Goal: Information Seeking & Learning: Learn about a topic

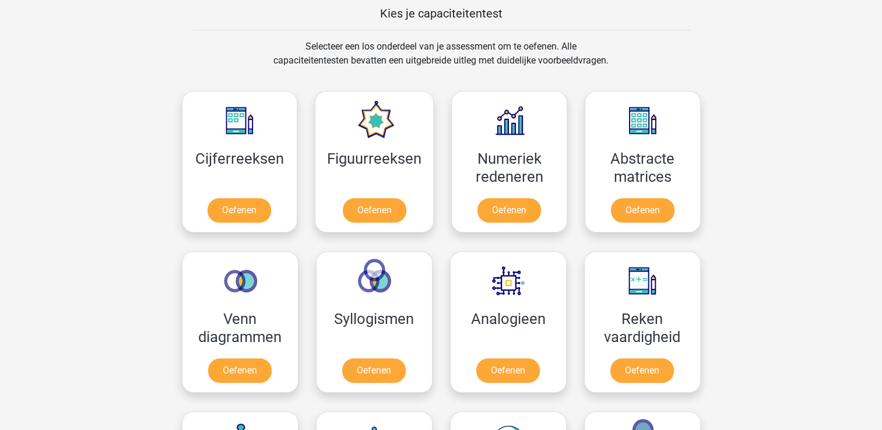
scroll to position [559, 0]
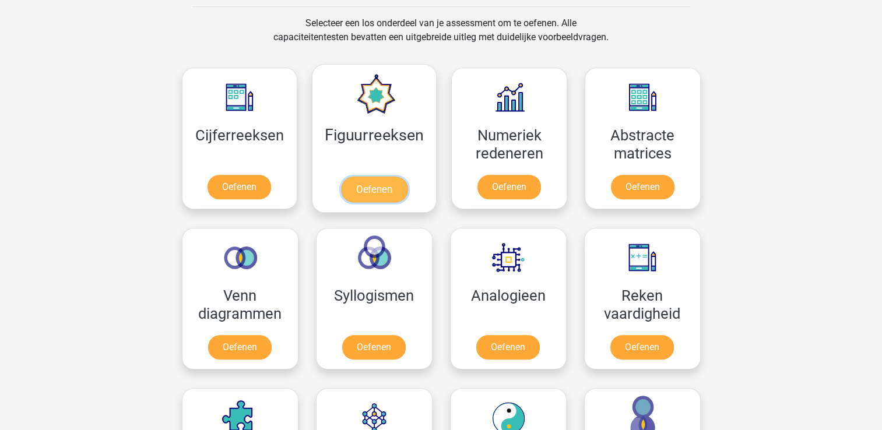
click at [382, 178] on link "Oefenen" at bounding box center [374, 190] width 66 height 26
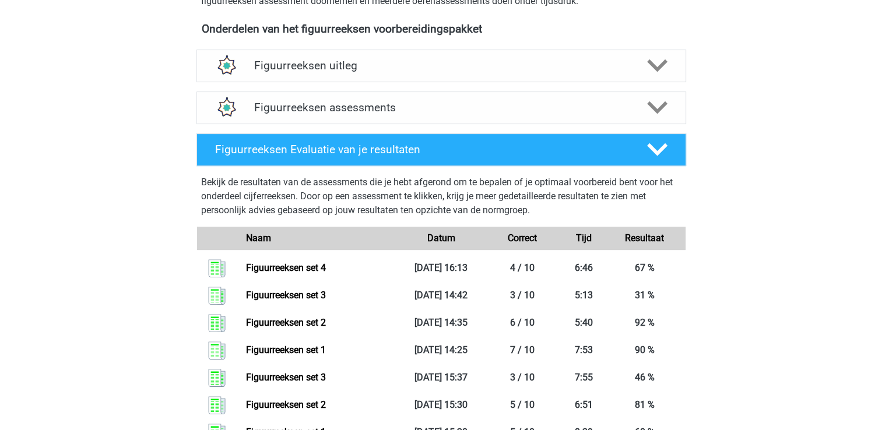
scroll to position [373, 0]
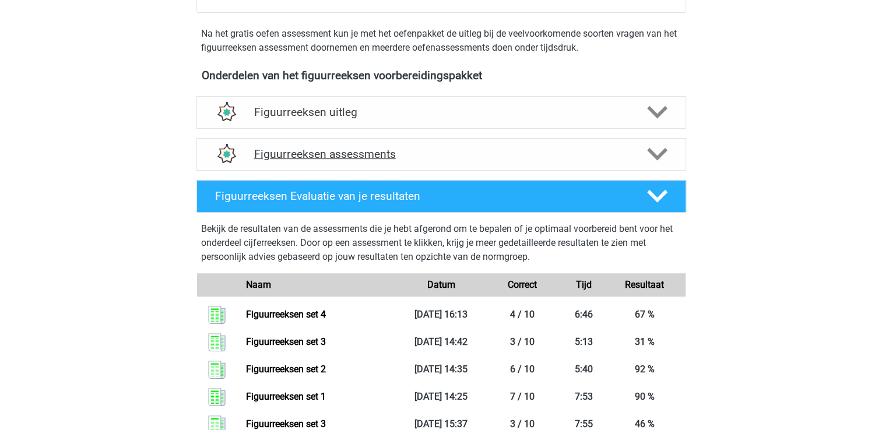
click at [346, 149] on h4 "Figuurreeksen assessments" at bounding box center [441, 153] width 374 height 13
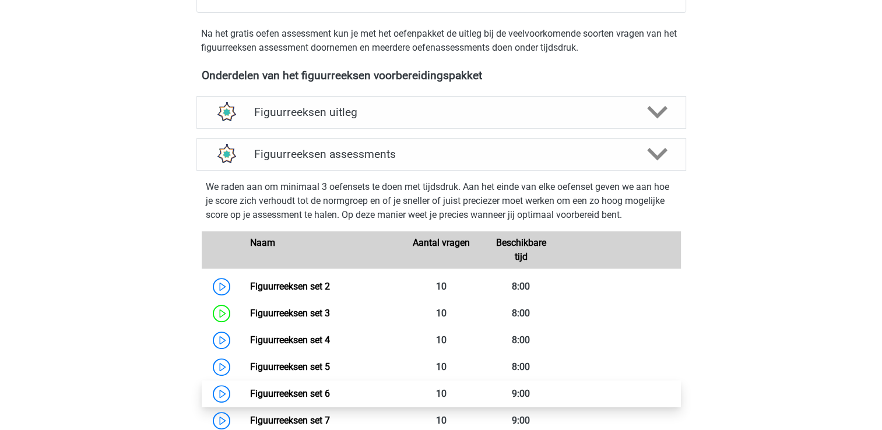
click at [317, 388] on link "Figuurreeksen set 6" at bounding box center [290, 393] width 80 height 11
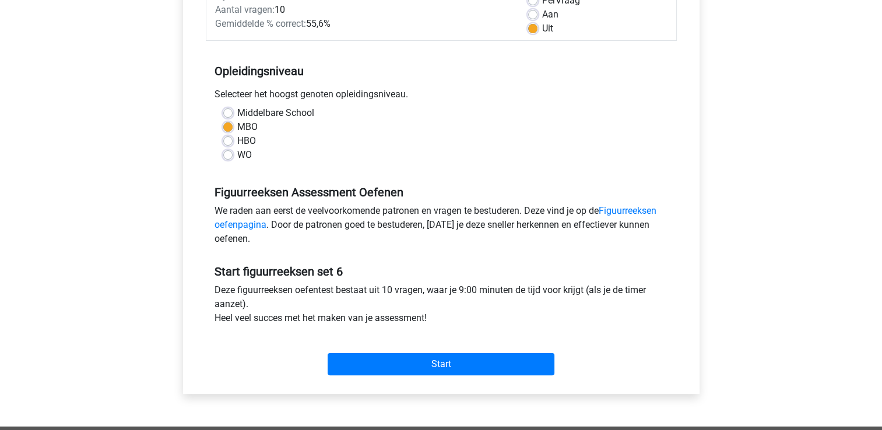
scroll to position [280, 0]
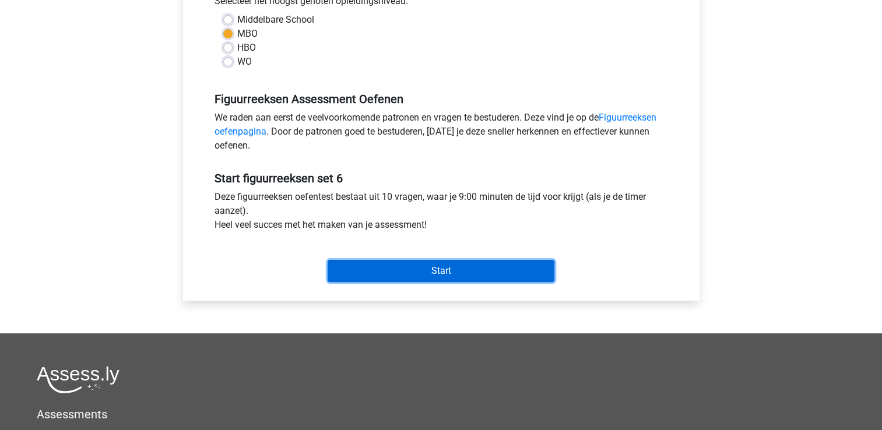
click at [395, 269] on input "Start" at bounding box center [441, 271] width 227 height 22
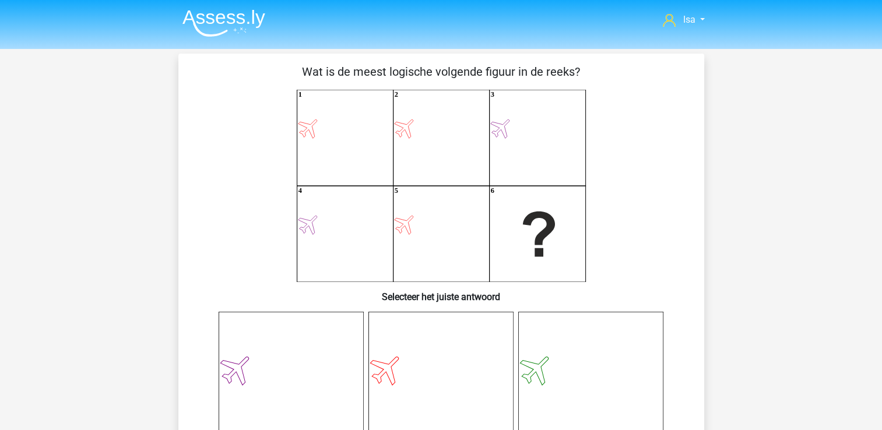
click at [209, 100] on icon "1 2 3 4 5 6" at bounding box center [441, 186] width 470 height 192
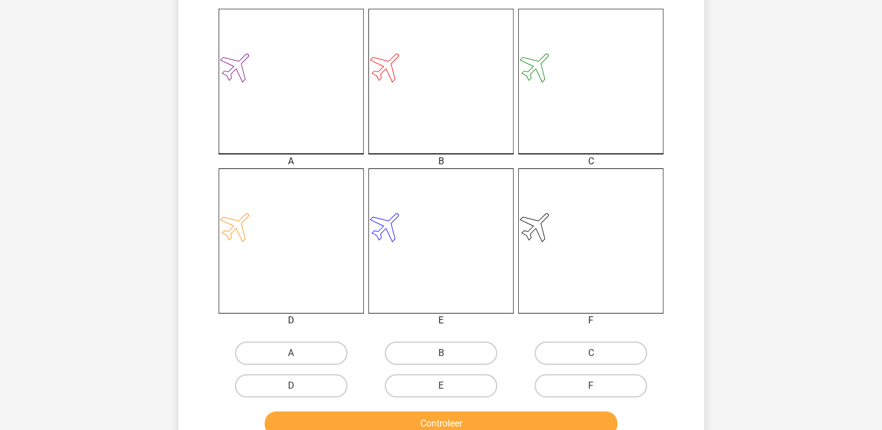
scroll to position [326, 0]
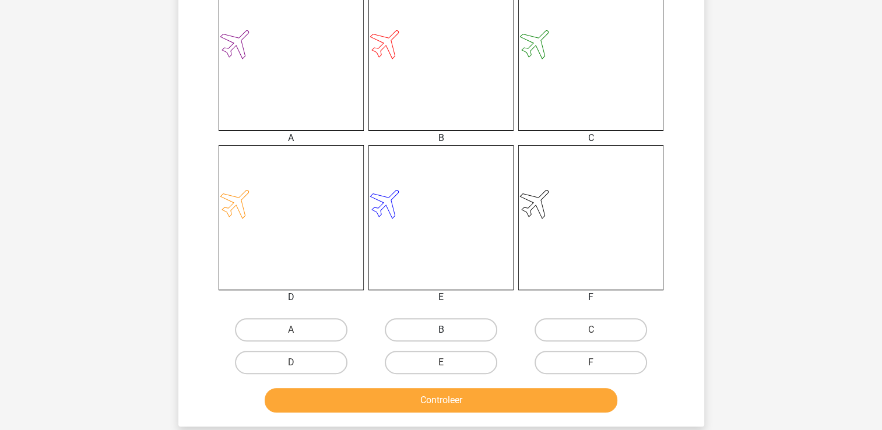
click at [413, 326] on label "B" at bounding box center [441, 329] width 112 height 23
click at [441, 330] on input "B" at bounding box center [445, 334] width 8 height 8
radio input "true"
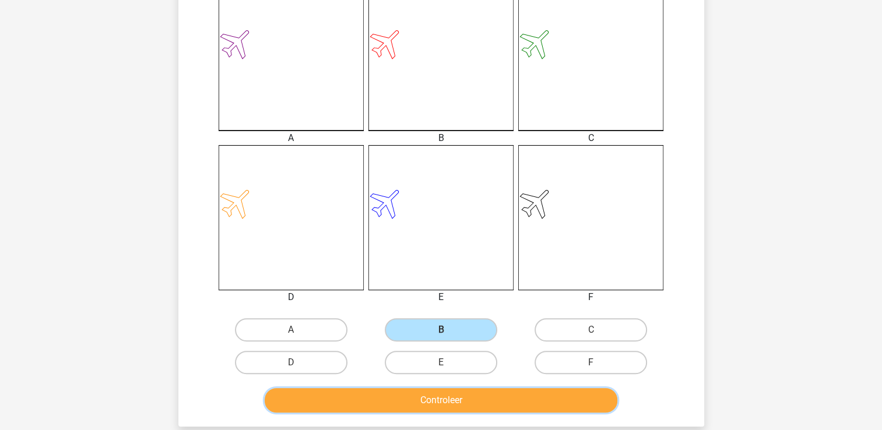
click at [410, 402] on button "Controleer" at bounding box center [441, 400] width 353 height 24
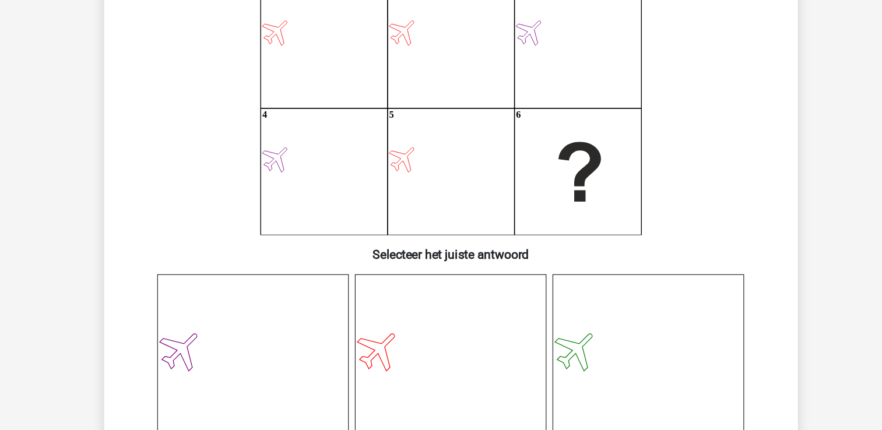
scroll to position [0, 0]
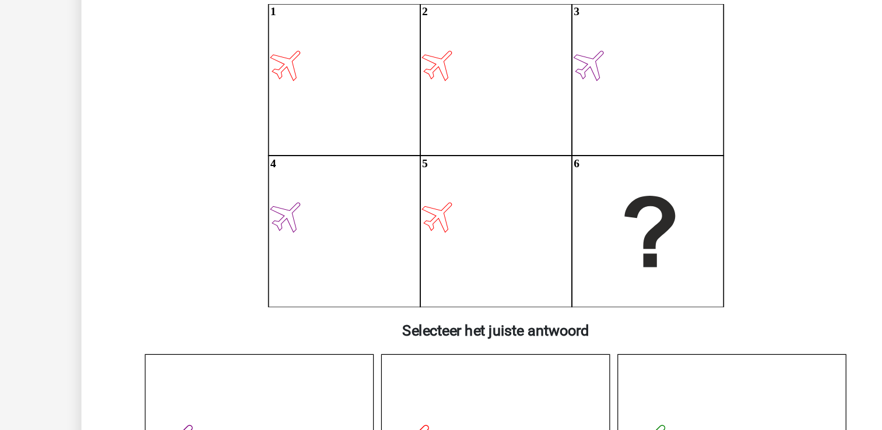
click at [387, 365] on icon at bounding box center [440, 384] width 145 height 145
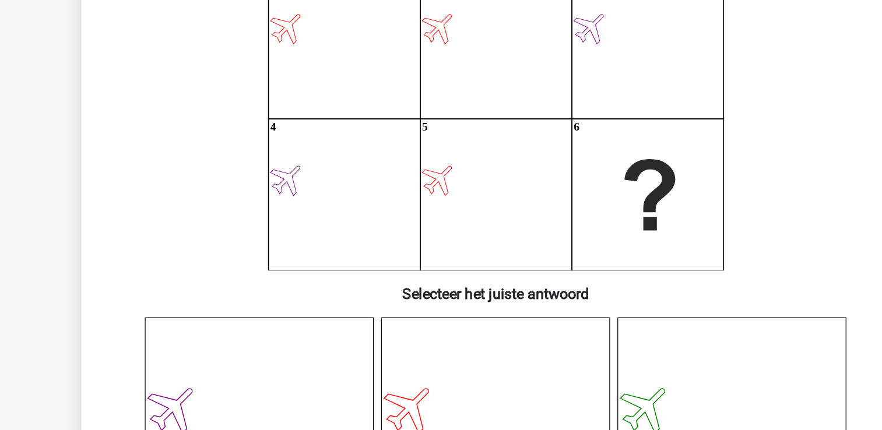
click at [387, 389] on icon at bounding box center [440, 384] width 145 height 145
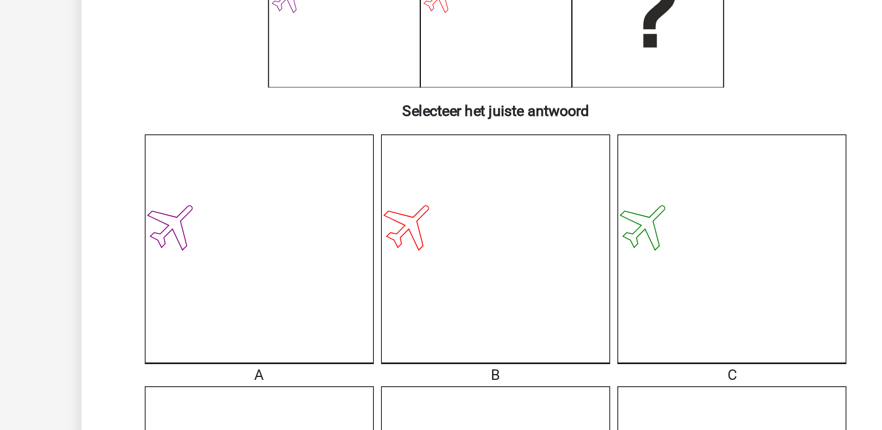
drag, startPoint x: 410, startPoint y: 402, endPoint x: 387, endPoint y: 389, distance: 26.9
click at [387, 412] on div "A B C D E" at bounding box center [441, 401] width 450 height 319
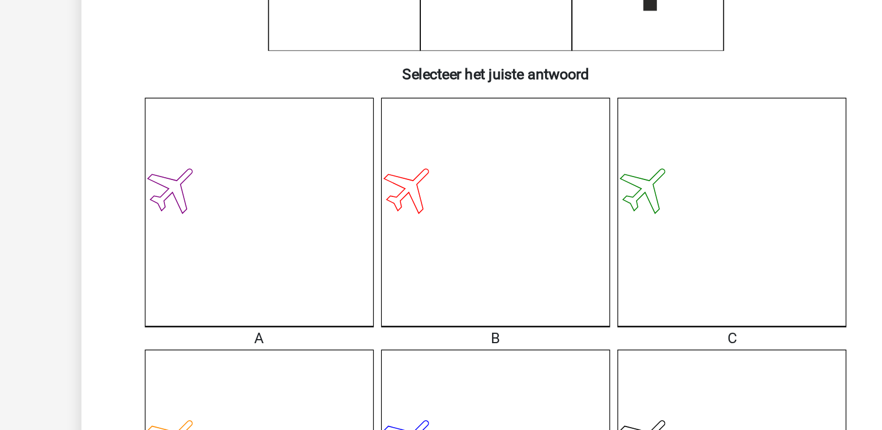
click at [200, 357] on div "A B C D" at bounding box center [441, 415] width 488 height 393
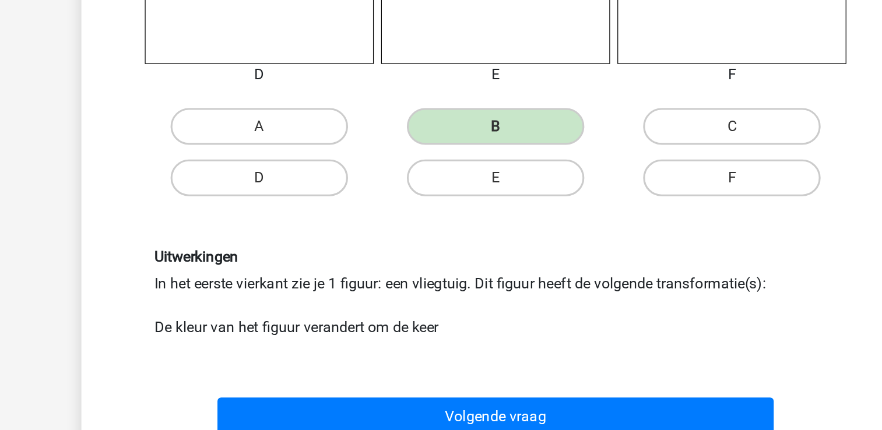
scroll to position [489, 0]
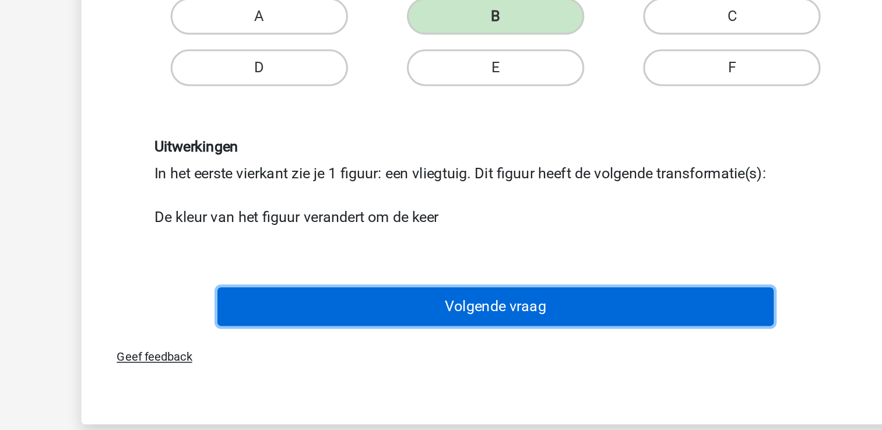
click at [330, 355] on button "Volgende vraag" at bounding box center [441, 351] width 353 height 24
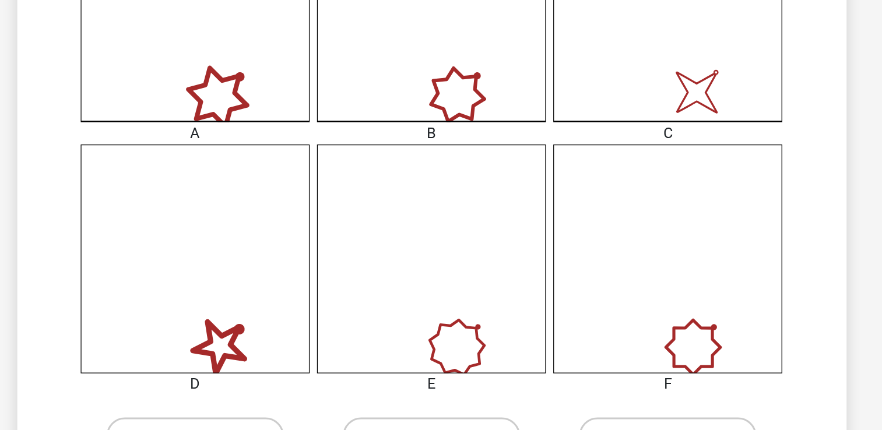
scroll to position [362, 0]
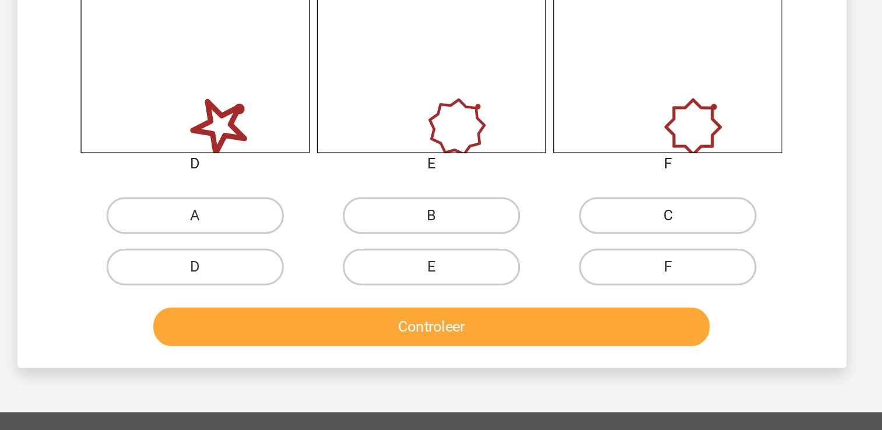
click at [606, 294] on label "C" at bounding box center [590, 293] width 112 height 23
click at [599, 294] on input "C" at bounding box center [595, 298] width 8 height 8
radio input "true"
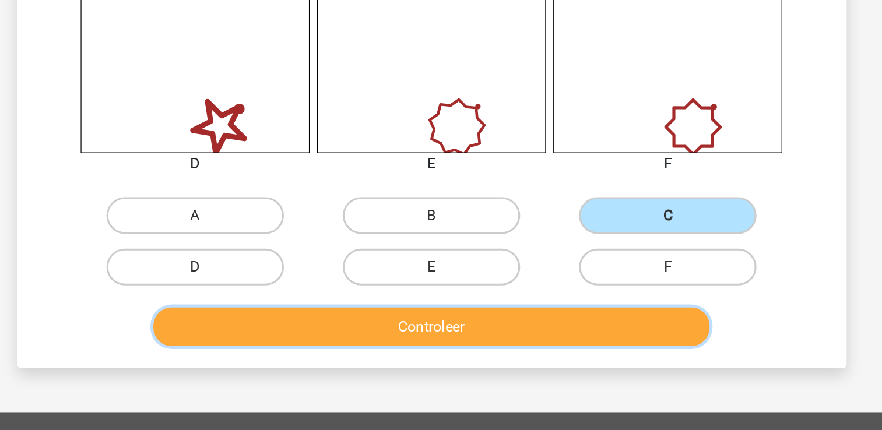
click at [543, 355] on button "Controleer" at bounding box center [441, 364] width 353 height 24
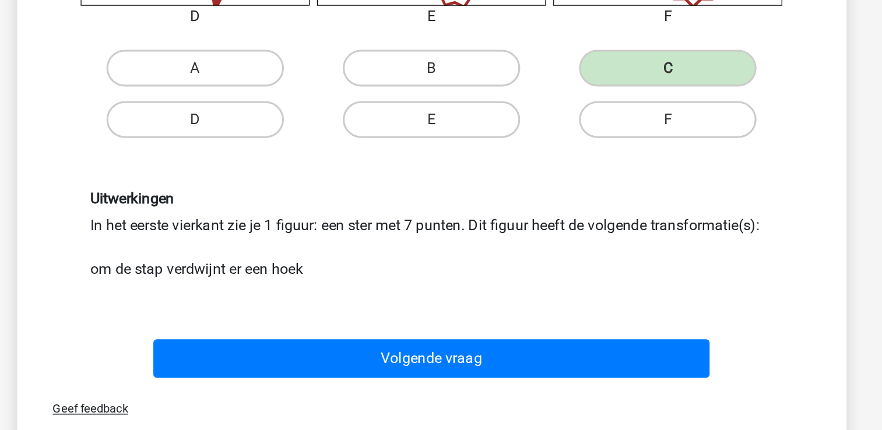
scroll to position [549, 0]
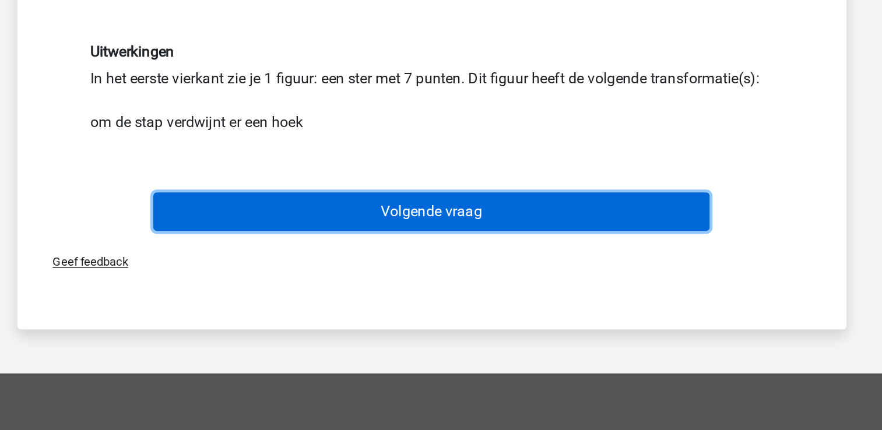
click at [515, 298] on button "Volgende vraag" at bounding box center [441, 291] width 353 height 24
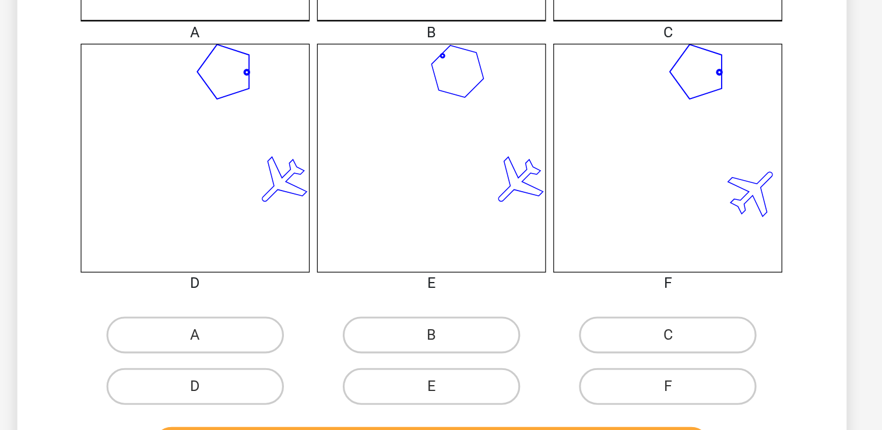
scroll to position [339, 0]
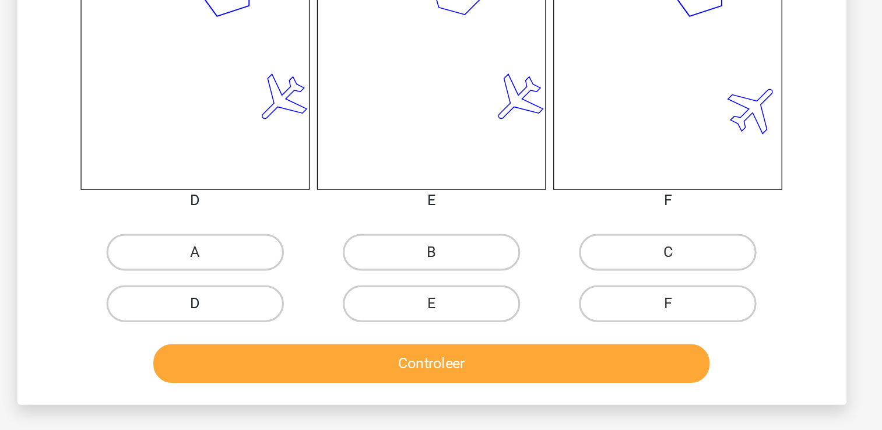
click at [311, 343] on label "D" at bounding box center [291, 349] width 112 height 23
click at [298, 350] on input "D" at bounding box center [295, 354] width 8 height 8
radio input "true"
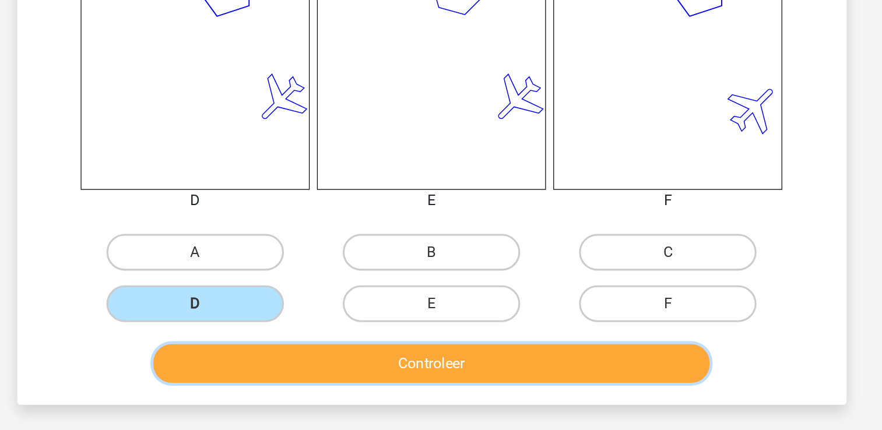
click at [298, 397] on button "Controleer" at bounding box center [441, 387] width 353 height 24
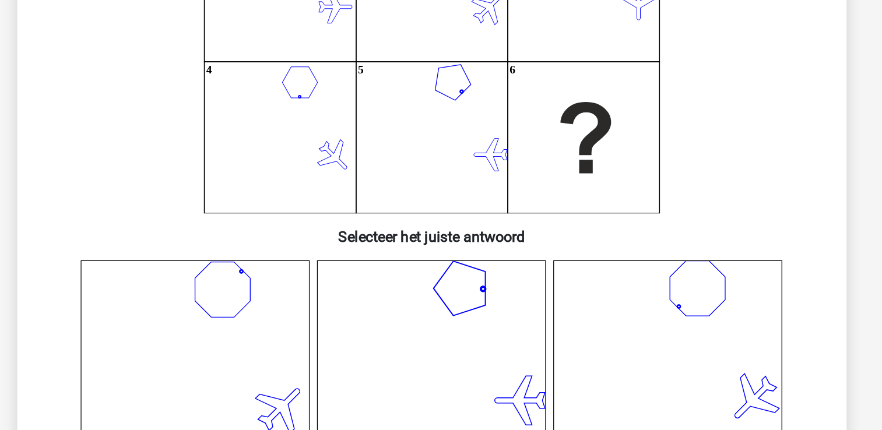
scroll to position [54, 0]
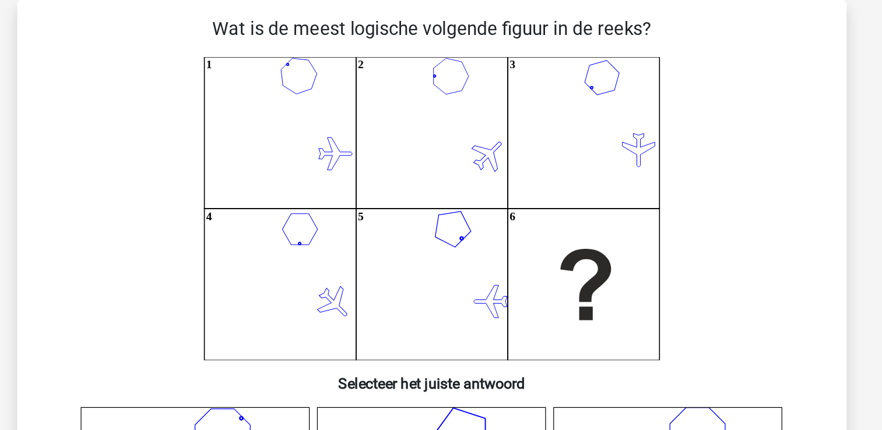
click at [314, 240] on h6 "Selecteer het juiste antwoord" at bounding box center [441, 238] width 488 height 20
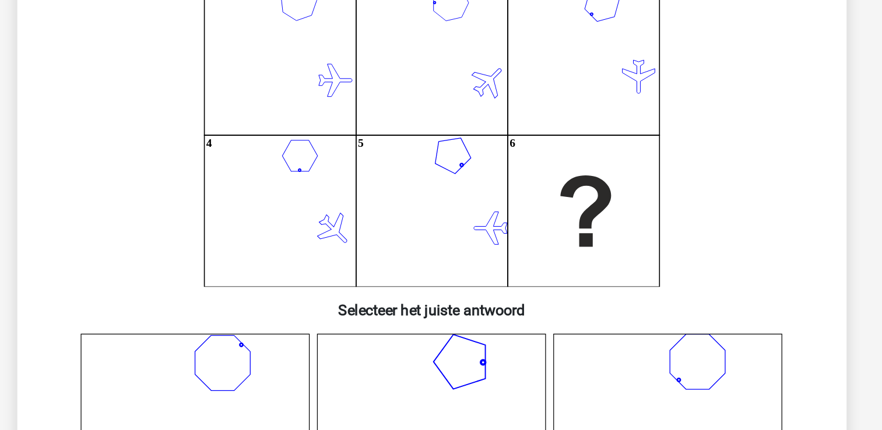
click at [314, 286] on icon at bounding box center [291, 330] width 145 height 145
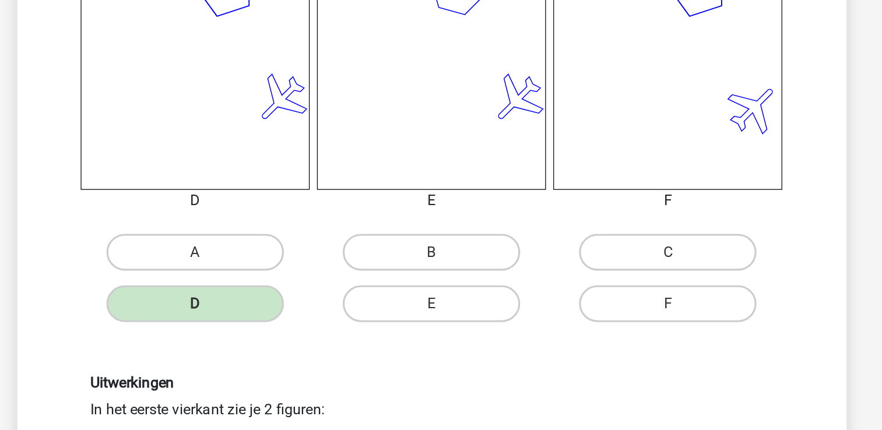
scroll to position [502, 0]
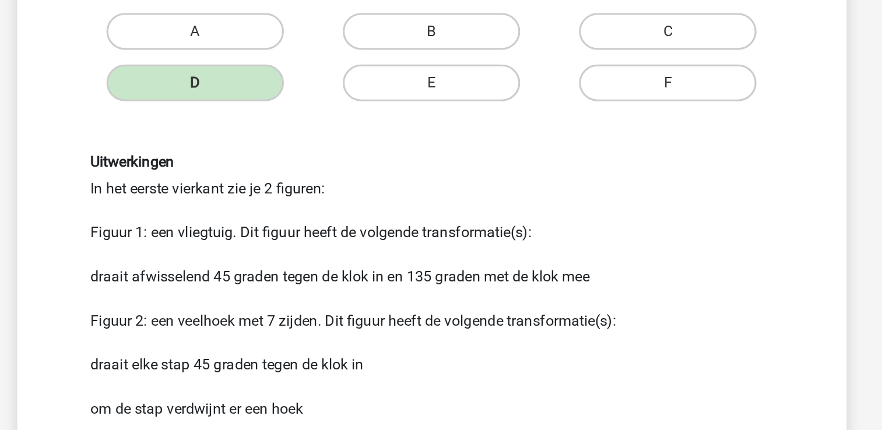
click at [388, 399] on div "Uitwerkingen In het eerste vierkant zie je 2 figuren: Figuur 1: een vliegtuig. …" at bounding box center [441, 316] width 488 height 226
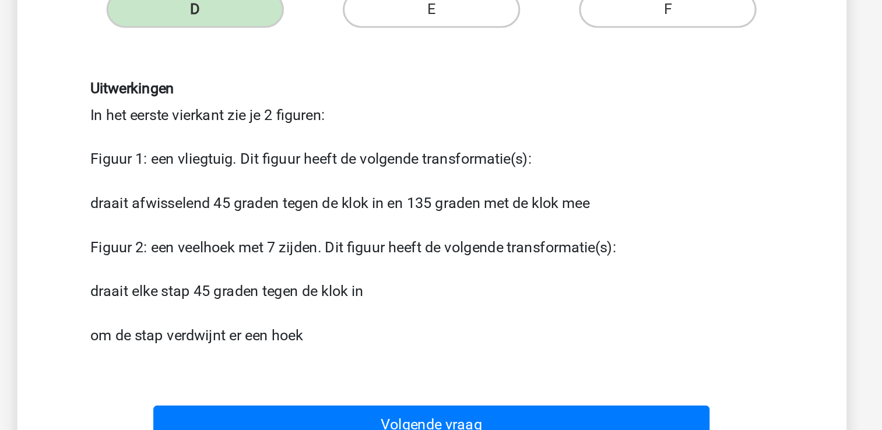
scroll to position [596, 0]
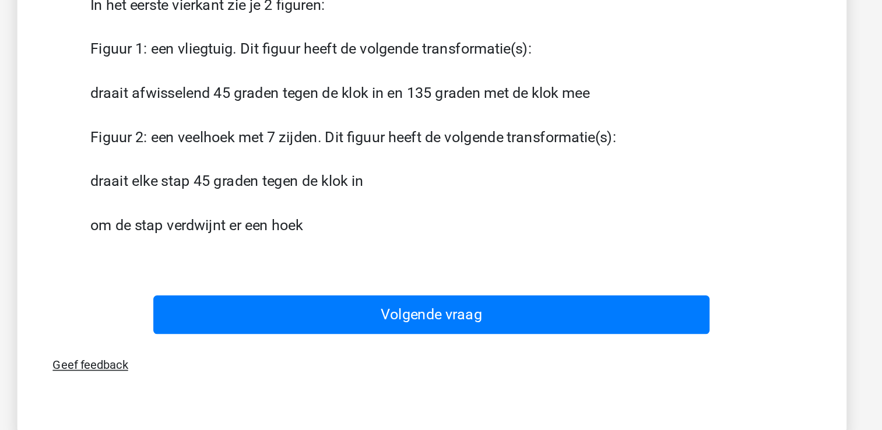
click at [388, 399] on div "Geef feedback" at bounding box center [441, 389] width 516 height 30
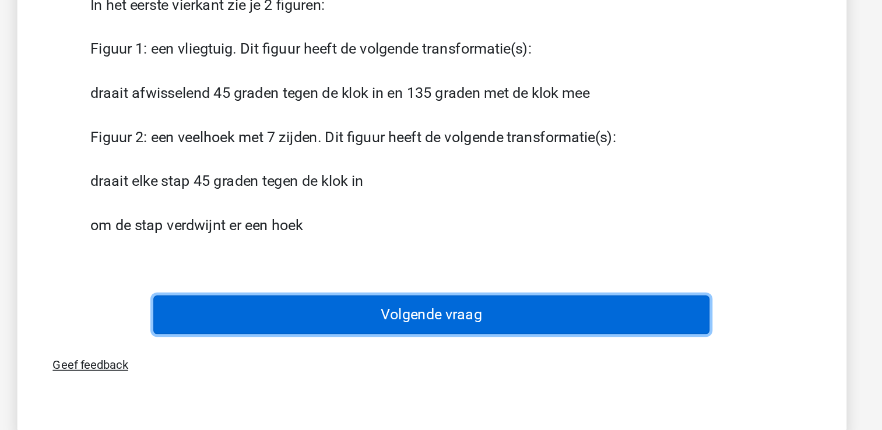
click at [428, 361] on button "Volgende vraag" at bounding box center [441, 356] width 353 height 24
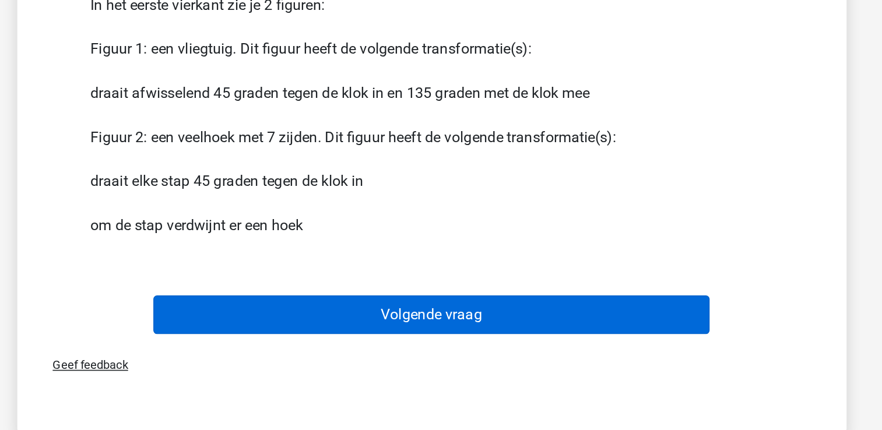
scroll to position [54, 0]
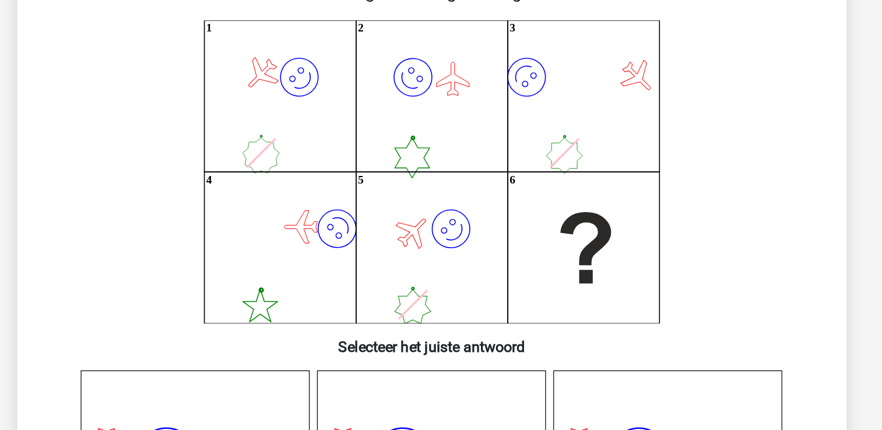
click at [428, 227] on icon "image/svg+xml 1 image/svg+xml 2 image/svg+xml 3 image/svg+xml 4 image/svg+xml 5" at bounding box center [441, 132] width 470 height 192
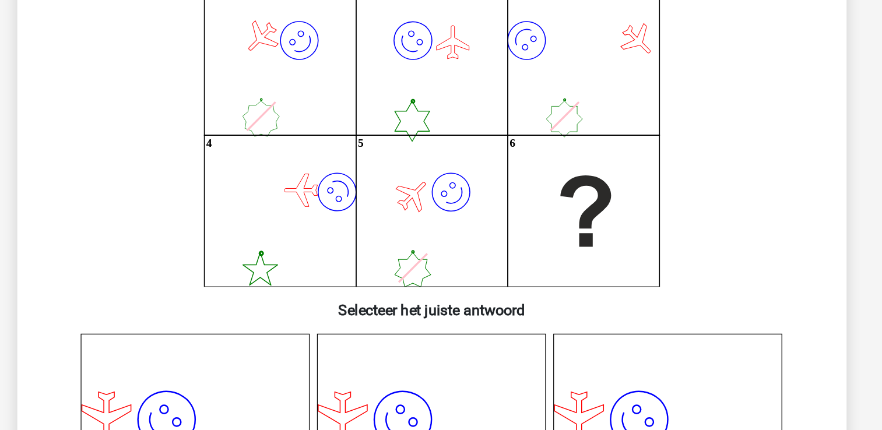
click at [428, 250] on div "Wat is de meest logische volgende figuur in de reeks? image/svg+xml 1 image/svg…" at bounding box center [441, 349] width 516 height 681
drag, startPoint x: 428, startPoint y: 361, endPoint x: 428, endPoint y: 250, distance: 110.7
click at [428, 250] on div "Wat is de meest logische volgende figuur in de reeks? image/svg+xml 1 image/svg…" at bounding box center [441, 349] width 516 height 681
click at [232, 124] on icon "image/svg+xml 1 image/svg+xml 2 image/svg+xml 3 image/svg+xml 4 image/svg+xml 5" at bounding box center [441, 132] width 470 height 192
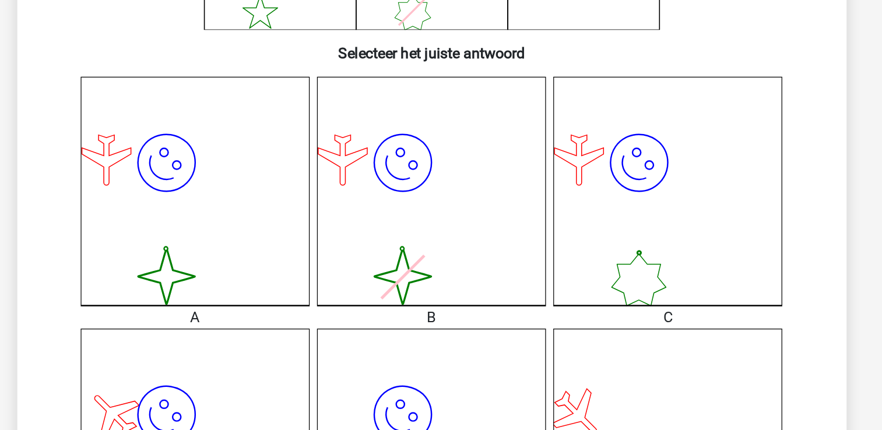
scroll to position [223, 0]
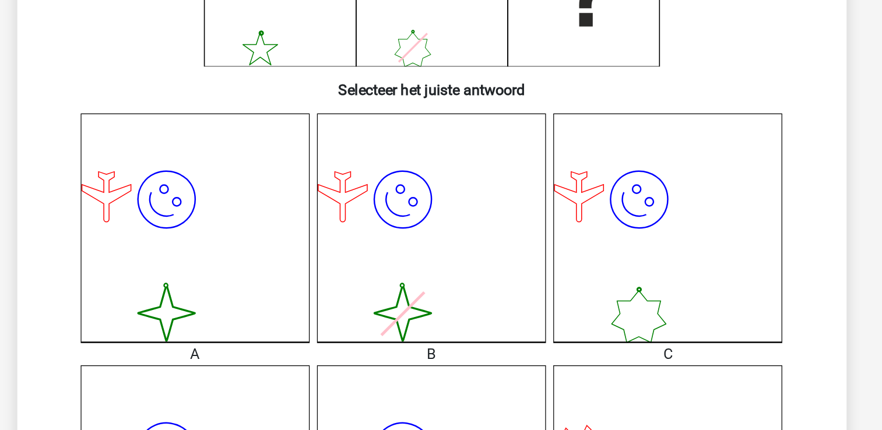
click at [232, 94] on icon "image/svg+xml image/svg+xml" at bounding box center [291, 161] width 145 height 145
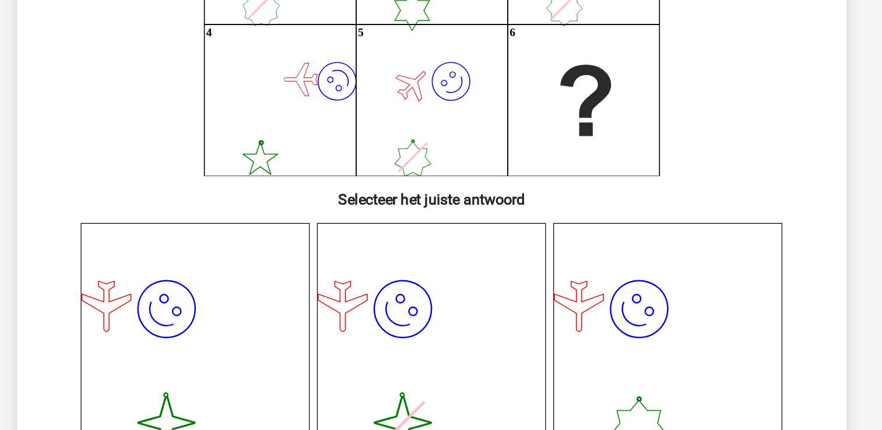
scroll to position [147, 0]
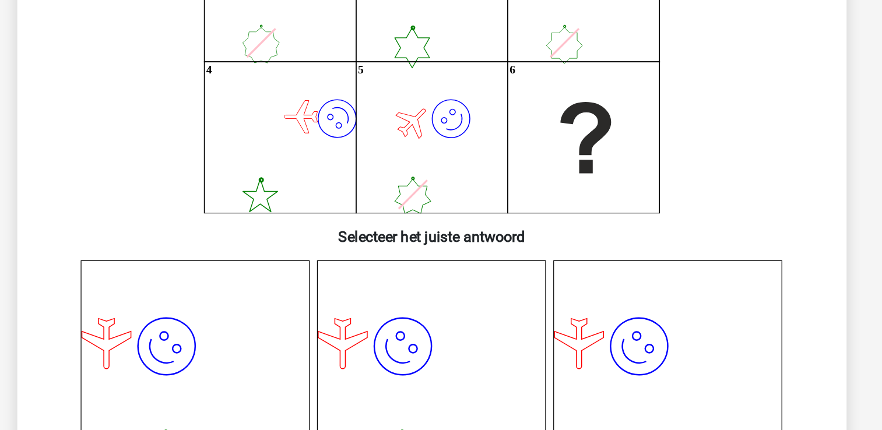
click at [232, 78] on icon "image/svg+xml 1 image/svg+xml 2 image/svg+xml 3 image/svg+xml 4 image/svg+xml 5" at bounding box center [441, 39] width 470 height 192
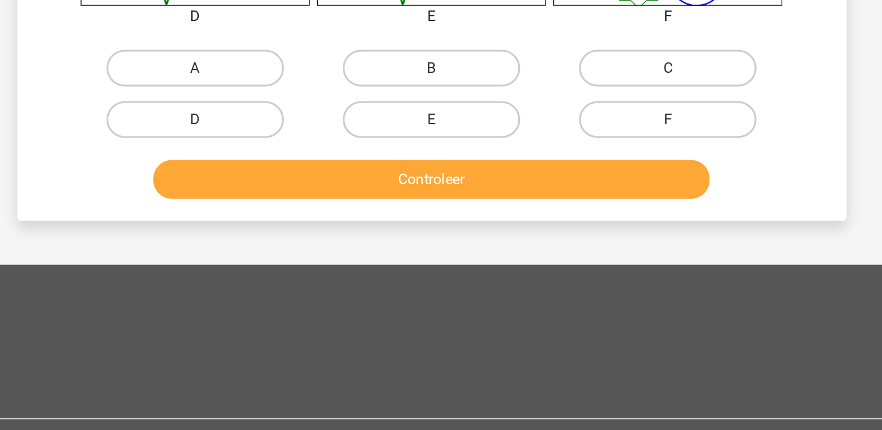
scroll to position [502, 0]
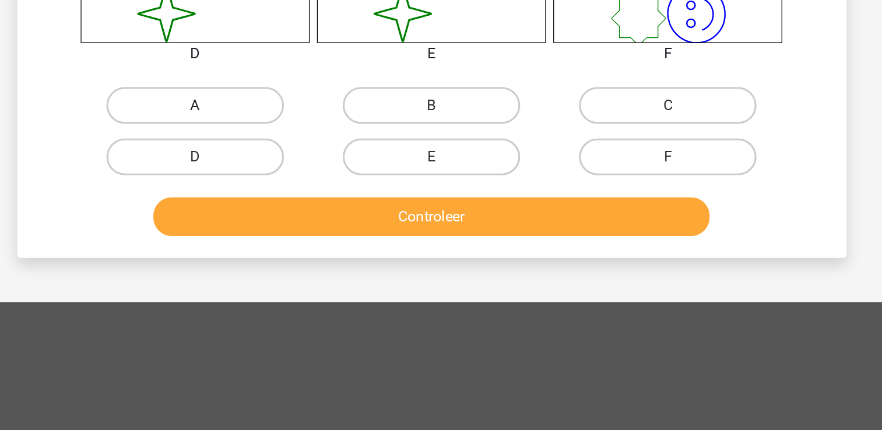
click at [279, 150] on label "A" at bounding box center [291, 153] width 112 height 23
click at [291, 154] on input "A" at bounding box center [295, 158] width 8 height 8
radio input "true"
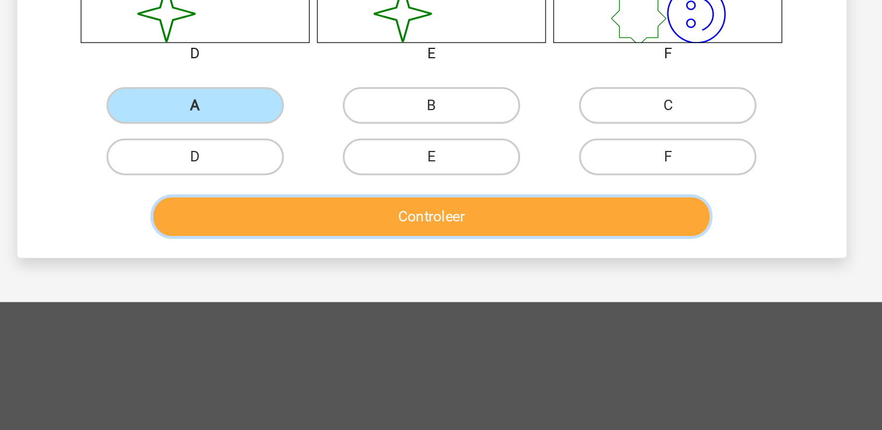
click at [293, 231] on button "Controleer" at bounding box center [441, 224] width 353 height 24
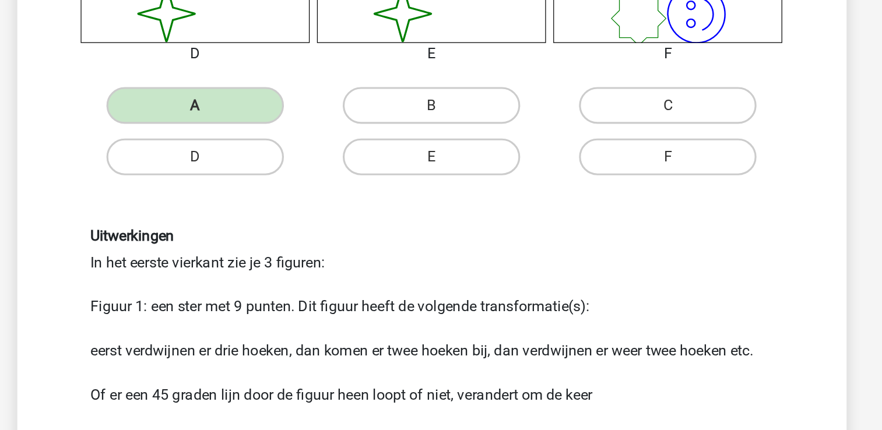
click at [293, 231] on h6 "Uitwerkingen" at bounding box center [441, 236] width 432 height 11
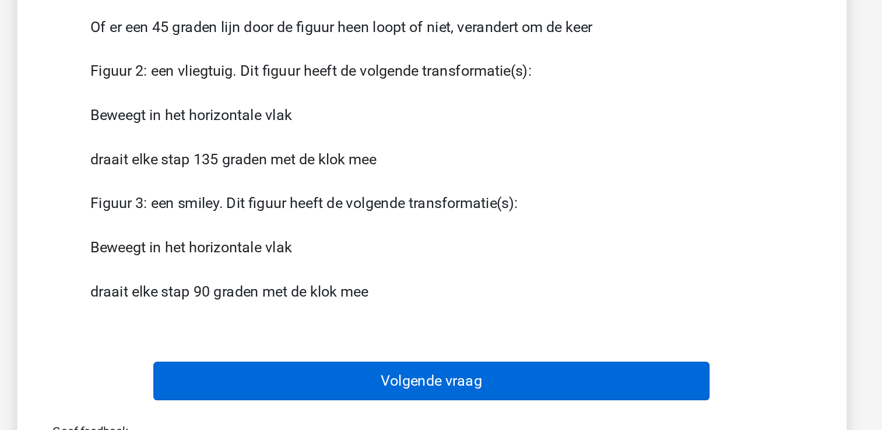
scroll to position [735, 0]
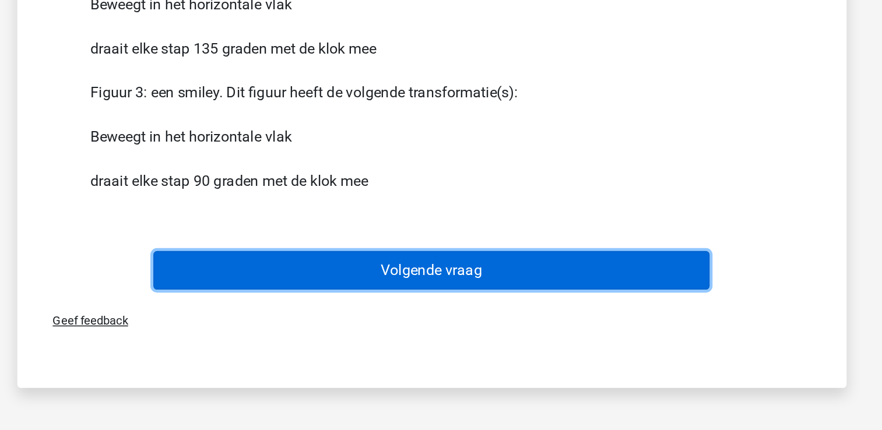
click at [354, 334] on button "Volgende vraag" at bounding box center [441, 328] width 353 height 24
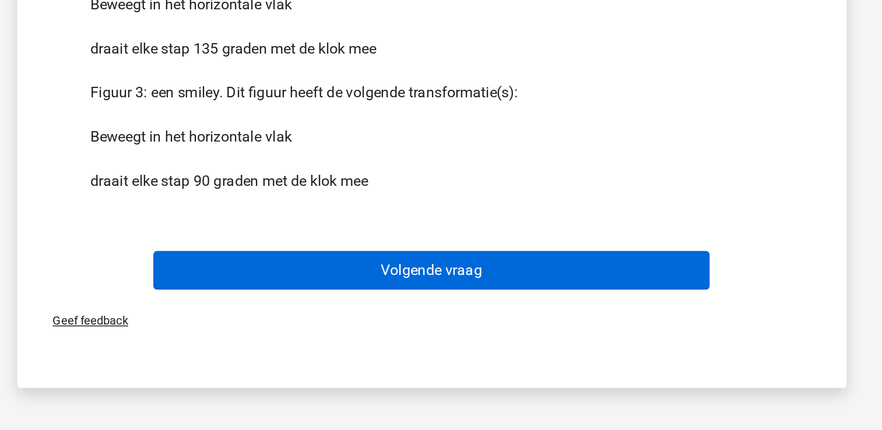
scroll to position [54, 0]
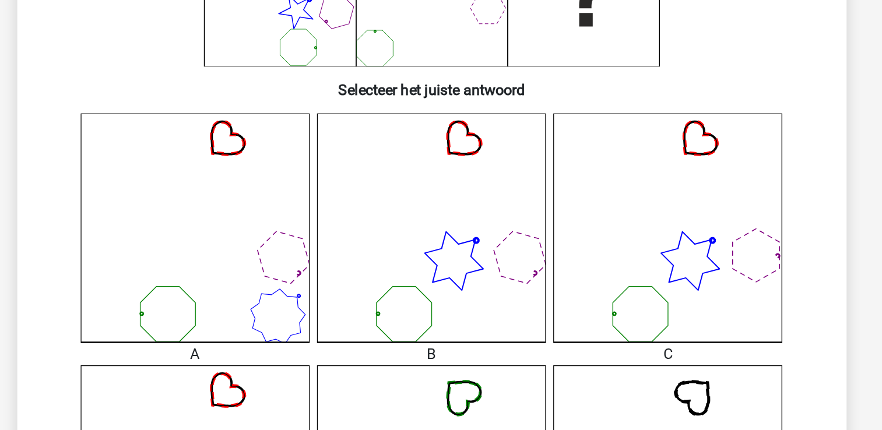
click at [354, 334] on icon at bounding box center [291, 301] width 145 height 145
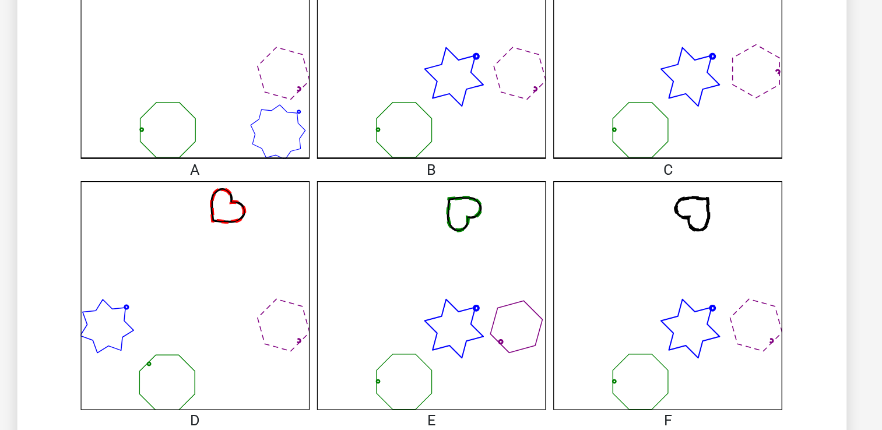
scroll to position [223, 0]
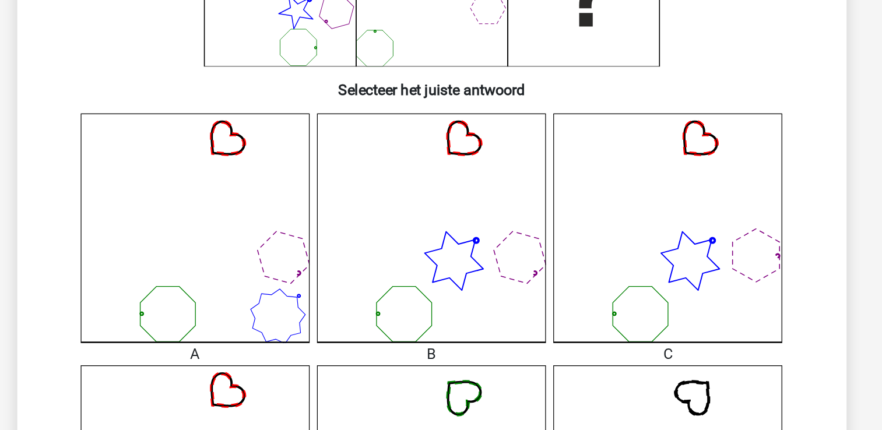
click at [357, 200] on icon at bounding box center [291, 161] width 145 height 145
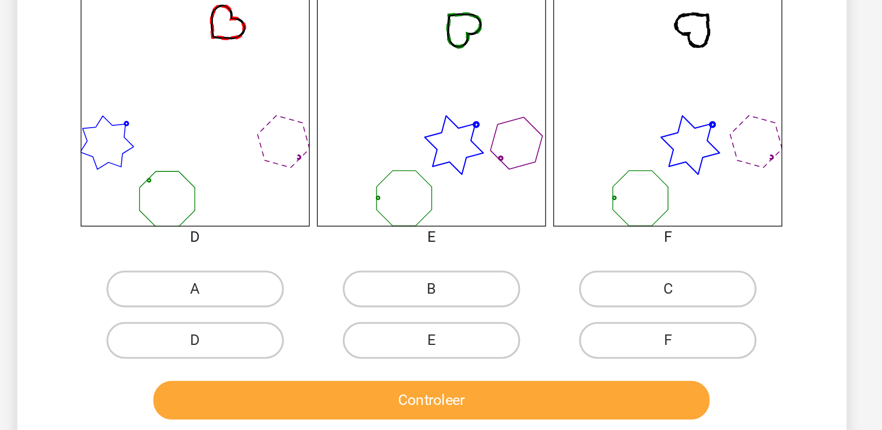
scroll to position [339, 0]
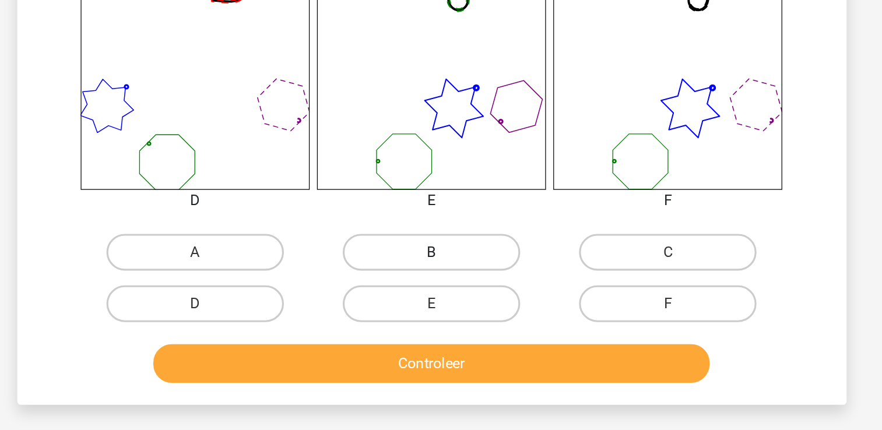
click at [449, 318] on label "B" at bounding box center [441, 316] width 112 height 23
click at [448, 318] on input "B" at bounding box center [445, 321] width 8 height 8
radio input "true"
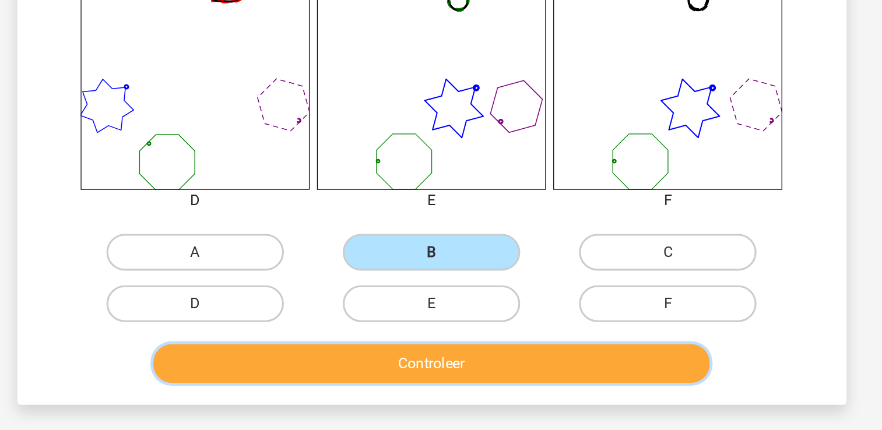
click at [425, 391] on button "Controleer" at bounding box center [441, 387] width 353 height 24
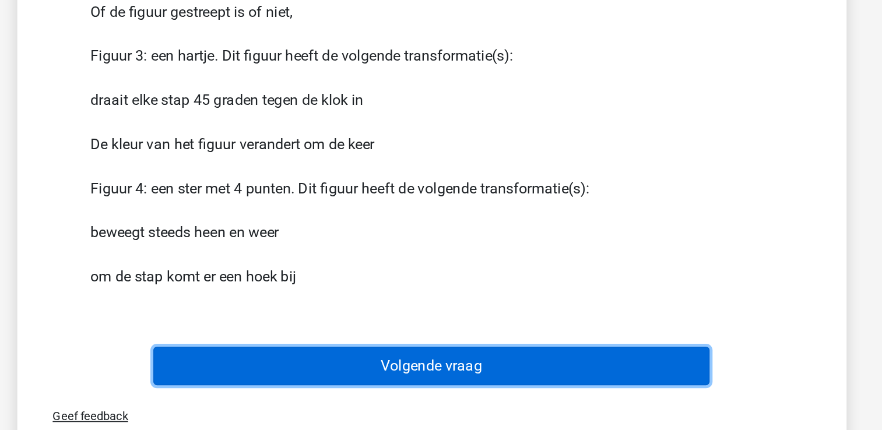
click at [425, 391] on button "Volgende vraag" at bounding box center [441, 389] width 353 height 24
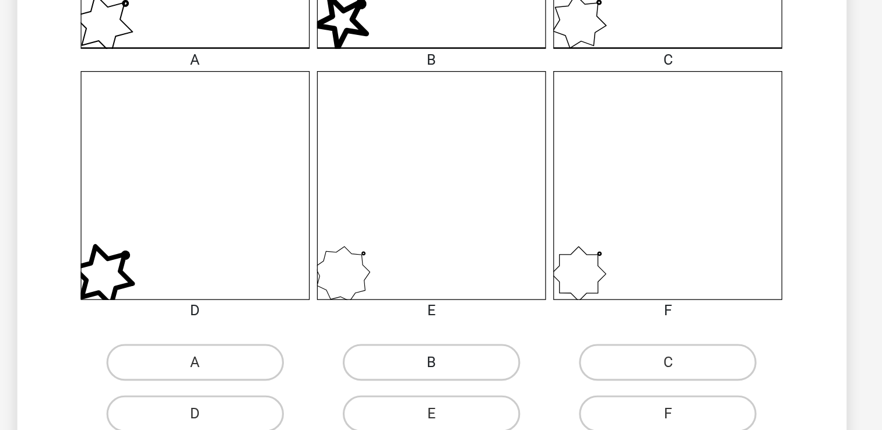
scroll to position [362, 0]
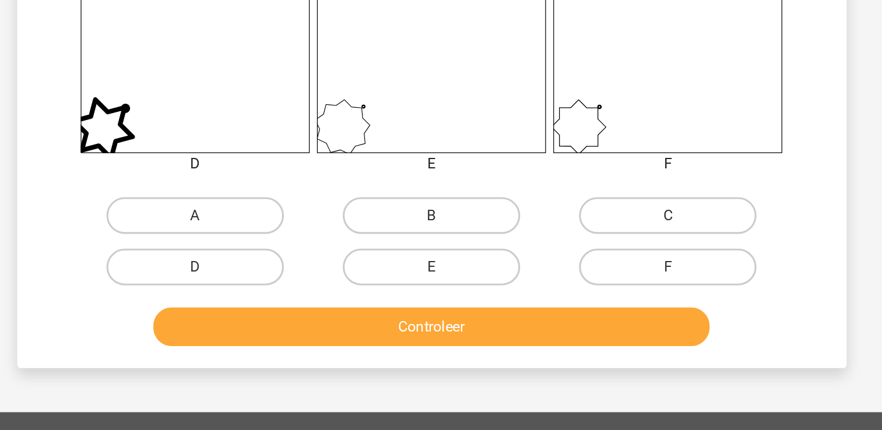
click at [432, 401] on div "Isa isa.mailweustink@gmail.com Nederlands English" at bounding box center [441, 182] width 882 height 1089
click at [447, 303] on label "B" at bounding box center [441, 293] width 112 height 23
click at [447, 301] on input "B" at bounding box center [445, 298] width 8 height 8
radio input "true"
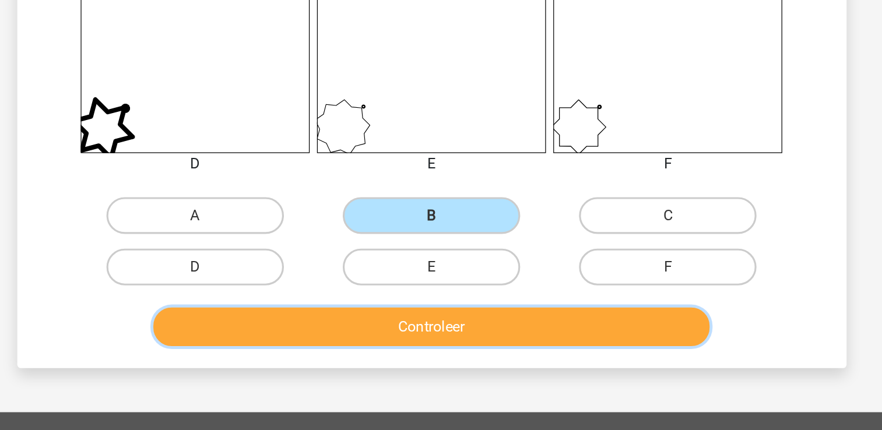
click at [418, 367] on button "Controleer" at bounding box center [441, 364] width 353 height 24
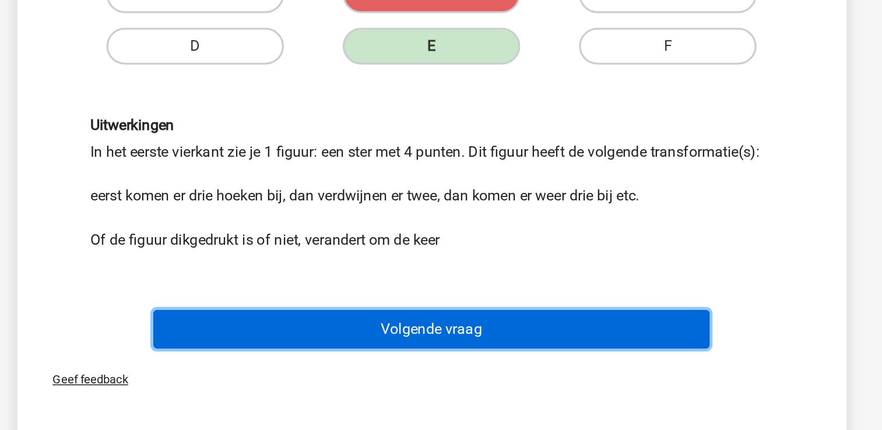
click at [418, 367] on button "Volgende vraag" at bounding box center [441, 366] width 353 height 24
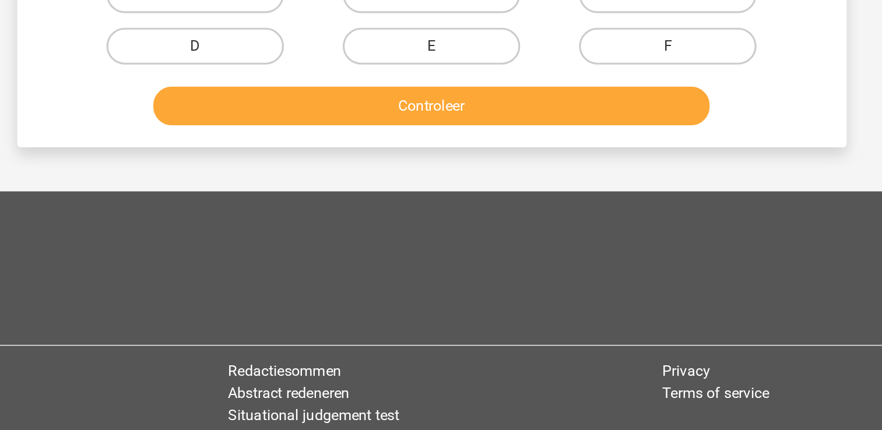
scroll to position [54, 0]
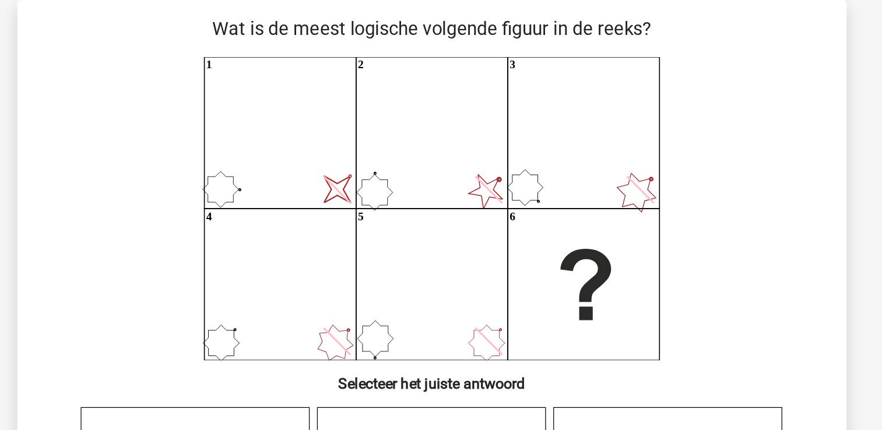
click at [428, 209] on icon "image/svg+xml 1 2 3 4 5 6" at bounding box center [441, 132] width 470 height 192
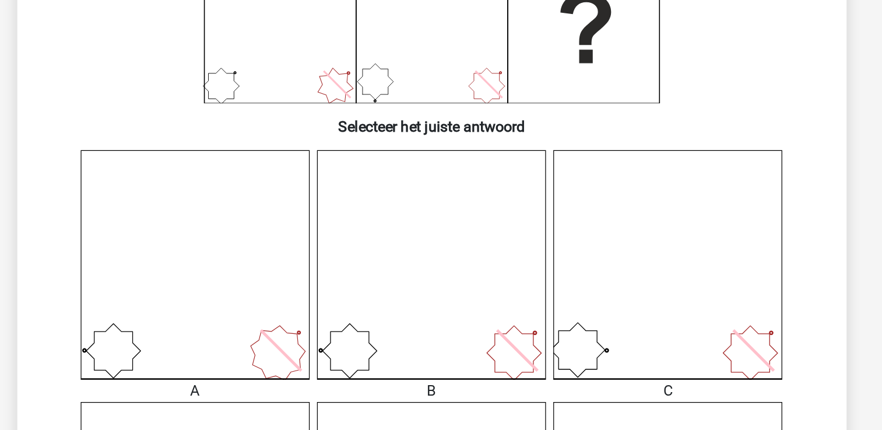
scroll to position [223, 0]
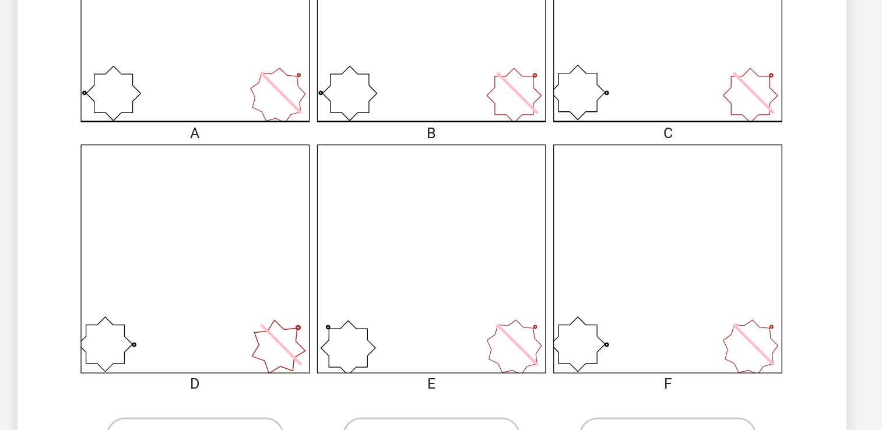
click at [428, 367] on icon at bounding box center [440, 321] width 145 height 145
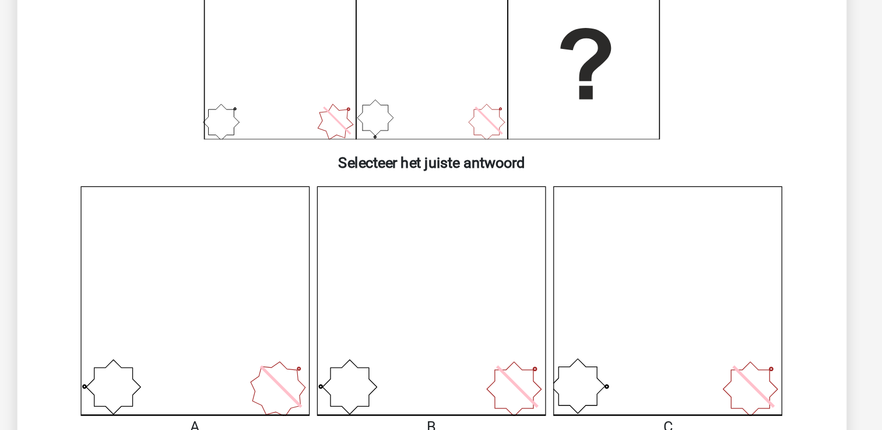
scroll to position [106, 0]
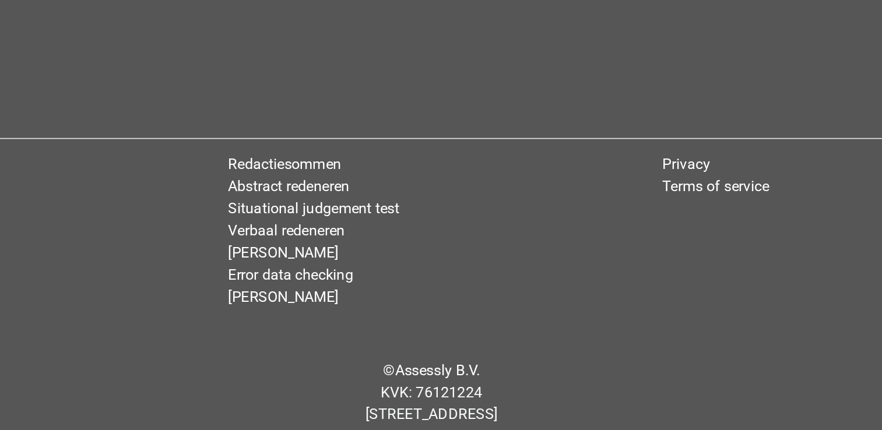
drag, startPoint x: 431, startPoint y: 223, endPoint x: 432, endPoint y: 449, distance: 226.1
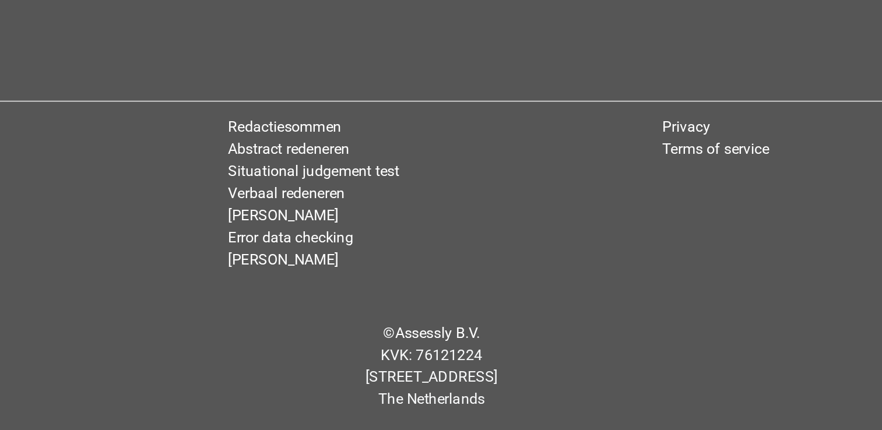
drag, startPoint x: 432, startPoint y: 449, endPoint x: 397, endPoint y: 374, distance: 82.9
click at [397, 374] on div "© Assessly B.V. KVK: 76121224 Damrak 375, 1012 ZJ Amsterdam The Netherlands" at bounding box center [441, 389] width 826 height 75
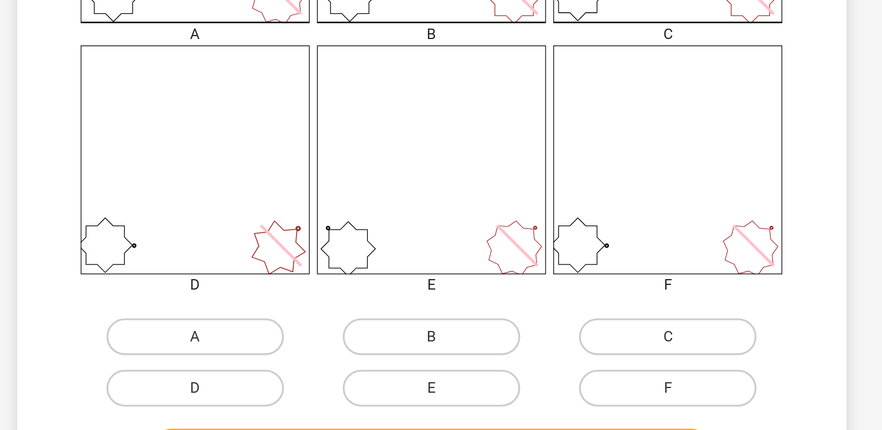
scroll to position [332, 0]
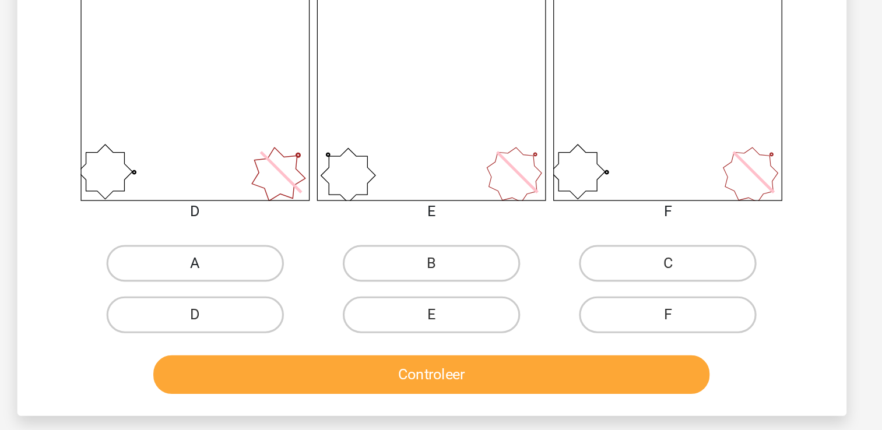
drag, startPoint x: 397, startPoint y: 374, endPoint x: 266, endPoint y: 332, distance: 137.7
click at [266, 332] on div "Wat is de meest logische volgende figuur in de reeks? image/svg+xml 1 2 3 4 5 6…" at bounding box center [441, 71] width 516 height 681
click at [266, 332] on label "A" at bounding box center [291, 323] width 112 height 23
click at [291, 332] on input "A" at bounding box center [295, 328] width 8 height 8
radio input "true"
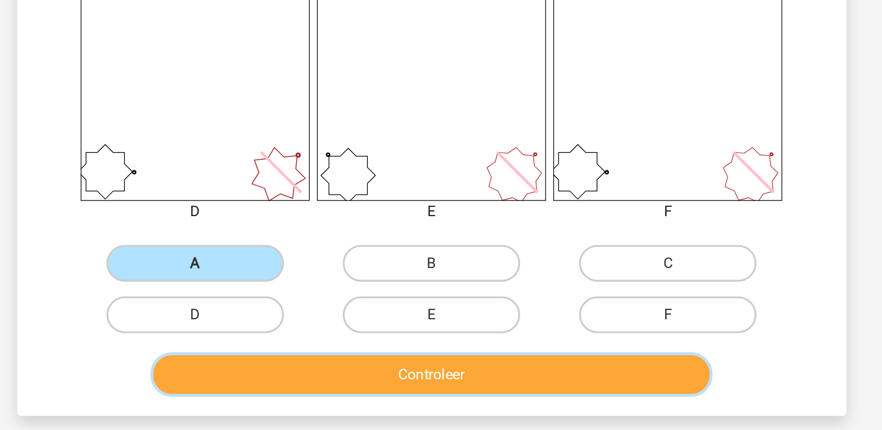
click at [304, 397] on button "Controleer" at bounding box center [441, 394] width 353 height 24
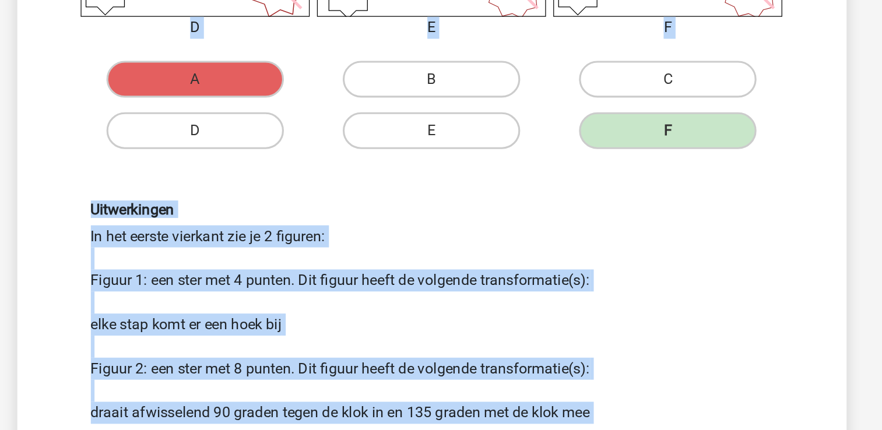
drag, startPoint x: 304, startPoint y: 397, endPoint x: 328, endPoint y: 398, distance: 23.9
click at [328, 398] on div "Uitwerkingen In het eerste vierkant zie je 2 figuren: Figuur 1: een ster met 4 …" at bounding box center [441, 355] width 488 height 198
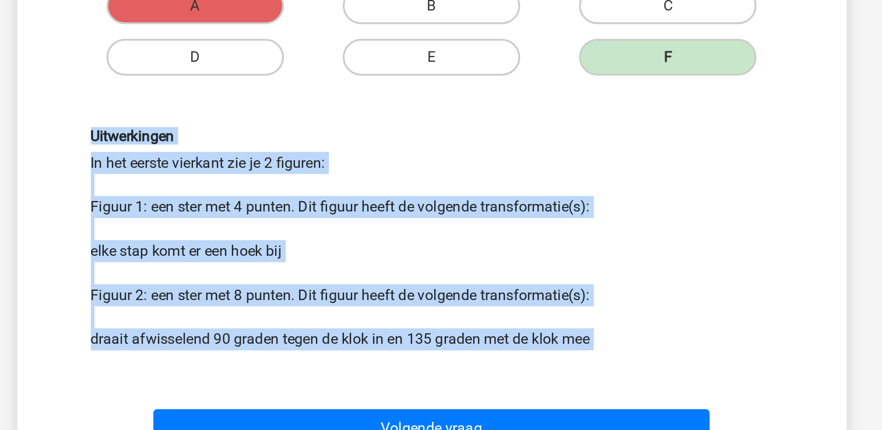
click at [328, 398] on div "Uitwerkingen In het eerste vierkant zie je 2 figuren: Figuur 1: een ster met 4 …" at bounding box center [441, 309] width 488 height 198
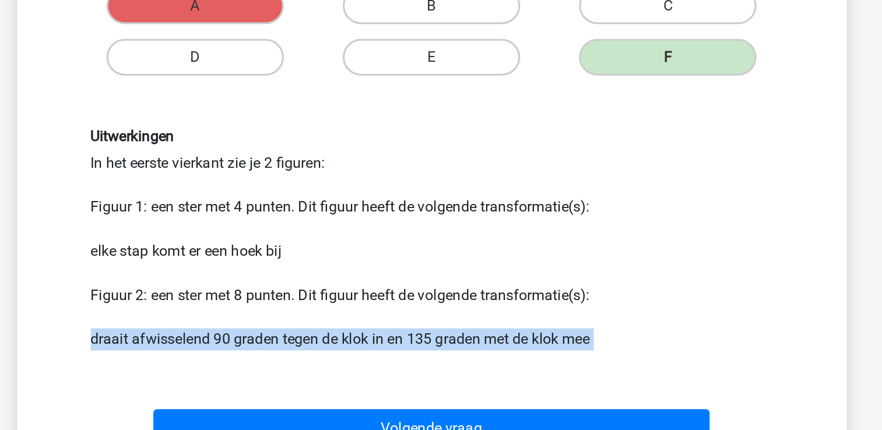
click at [328, 398] on div "Uitwerkingen In het eerste vierkant zie je 2 figuren: Figuur 1: een ster met 4 …" at bounding box center [441, 309] width 488 height 198
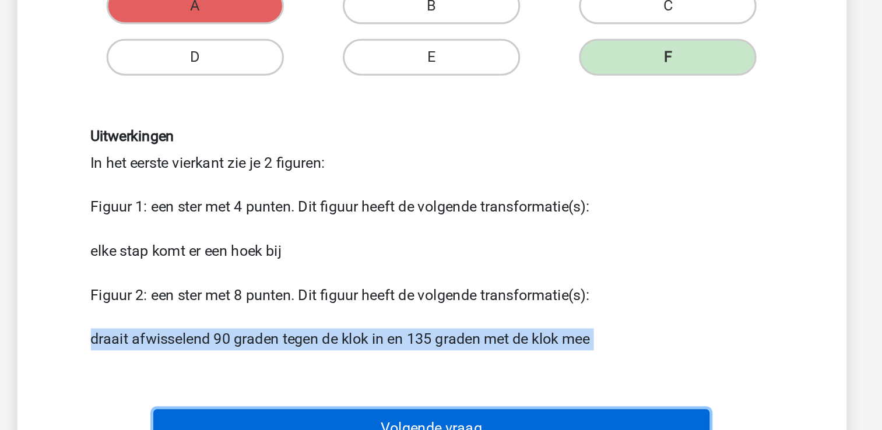
drag, startPoint x: 328, startPoint y: 398, endPoint x: 328, endPoint y: 420, distance: 21.6
click at [328, 420] on button "Volgende vraag" at bounding box center [441, 429] width 353 height 24
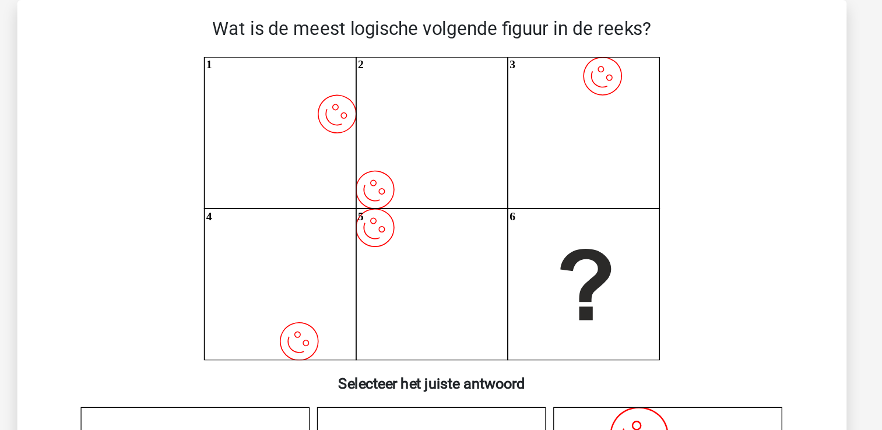
click at [328, 262] on icon "image/svg+xml" at bounding box center [291, 330] width 145 height 145
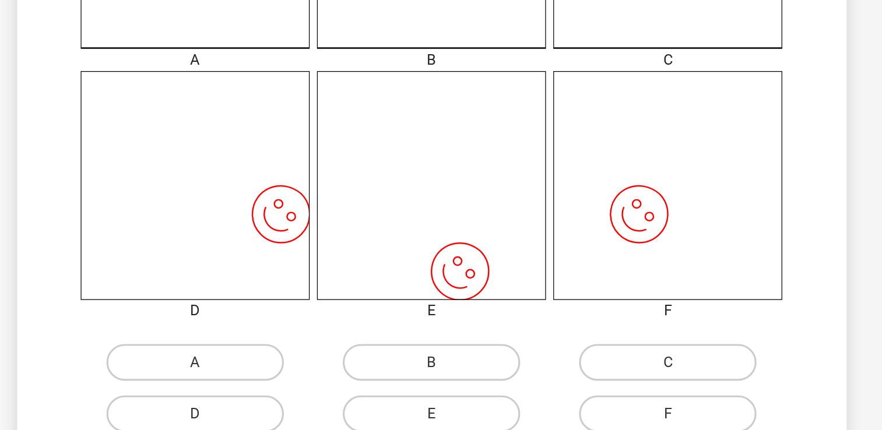
scroll to position [339, 0]
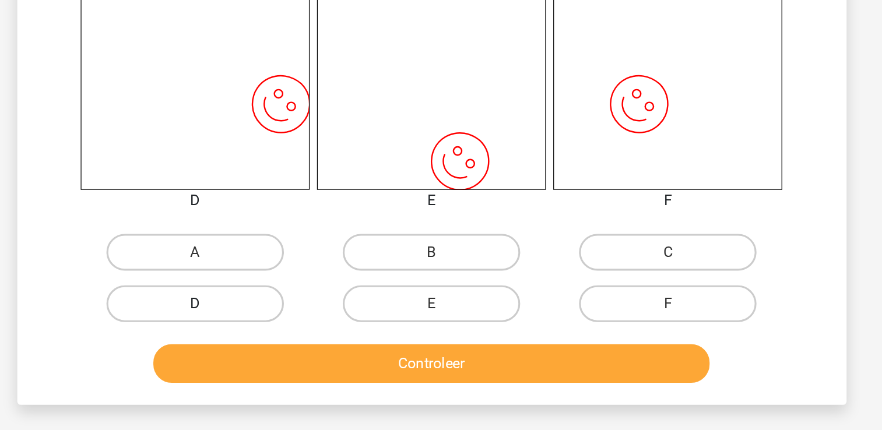
click at [275, 356] on label "D" at bounding box center [291, 349] width 112 height 23
click at [291, 356] on input "D" at bounding box center [295, 354] width 8 height 8
radio input "true"
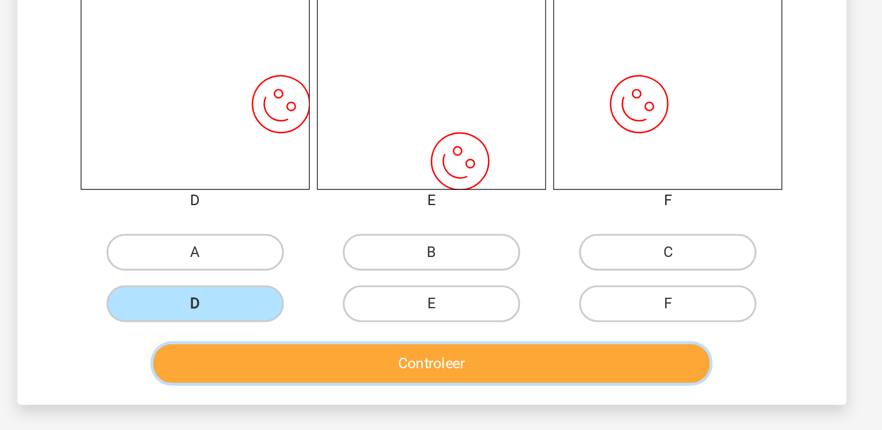
click at [290, 382] on button "Controleer" at bounding box center [441, 387] width 353 height 24
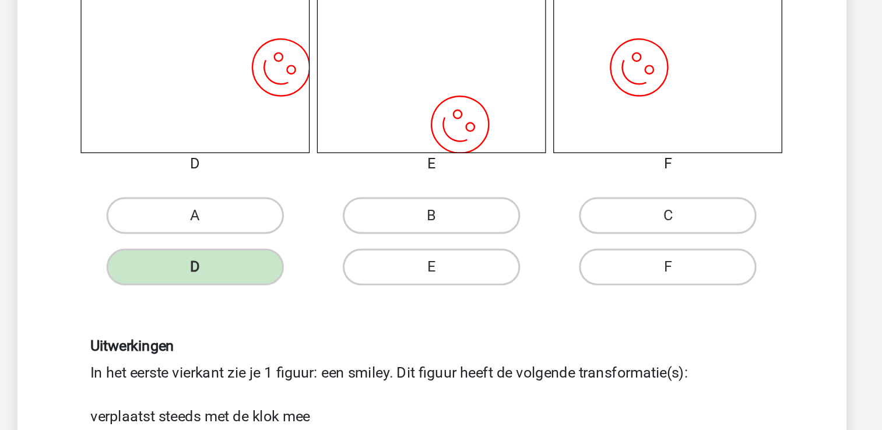
scroll to position [526, 0]
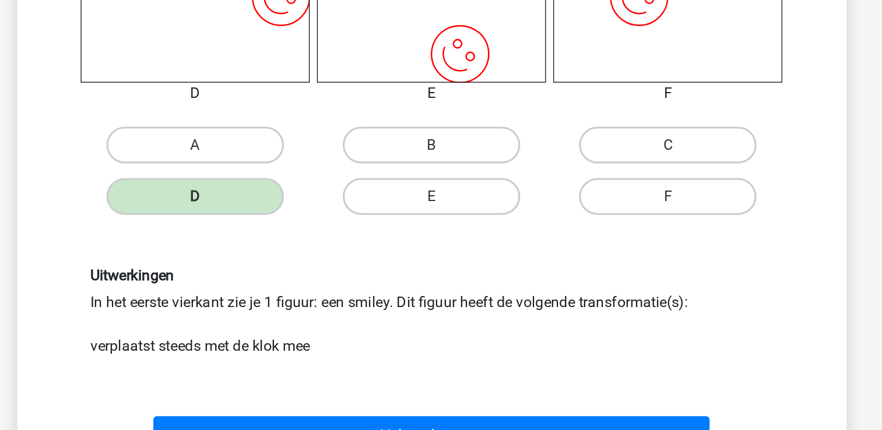
scroll to position [477, 0]
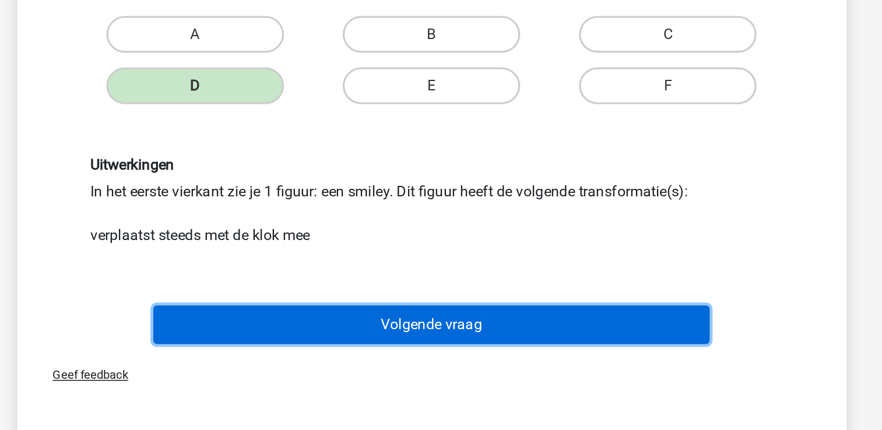
click at [527, 357] on button "Volgende vraag" at bounding box center [441, 363] width 353 height 24
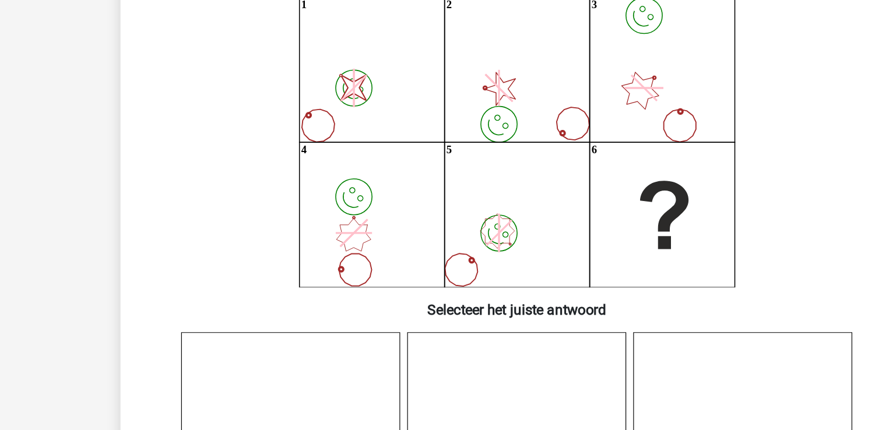
scroll to position [54, 0]
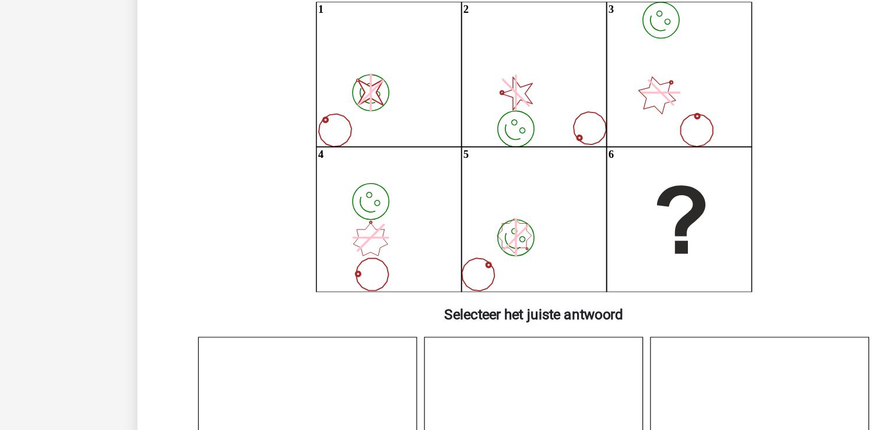
drag, startPoint x: 594, startPoint y: 205, endPoint x: 558, endPoint y: 205, distance: 36.1
click at [558, 205] on icon "image/svg+xml image/svg+xml 1 image/svg+xml 2 image/svg+xml 3 image/svg+xml 4 i…" at bounding box center [441, 132] width 470 height 192
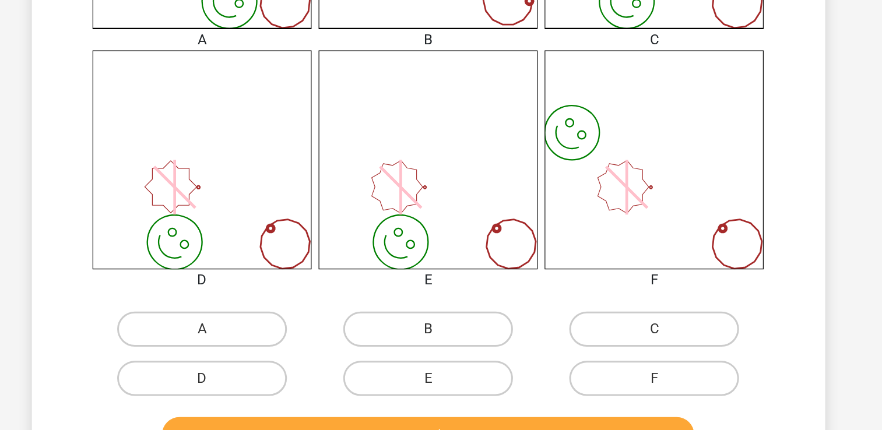
scroll to position [340, 0]
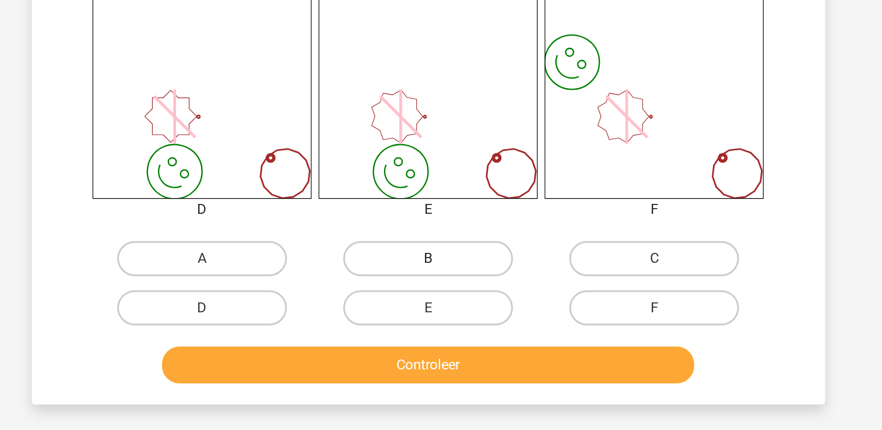
click at [444, 305] on label "B" at bounding box center [441, 316] width 112 height 23
click at [444, 316] on input "B" at bounding box center [445, 320] width 8 height 8
radio input "true"
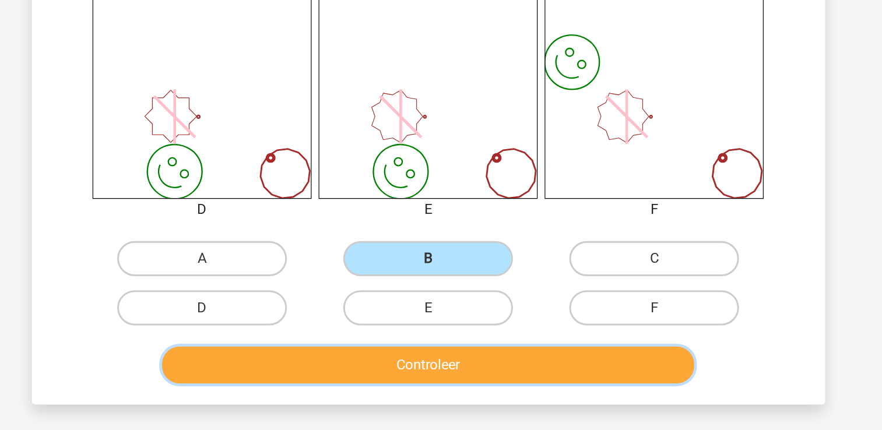
click at [413, 392] on button "Controleer" at bounding box center [441, 387] width 353 height 24
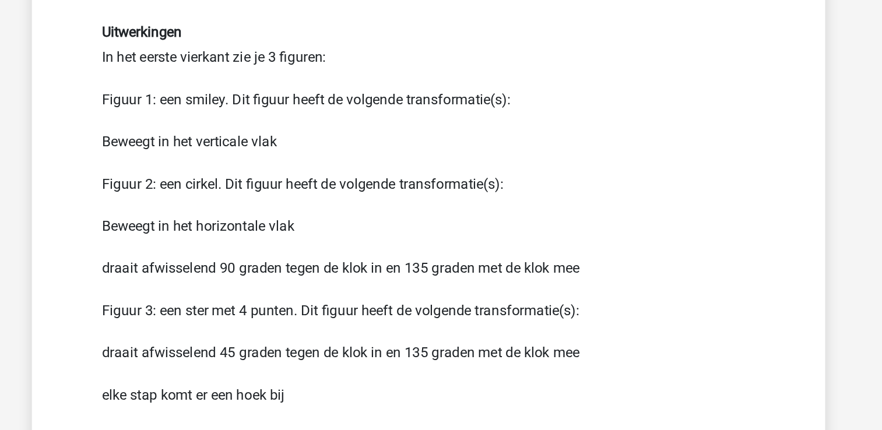
scroll to position [713, 0]
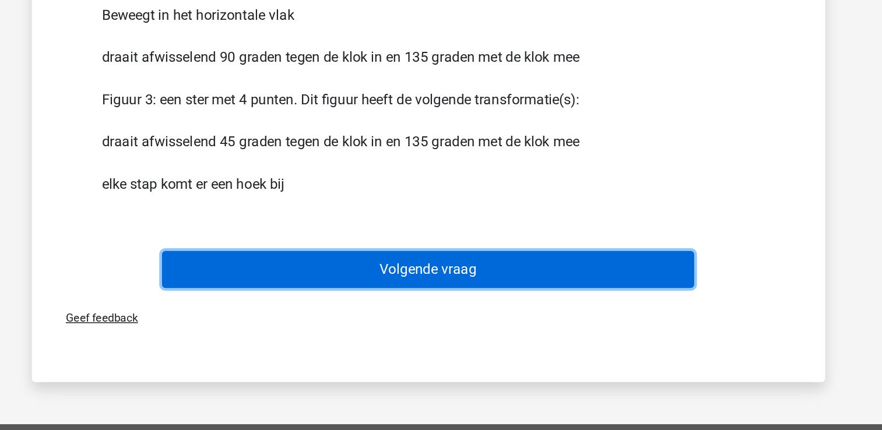
click at [425, 326] on button "Volgende vraag" at bounding box center [441, 323] width 353 height 24
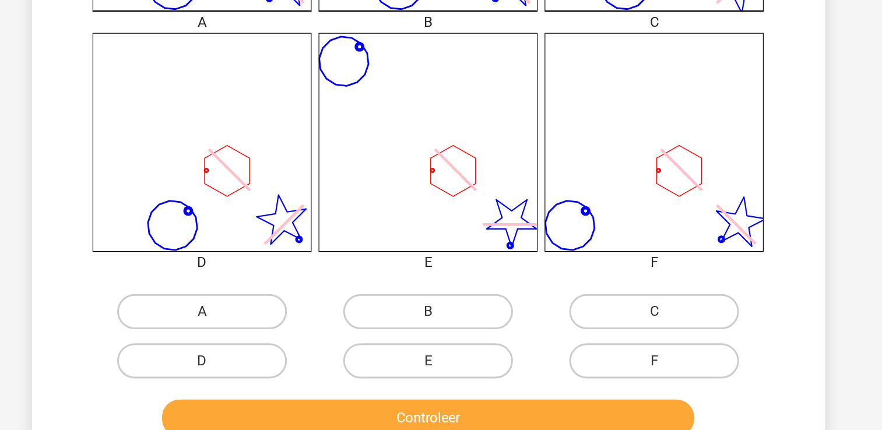
scroll to position [351, 0]
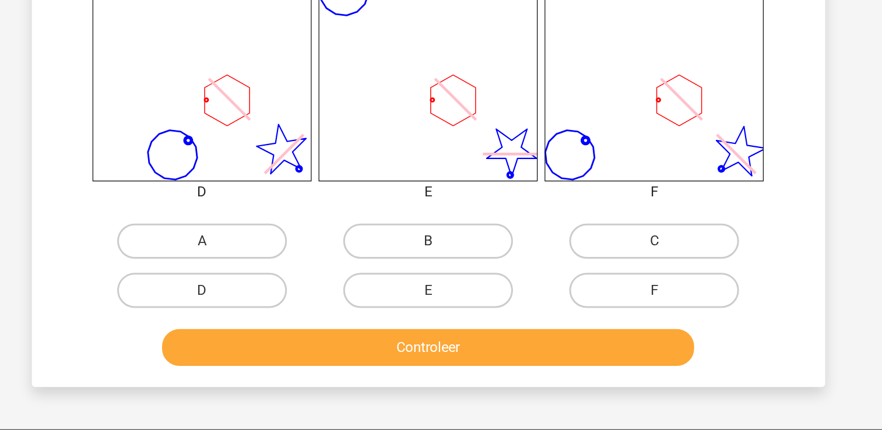
click at [594, 308] on input "C" at bounding box center [595, 309] width 8 height 8
radio input "true"
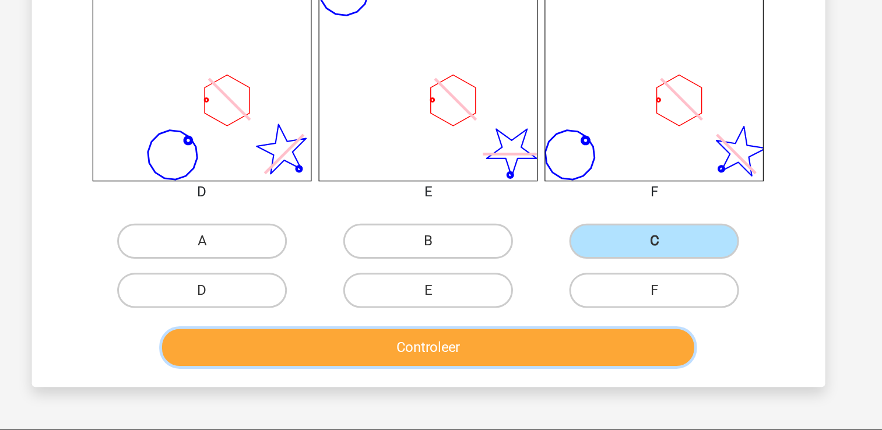
click at [511, 378] on button "Controleer" at bounding box center [441, 375] width 353 height 24
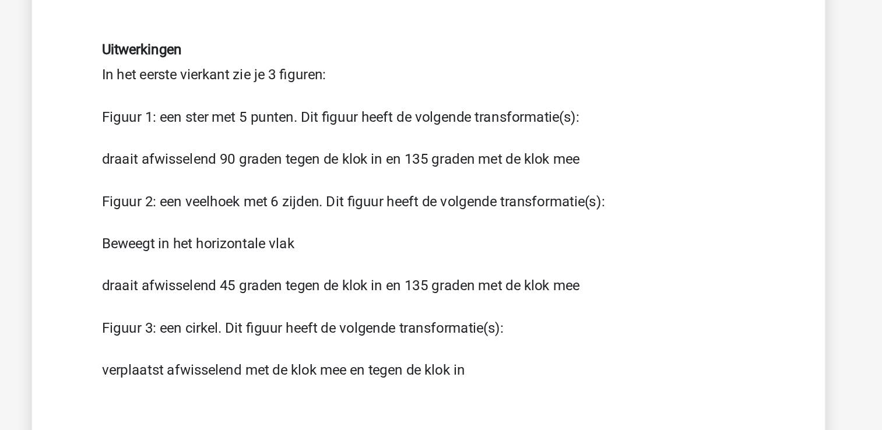
scroll to position [585, 0]
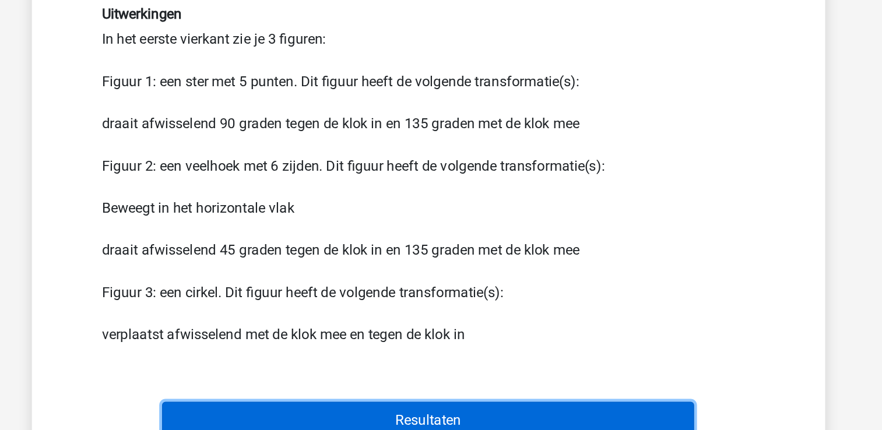
click at [456, 420] on button "Resultaten" at bounding box center [441, 423] width 353 height 24
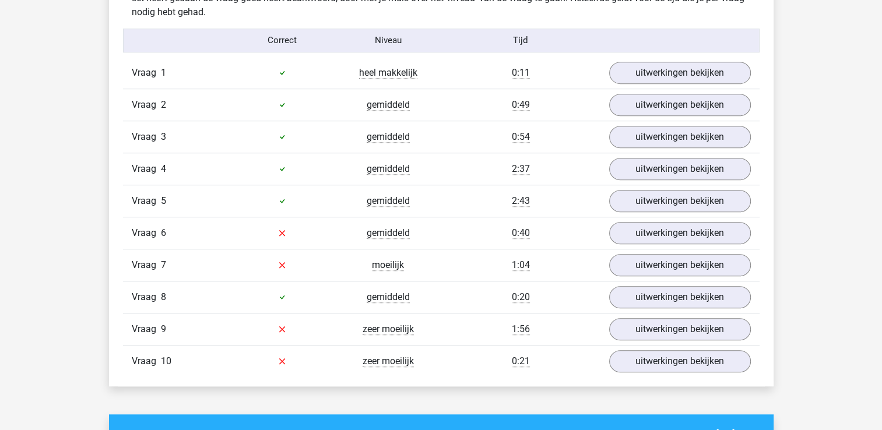
scroll to position [793, 0]
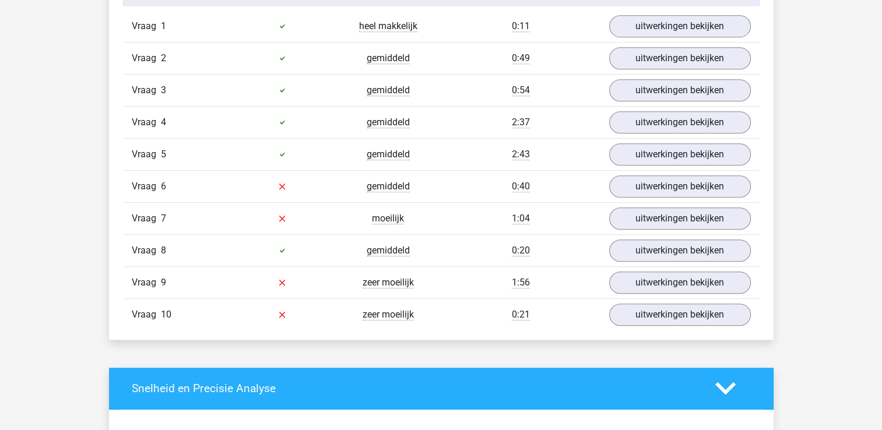
drag, startPoint x: 0, startPoint y: 0, endPoint x: 450, endPoint y: 416, distance: 613.3
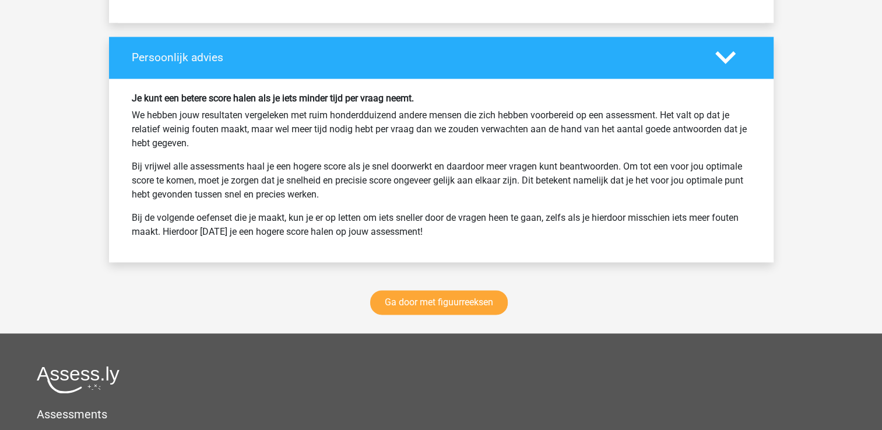
scroll to position [1562, 0]
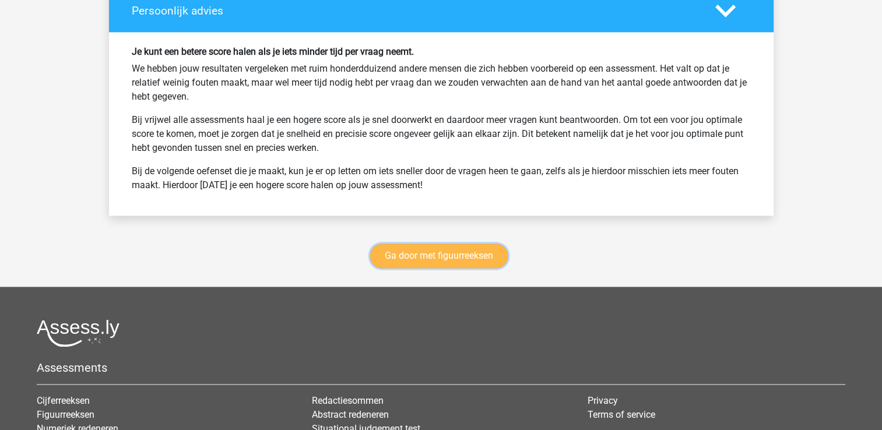
click at [450, 262] on link "Ga door met figuurreeksen" at bounding box center [439, 256] width 138 height 24
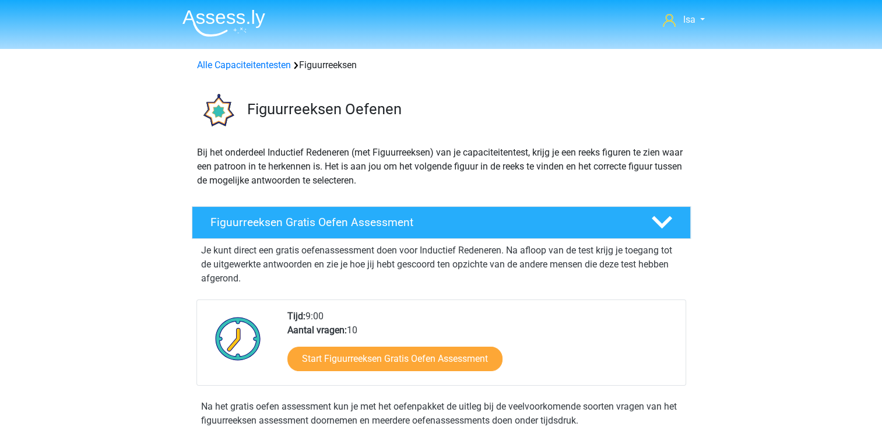
click at [248, 20] on img at bounding box center [223, 22] width 83 height 27
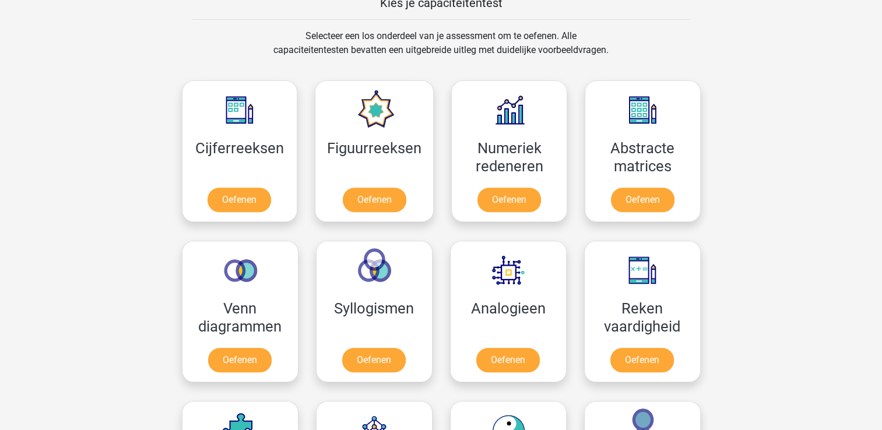
scroll to position [490, 0]
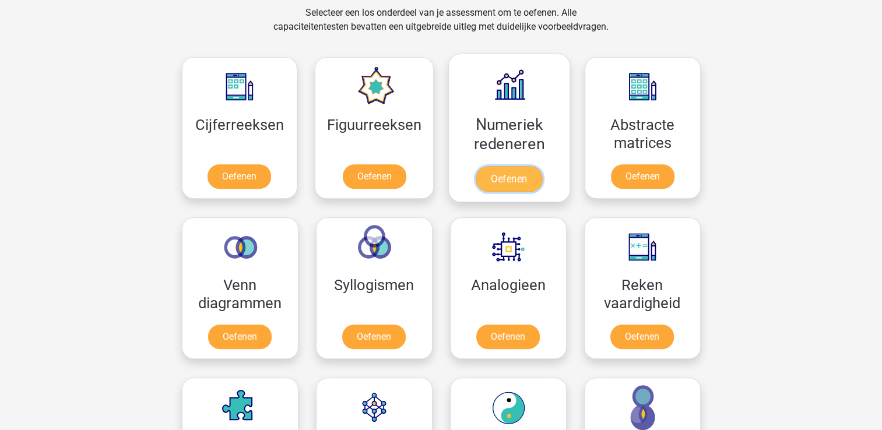
click at [494, 192] on link "Oefenen" at bounding box center [509, 179] width 66 height 26
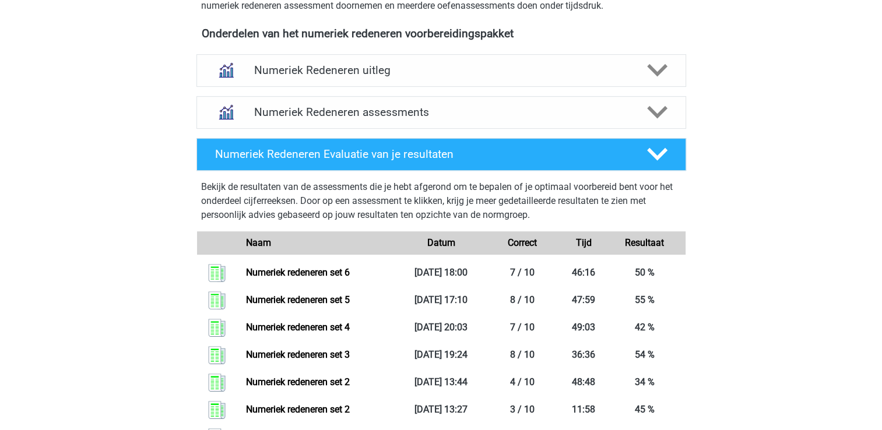
scroll to position [466, 0]
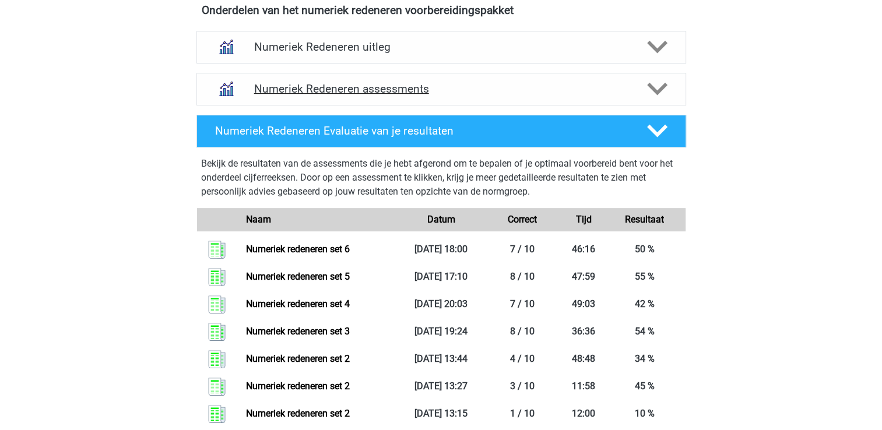
click at [404, 85] on h4 "Numeriek Redeneren assessments" at bounding box center [441, 88] width 374 height 13
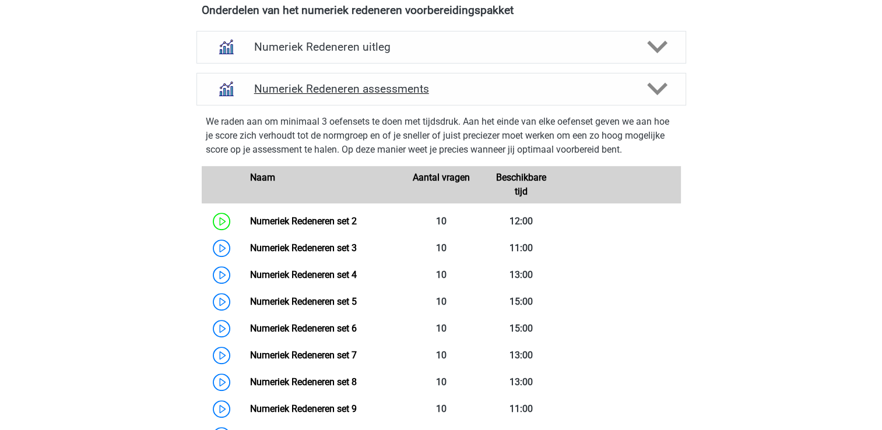
click at [404, 85] on h4 "Numeriek Redeneren assessments" at bounding box center [441, 88] width 374 height 13
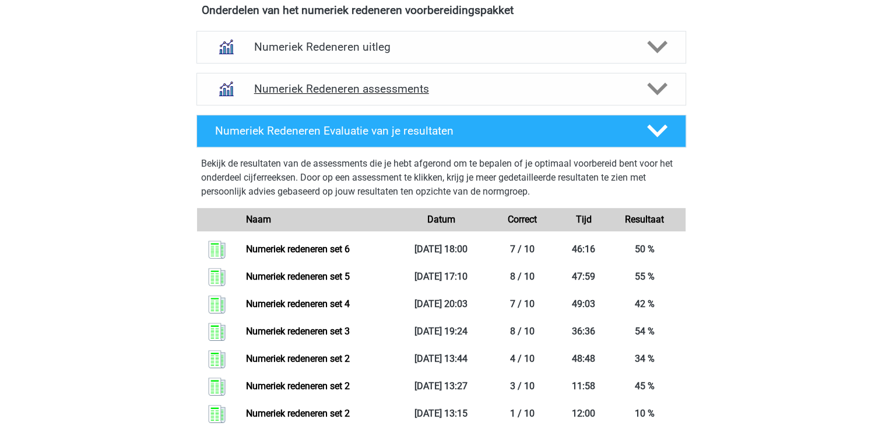
click at [478, 89] on h4 "Numeriek Redeneren assessments" at bounding box center [441, 88] width 374 height 13
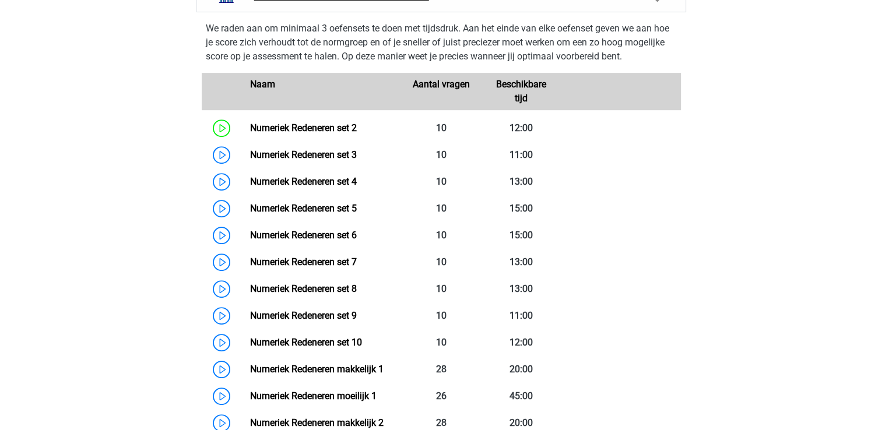
scroll to position [629, 0]
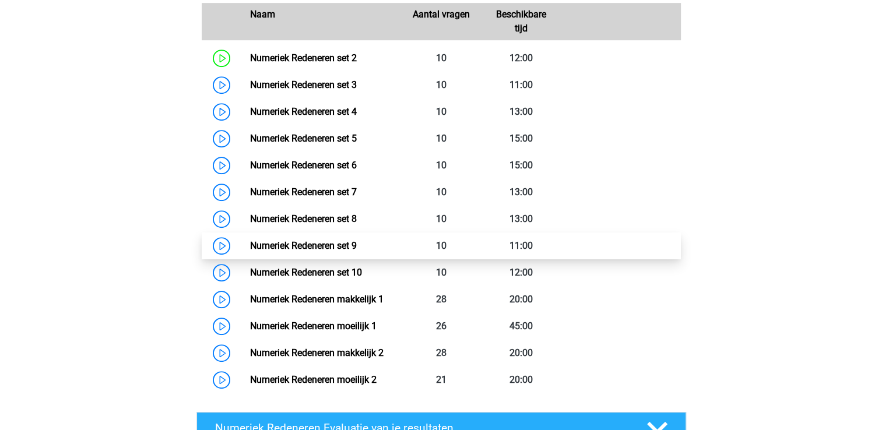
click at [255, 240] on link "Numeriek Redeneren set 9" at bounding box center [303, 245] width 107 height 11
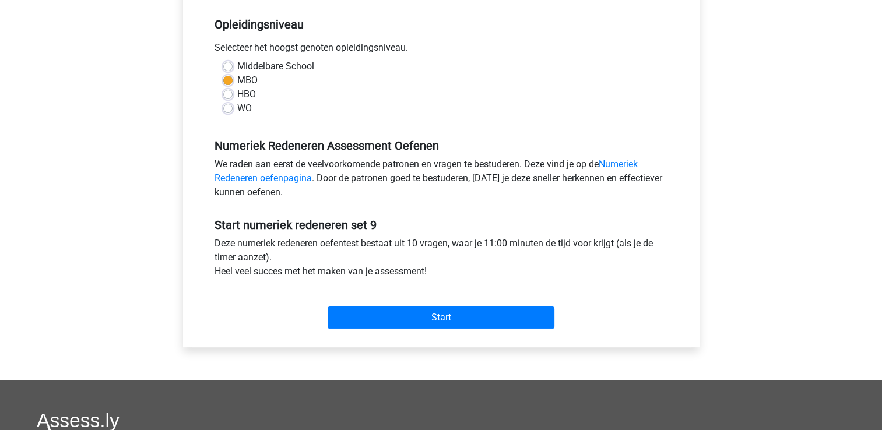
scroll to position [280, 0]
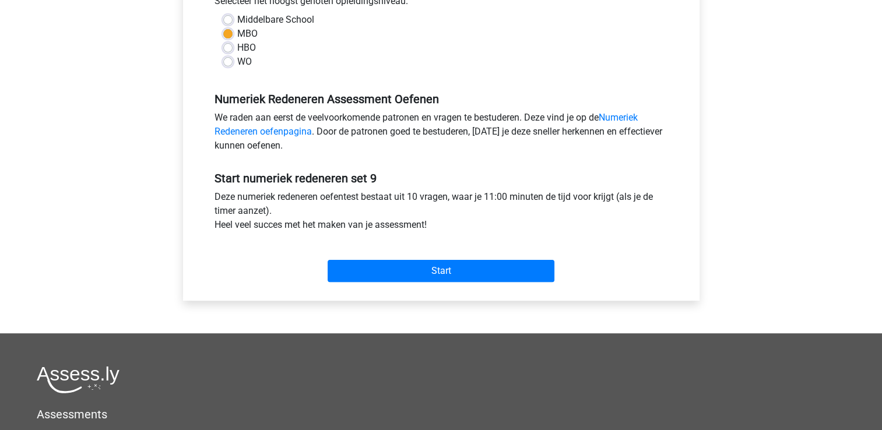
click at [386, 284] on div "Start" at bounding box center [441, 262] width 471 height 50
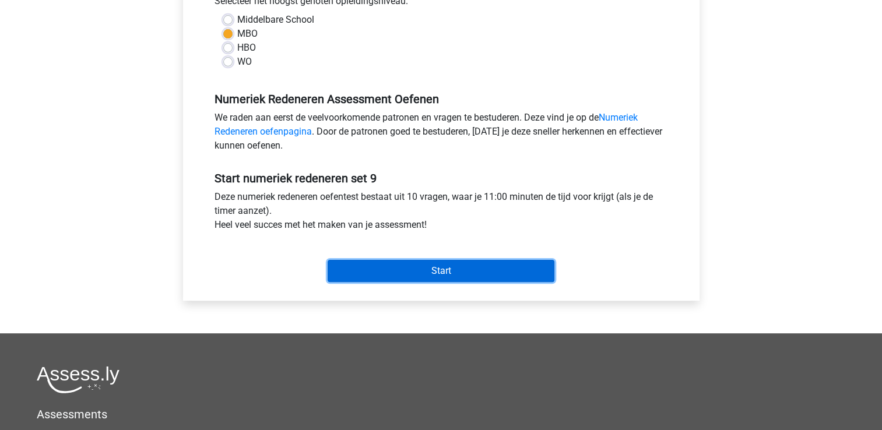
click at [407, 280] on input "Start" at bounding box center [441, 271] width 227 height 22
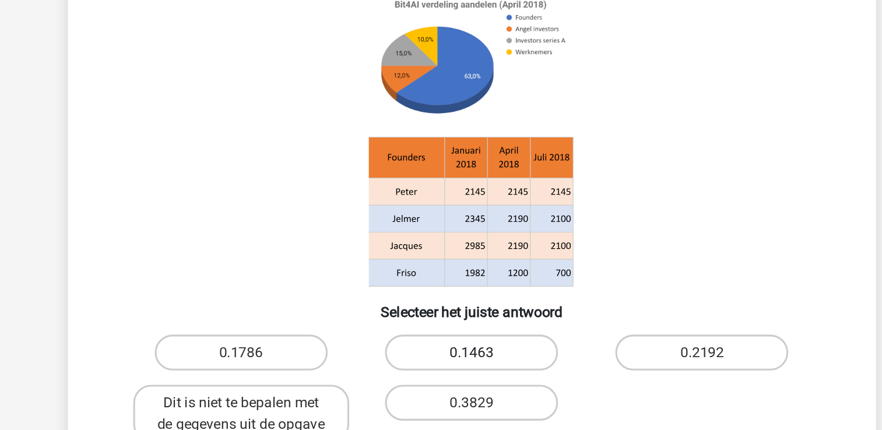
click at [455, 321] on label "0.1463" at bounding box center [441, 323] width 112 height 23
click at [448, 323] on input "0.1463" at bounding box center [445, 327] width 8 height 8
radio input "true"
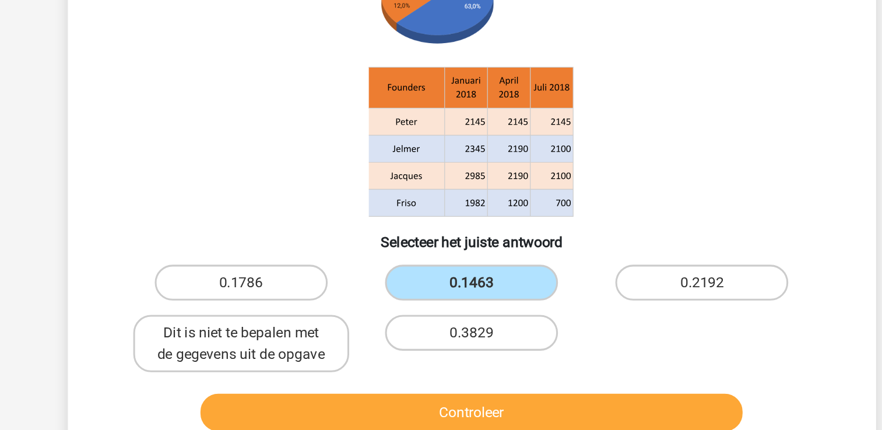
scroll to position [5, 0]
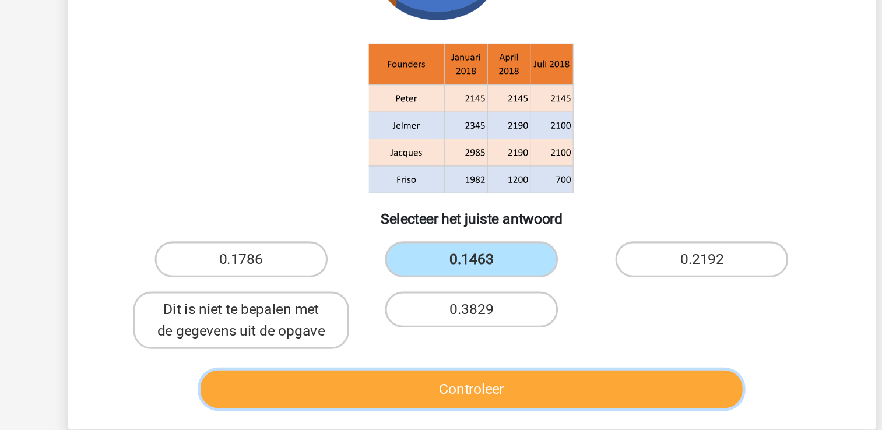
click at [511, 405] on button "Controleer" at bounding box center [441, 403] width 353 height 24
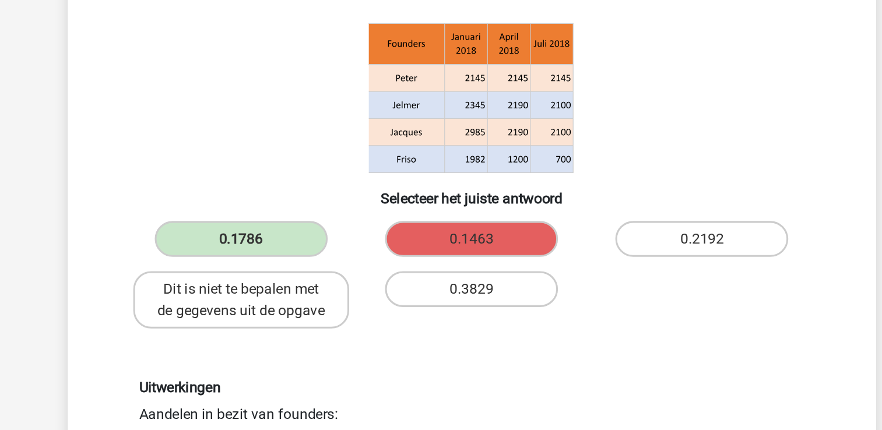
scroll to position [0, 0]
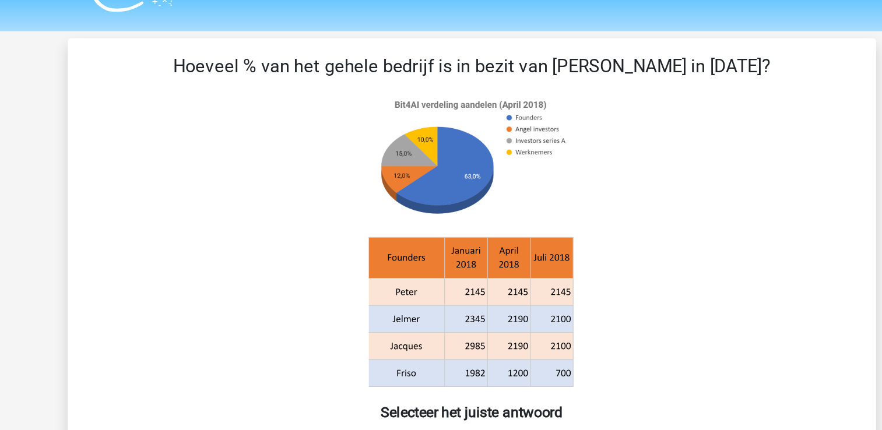
click at [706, 306] on div "Vraag 1 van de 10 Categorie: numeriek redeneren set 9 Hoeveel % van het gehele …" at bounding box center [441, 332] width 544 height 557
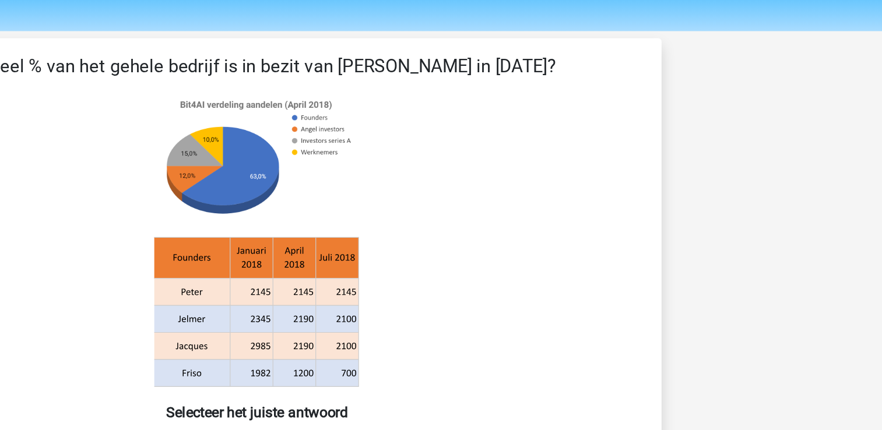
drag, startPoint x: 706, startPoint y: 306, endPoint x: 757, endPoint y: 307, distance: 50.7
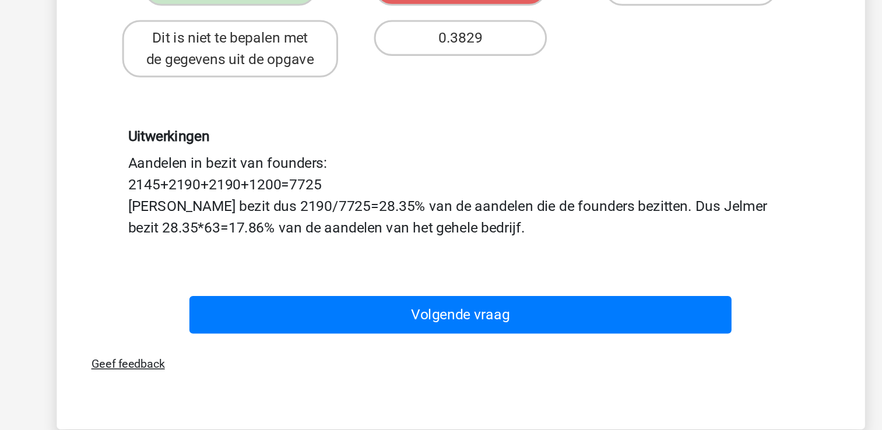
scroll to position [205, 0]
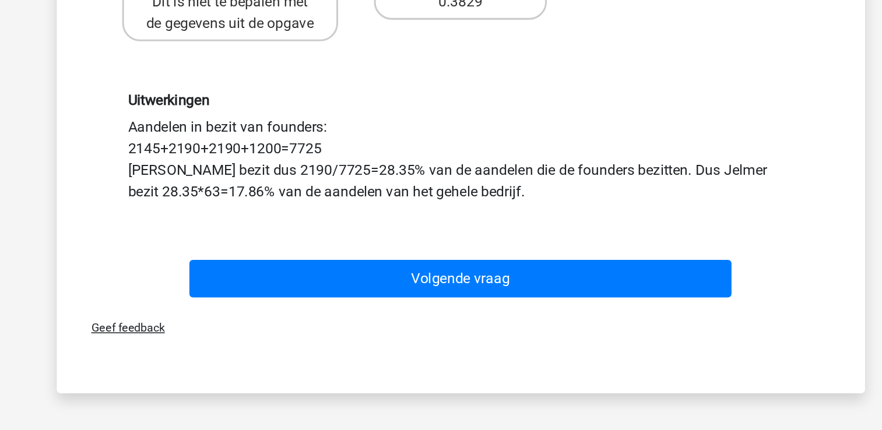
click at [550, 404] on div "Hoeveel % van het gehele bedrijf is in bezit van Jelmer in april 2018? Selectee…" at bounding box center [441, 127] width 526 height 557
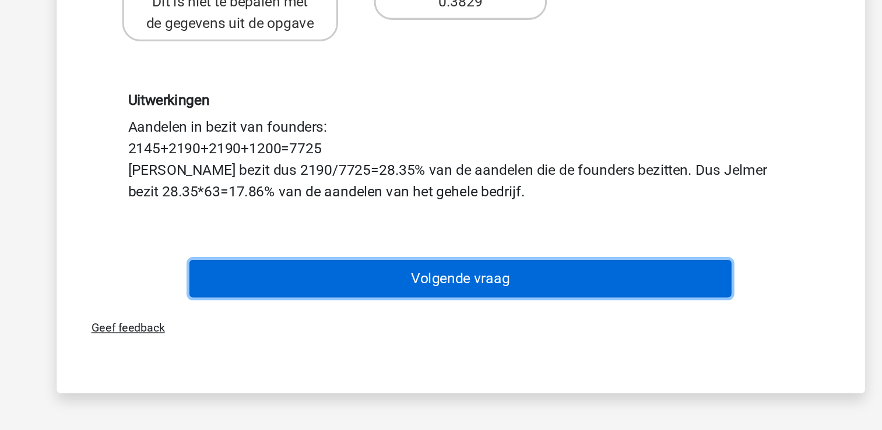
click at [487, 329] on button "Volgende vraag" at bounding box center [441, 331] width 353 height 24
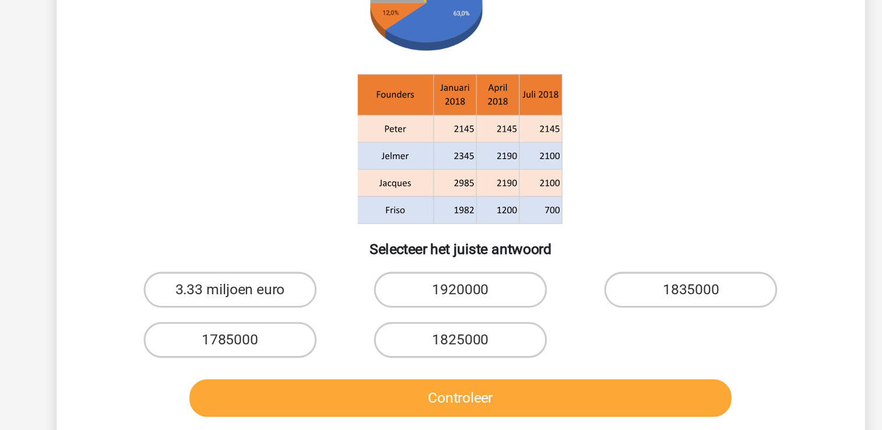
scroll to position [90, 0]
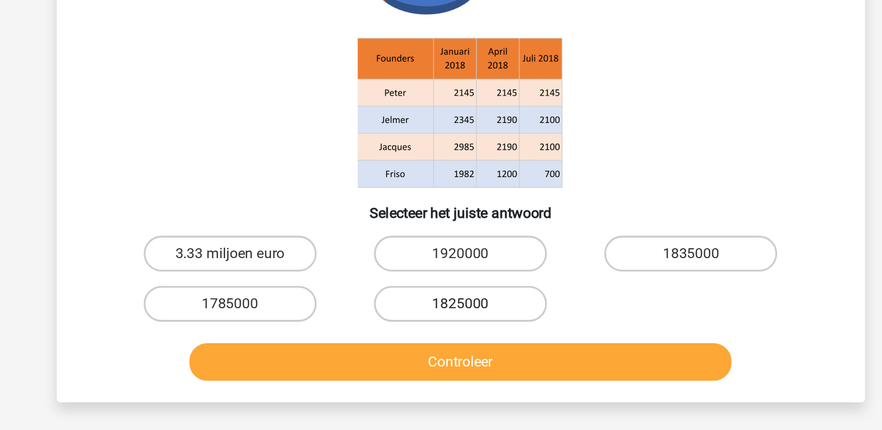
click at [465, 292] on label "1825000" at bounding box center [441, 301] width 112 height 23
click at [448, 301] on input "1825000" at bounding box center [445, 305] width 8 height 8
radio input "true"
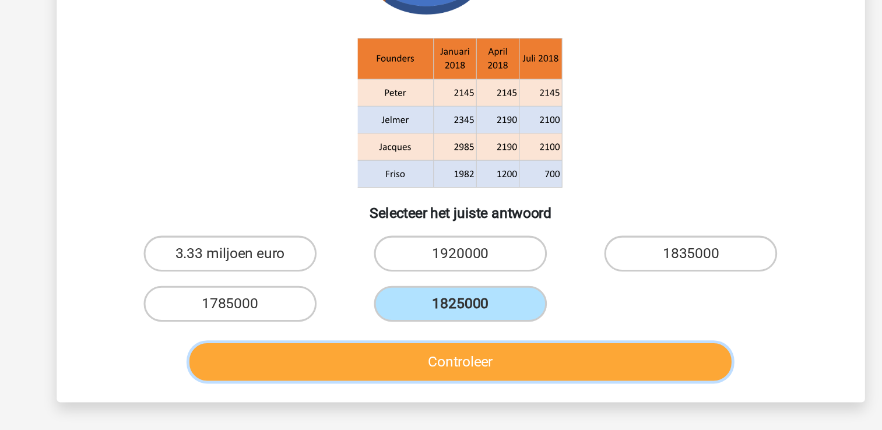
click at [439, 330] on button "Controleer" at bounding box center [441, 339] width 353 height 24
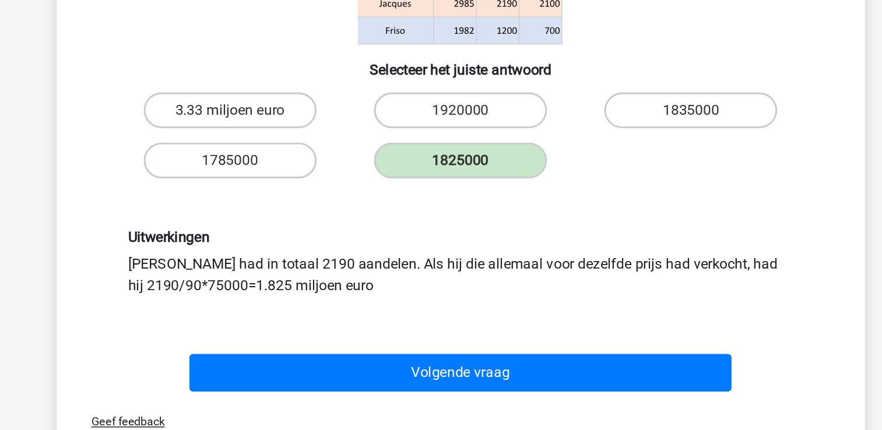
scroll to position [160, 0]
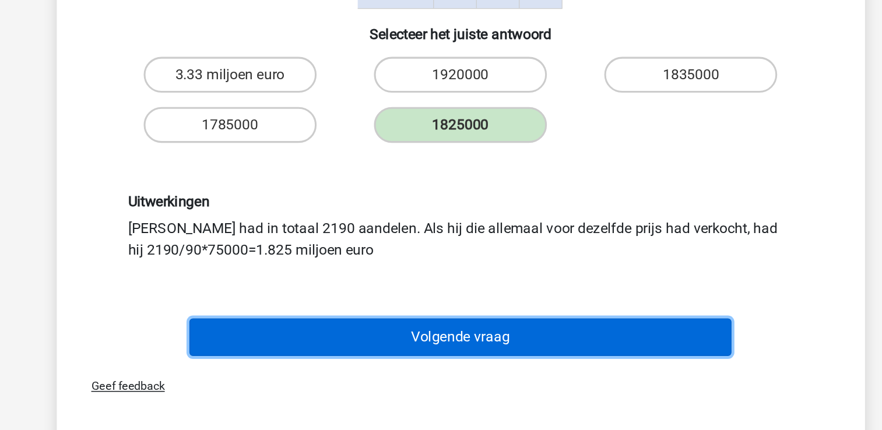
click at [425, 378] on button "Volgende vraag" at bounding box center [441, 369] width 353 height 24
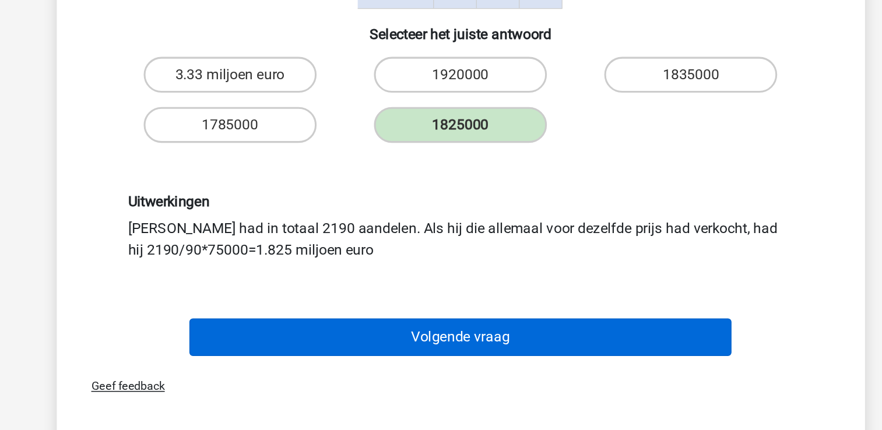
scroll to position [54, 0]
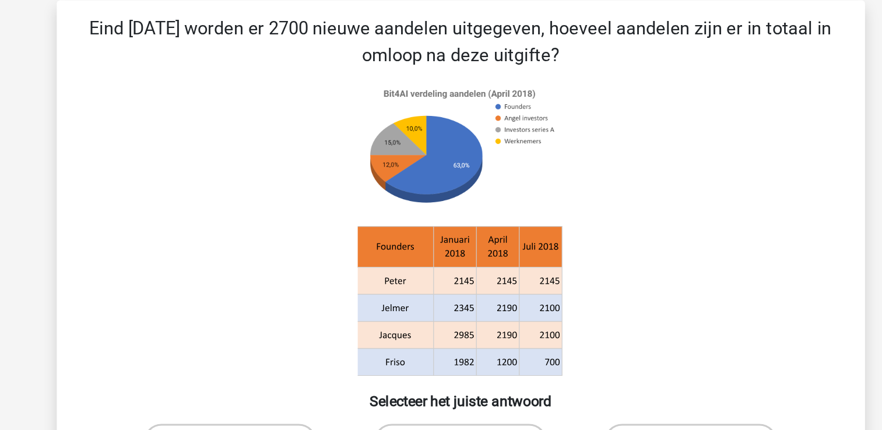
click at [425, 252] on div "Eind april 2018 worden er 2700 nieuwe aandelen uitgegeven, hoeveel aandelen zij…" at bounding box center [441, 191] width 516 height 365
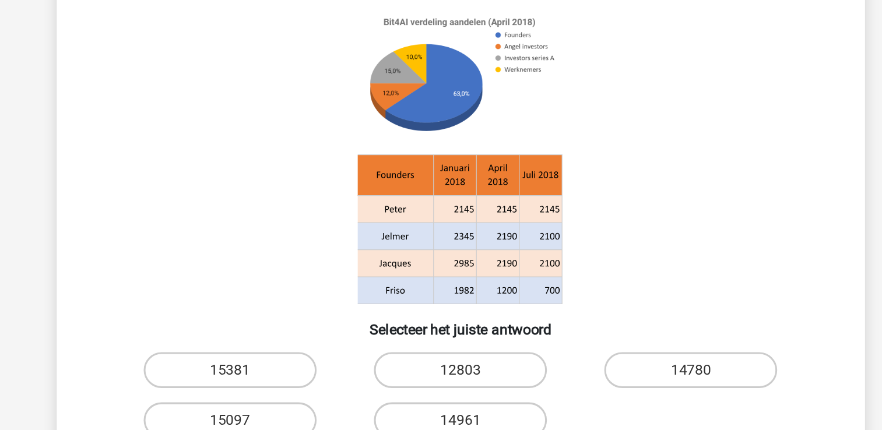
scroll to position [0, 0]
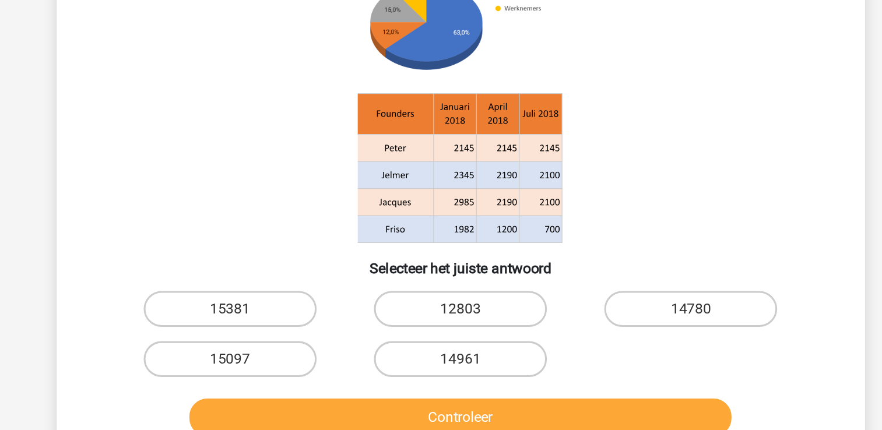
click at [425, 368] on label "14961" at bounding box center [441, 373] width 112 height 23
click at [441, 374] on input "14961" at bounding box center [445, 378] width 8 height 8
radio input "true"
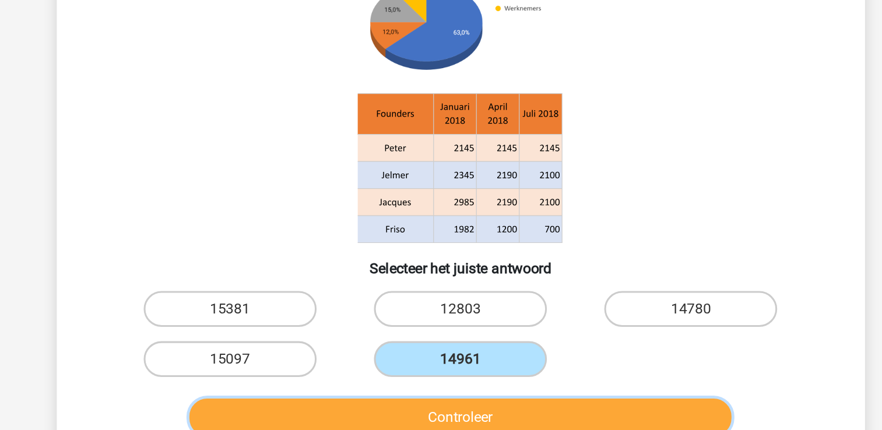
click at [427, 406] on button "Controleer" at bounding box center [441, 411] width 353 height 24
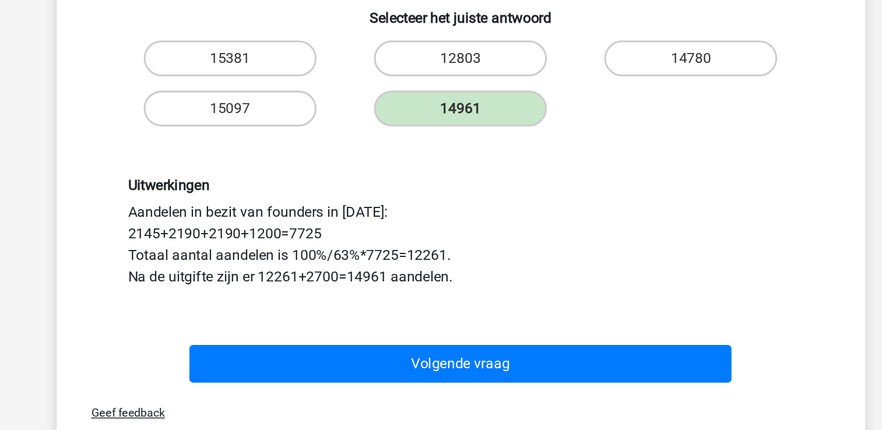
scroll to position [176, 0]
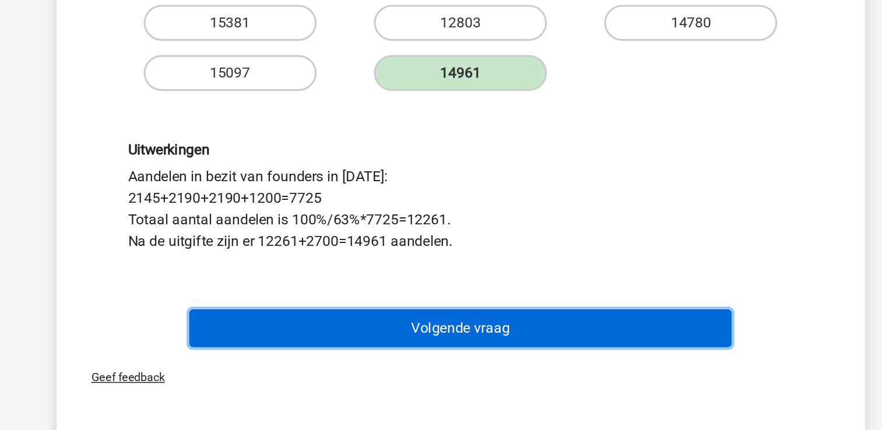
click at [389, 368] on button "Volgende vraag" at bounding box center [441, 363] width 353 height 24
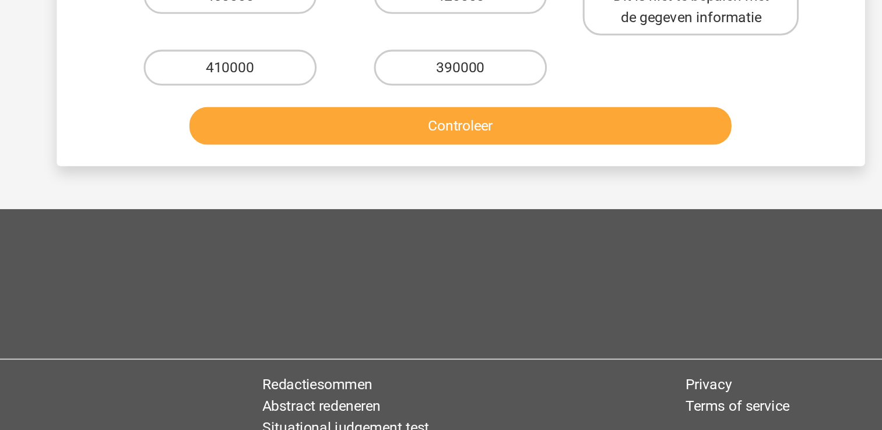
scroll to position [54, 0]
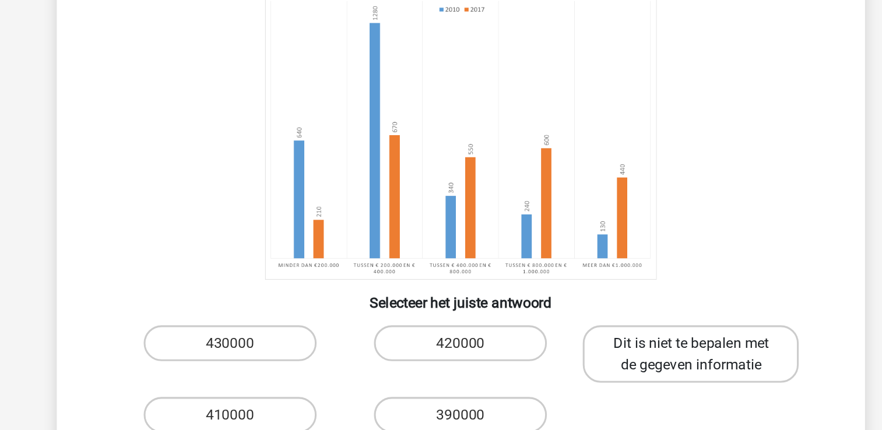
click at [534, 275] on label "Dit is niet te bepalen met de gegeven informatie" at bounding box center [590, 276] width 140 height 37
click at [591, 275] on input "Dit is niet te bepalen met de gegeven informatie" at bounding box center [595, 274] width 8 height 8
radio input "true"
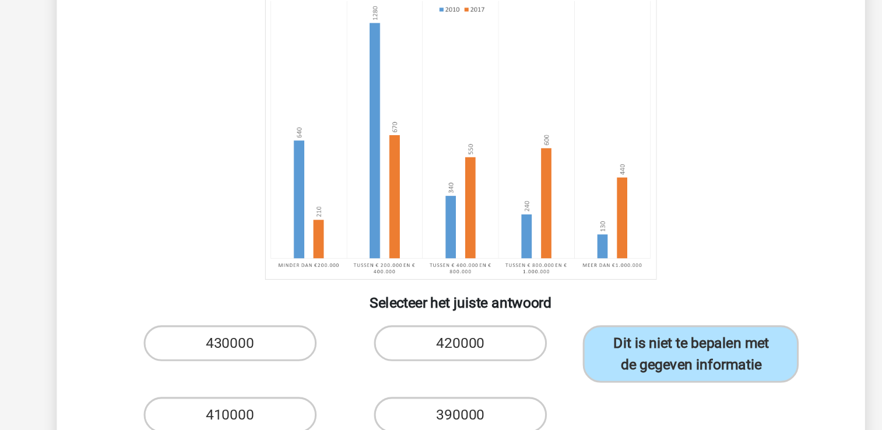
click at [441, 270] on input "420000" at bounding box center [445, 274] width 8 height 8
radio input "true"
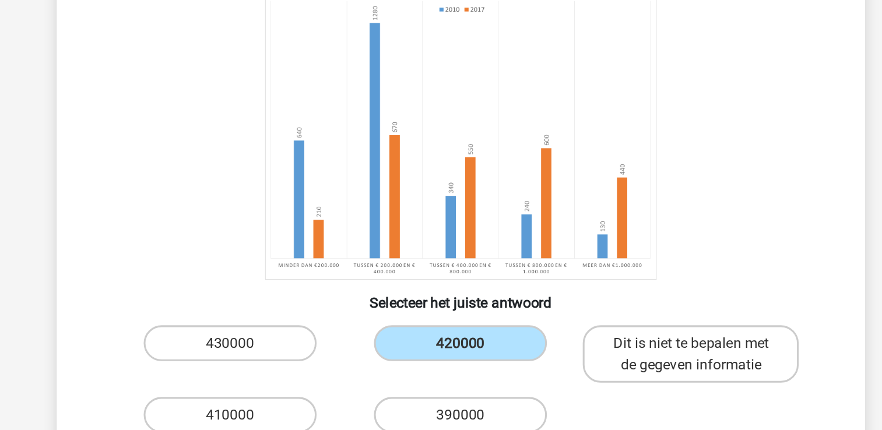
click at [291, 270] on input "430000" at bounding box center [295, 274] width 8 height 8
radio input "true"
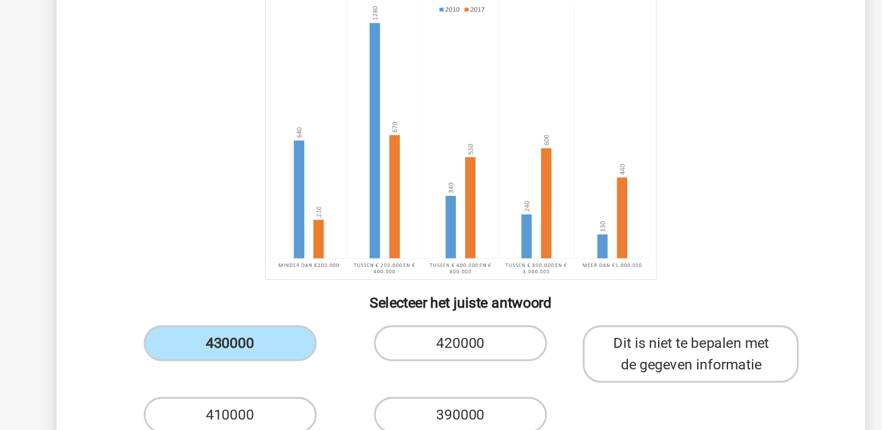
click at [441, 316] on input "390000" at bounding box center [445, 320] width 8 height 8
radio input "true"
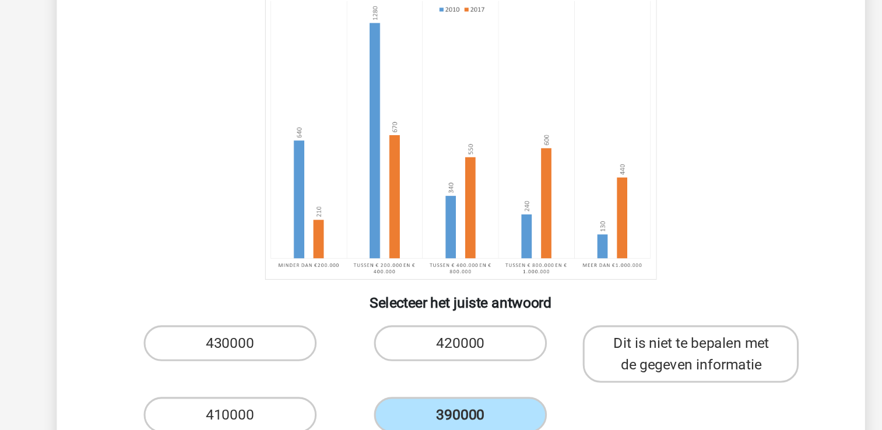
click at [291, 316] on input "410000" at bounding box center [295, 320] width 8 height 8
radio input "true"
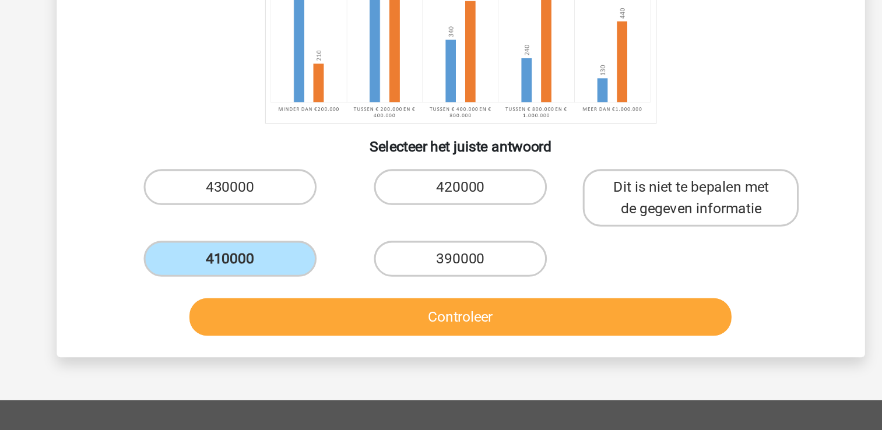
scroll to position [195, 0]
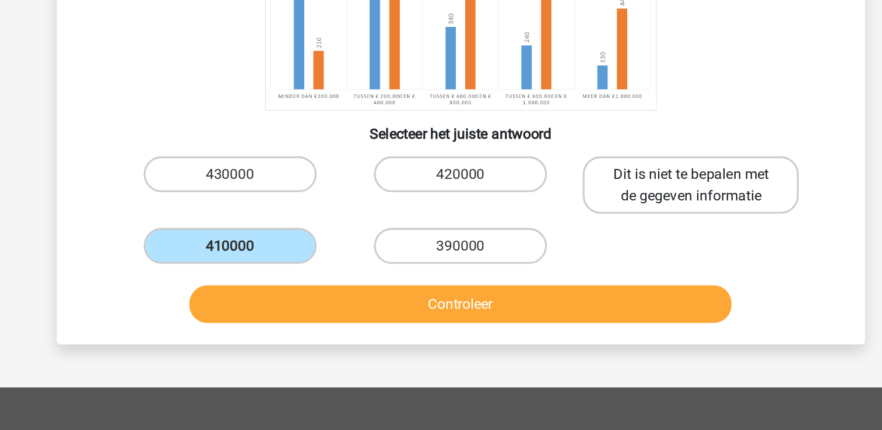
click at [550, 150] on label "Dit is niet te bepalen met de gegeven informatie" at bounding box center [590, 135] width 140 height 37
click at [591, 136] on input "Dit is niet te bepalen met de gegeven informatie" at bounding box center [595, 133] width 8 height 8
radio input "true"
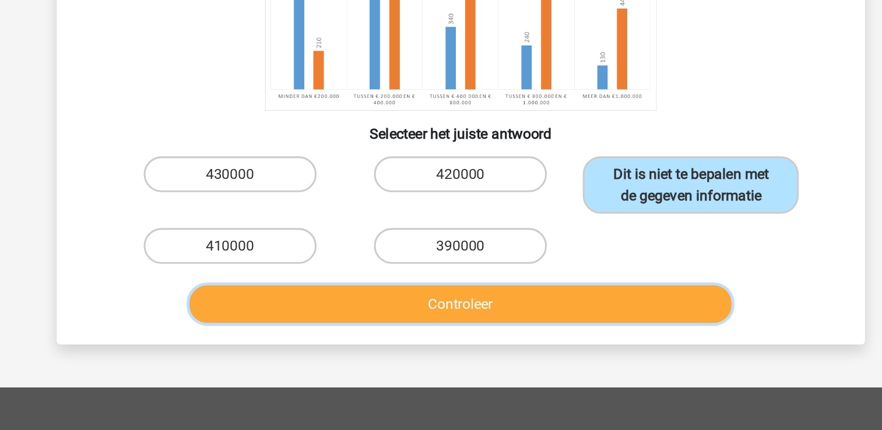
click at [472, 203] on button "Controleer" at bounding box center [441, 213] width 353 height 24
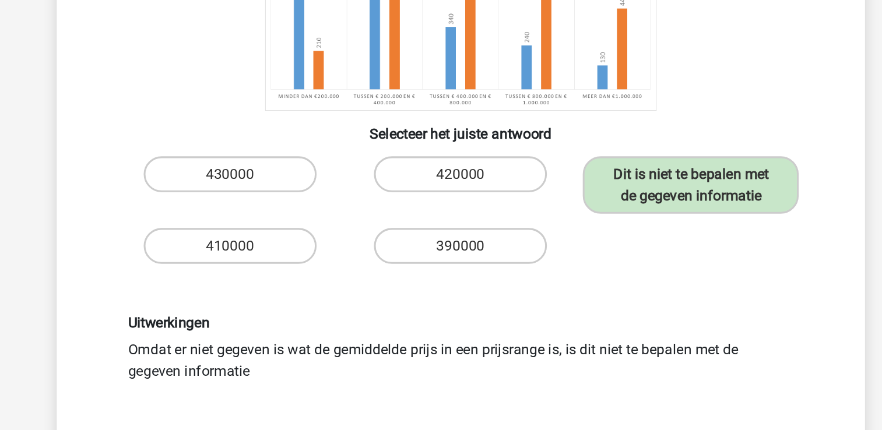
click at [713, 291] on div "Vraag 4 van de 10 Categorie: numeriek redeneren set 9 Wat was de gemiddelde pri…" at bounding box center [441, 123] width 544 height 529
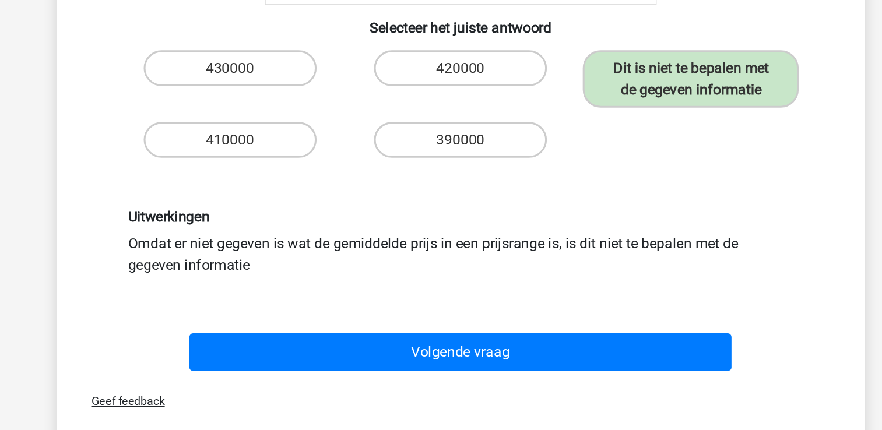
scroll to position [265, 0]
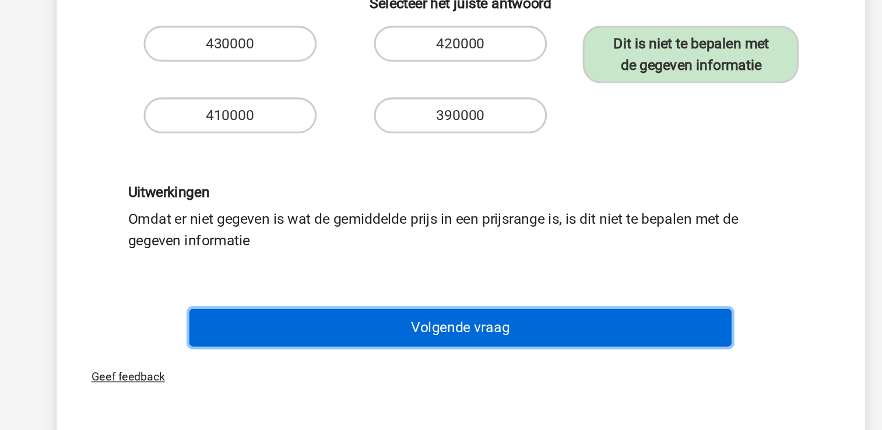
click at [518, 251] on button "Volgende vraag" at bounding box center [441, 243] width 353 height 24
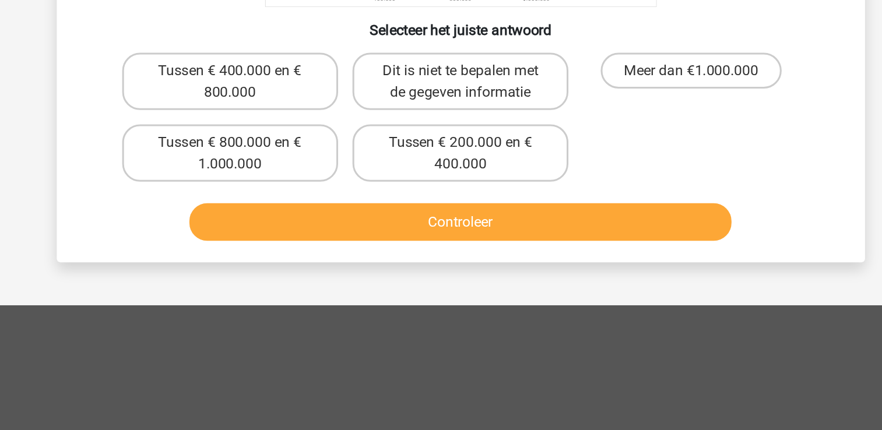
scroll to position [54, 0]
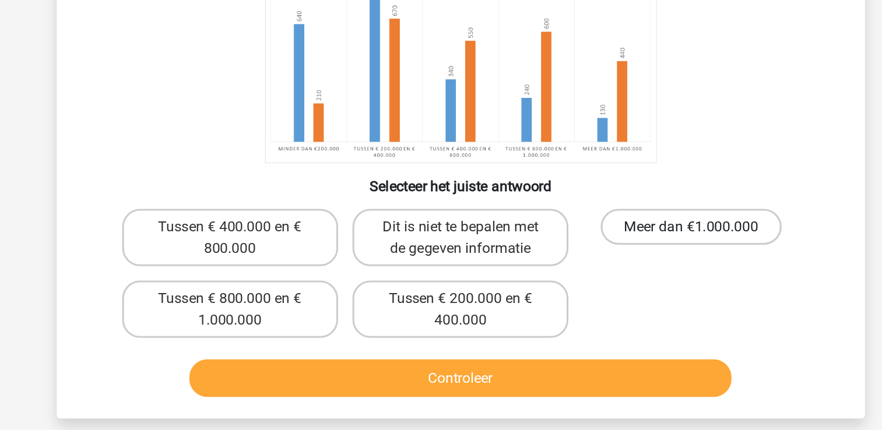
click at [607, 293] on label "Meer dan €1.000.000" at bounding box center [591, 287] width 118 height 23
click at [599, 293] on input "Meer dan €1.000.000" at bounding box center [595, 291] width 8 height 8
radio input "true"
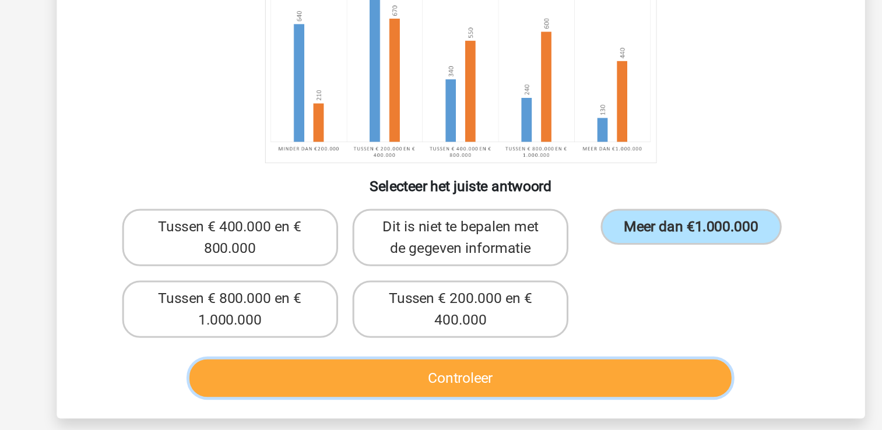
click at [484, 383] on button "Controleer" at bounding box center [441, 386] width 353 height 24
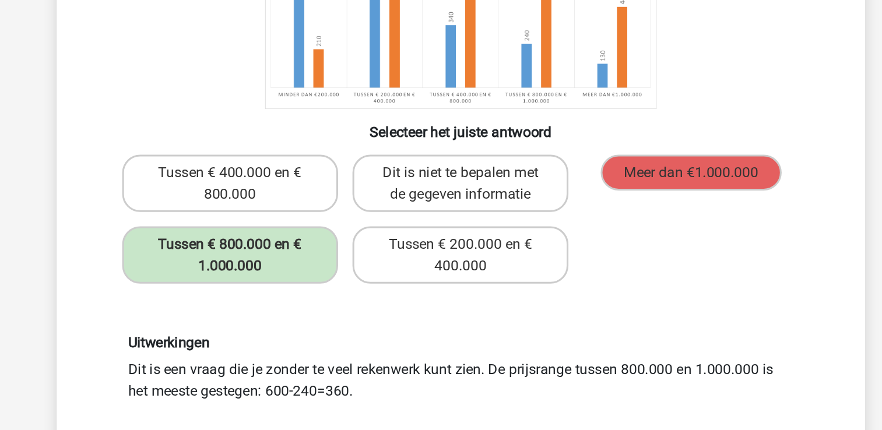
scroll to position [0, 0]
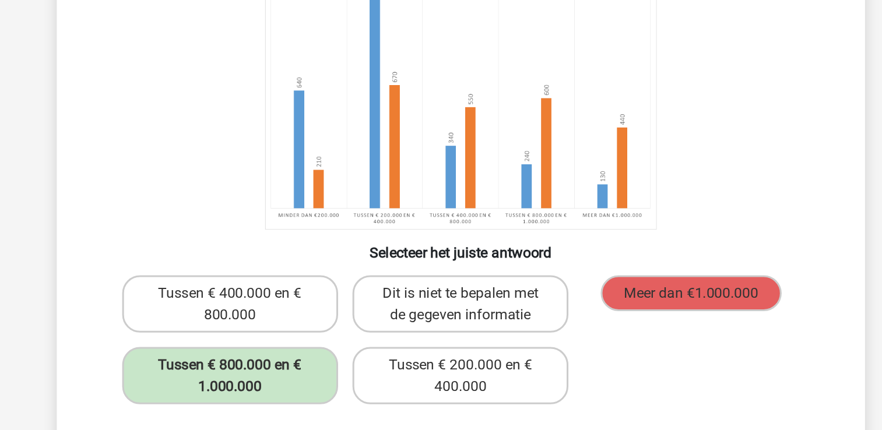
click at [715, 427] on div "Vraag 5 van de 10 Categorie: numeriek redeneren set 9 In welke prijsrange is he…" at bounding box center [441, 334] width 554 height 561
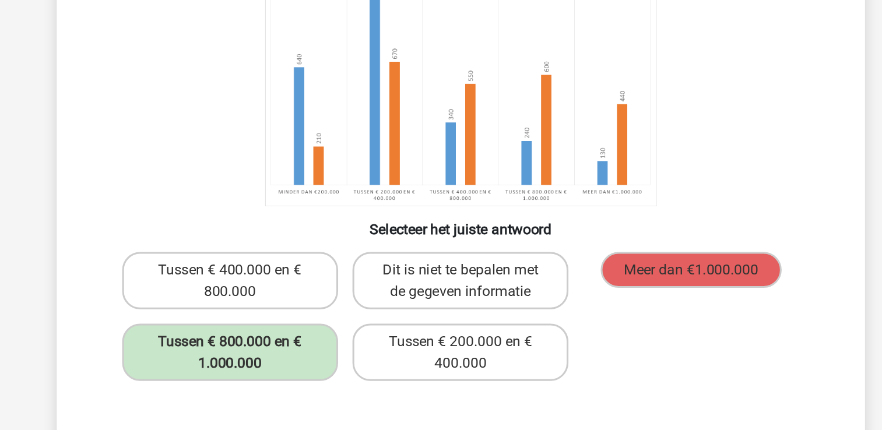
click at [715, 427] on div "Vraag 5 van de 10 Categorie: numeriek redeneren set 9 In welke prijsrange is he…" at bounding box center [441, 318] width 554 height 561
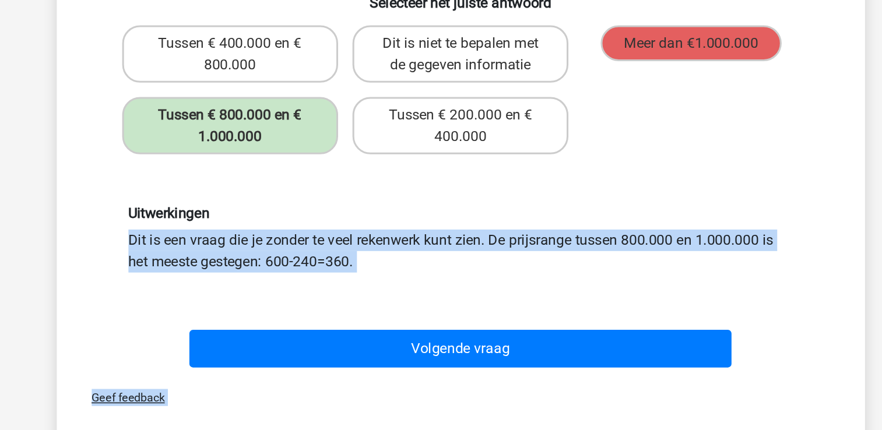
click at [715, 428] on div "Vraag 5 van de 10 Categorie: numeriek redeneren set 9 In welke prijsrange is he…" at bounding box center [441, 171] width 554 height 561
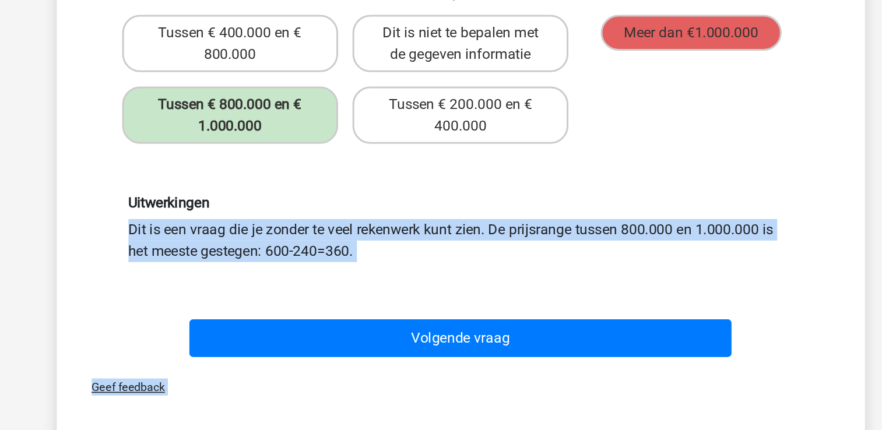
scroll to position [185, 0]
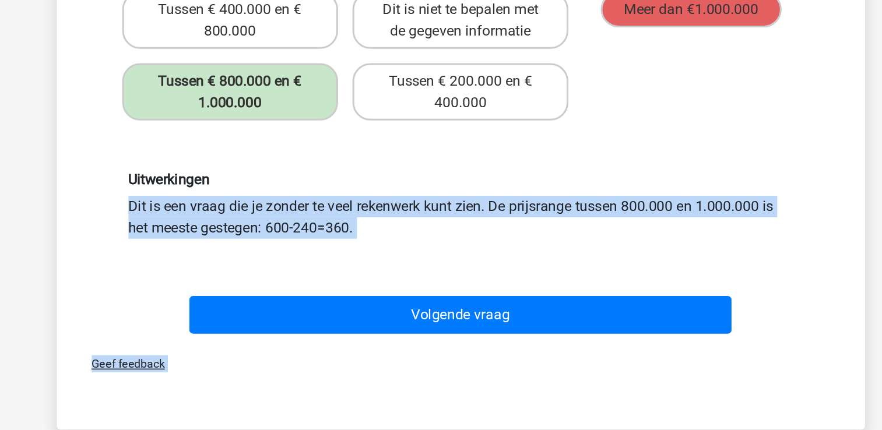
click at [715, 428] on div "Isa isa.mailweustink@gmail.com Nederlands English" at bounding box center [441, 290] width 882 height 950
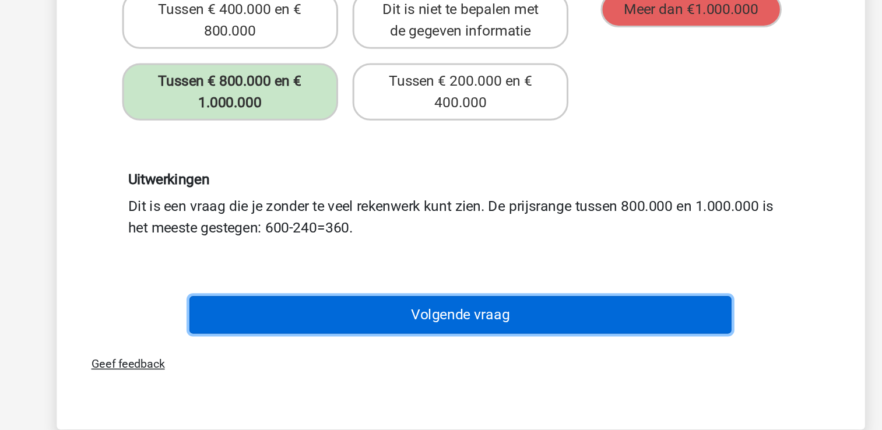
click at [449, 353] on button "Volgende vraag" at bounding box center [441, 355] width 353 height 24
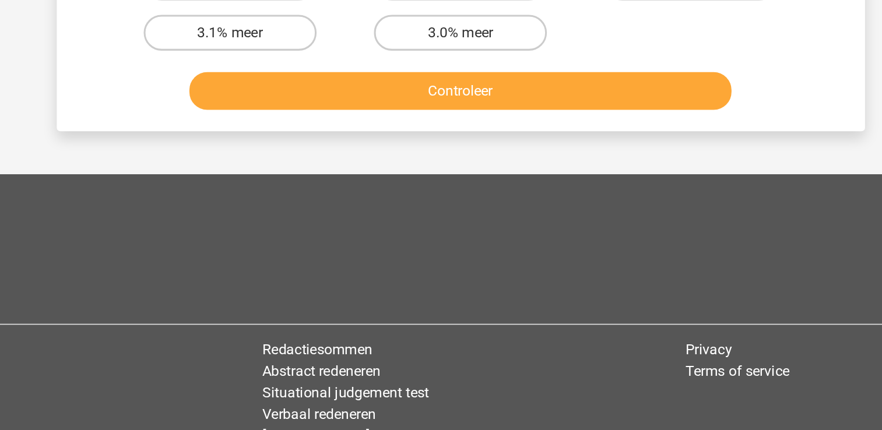
scroll to position [54, 0]
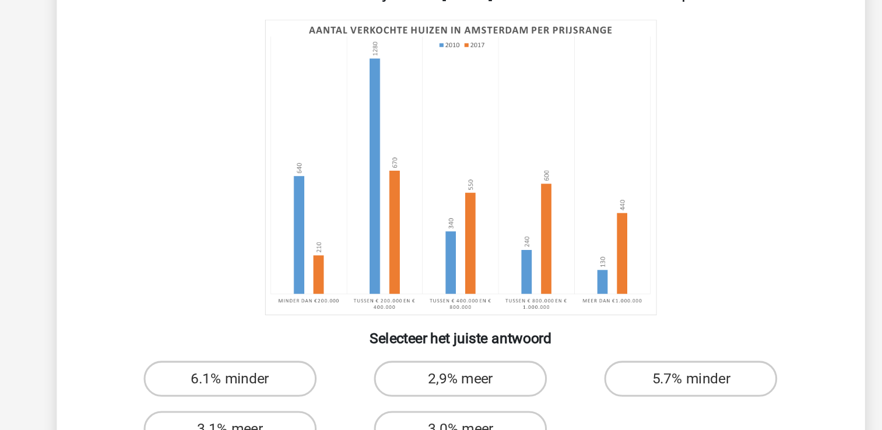
click at [579, 202] on icon at bounding box center [441, 132] width 470 height 192
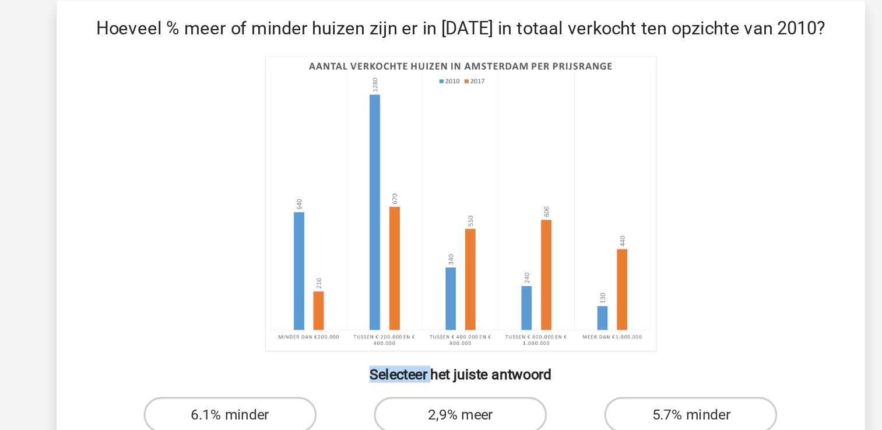
scroll to position [30, 0]
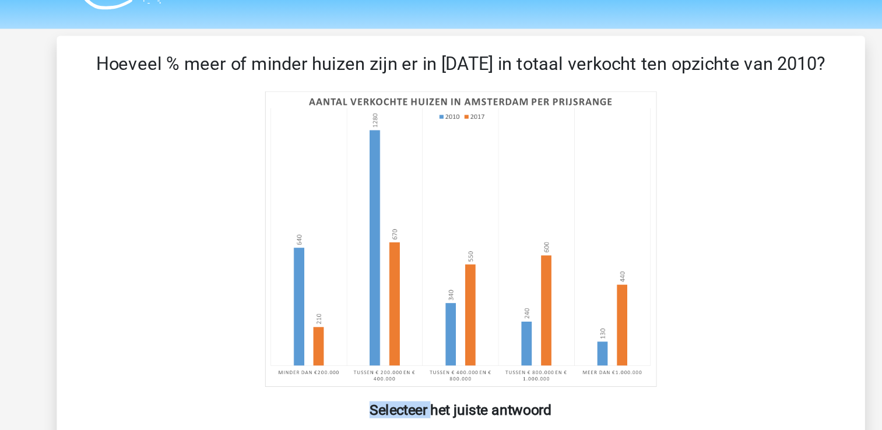
click at [579, 202] on icon at bounding box center [441, 155] width 470 height 192
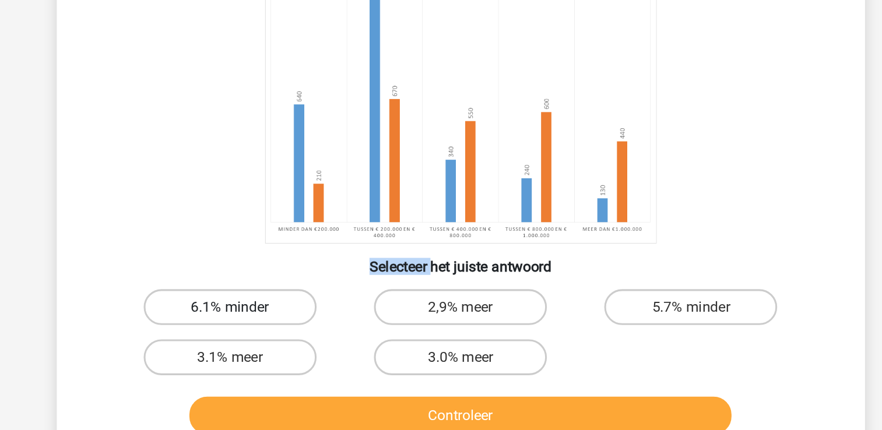
click at [265, 286] on label "6.1% minder" at bounding box center [291, 292] width 112 height 23
click at [291, 293] on input "6.1% minder" at bounding box center [295, 297] width 8 height 8
radio input "true"
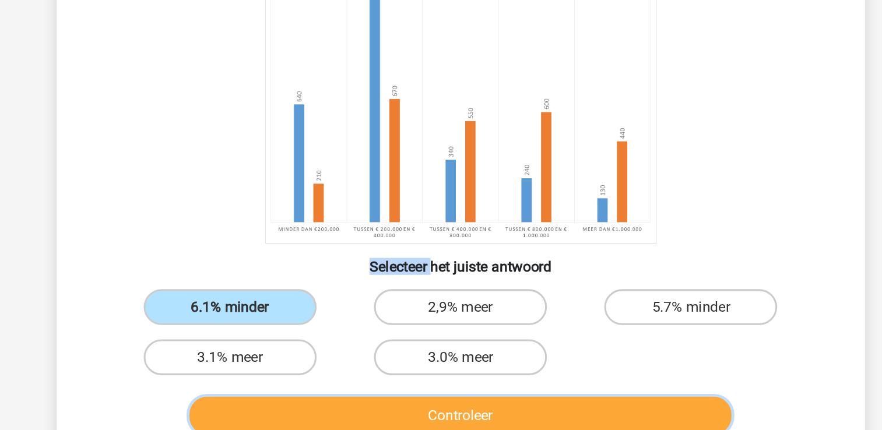
click at [297, 362] on button "Controleer" at bounding box center [441, 363] width 353 height 24
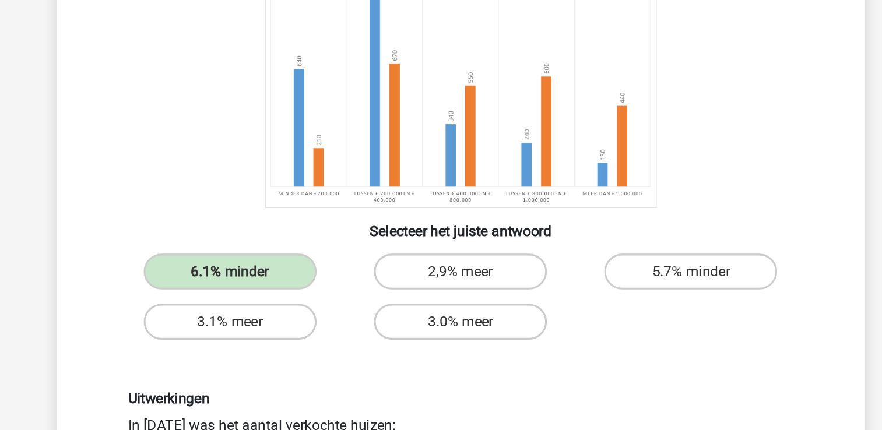
click at [297, 386] on div "Uitwerkingen In 2010 was het aantal verkochte huizen: 640+1280+340+240+130=2630…" at bounding box center [441, 427] width 450 height 114
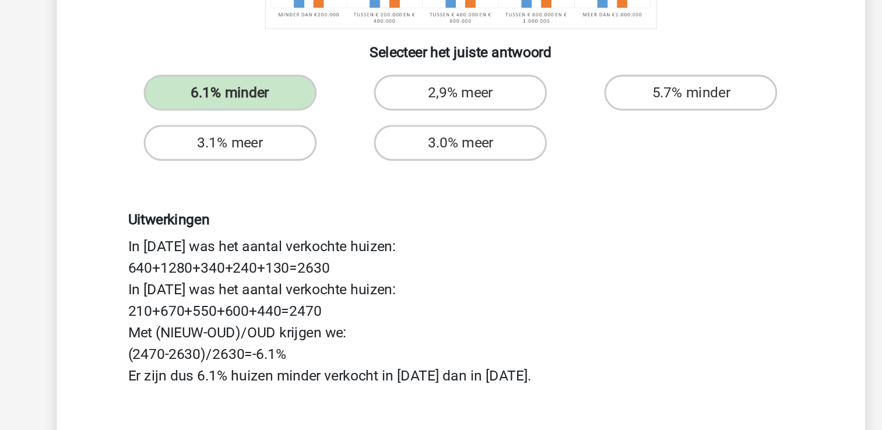
scroll to position [136, 0]
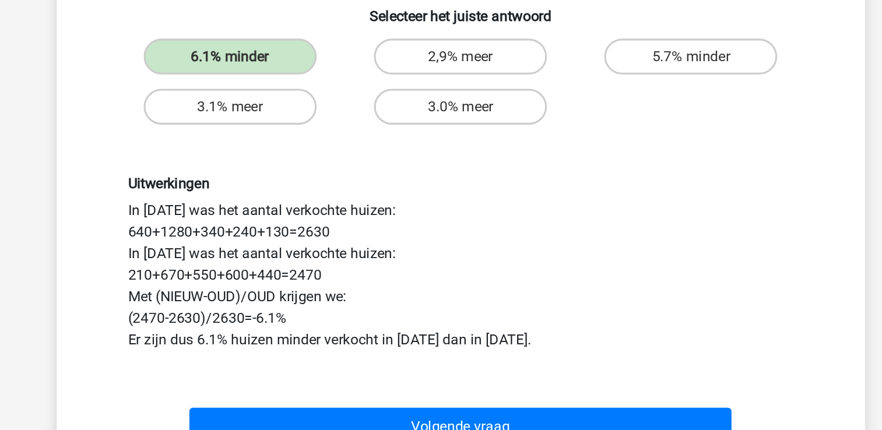
click at [297, 420] on div "Hoeveel % meer of minder huizen zijn er in 2017 in totaal verkocht ten opzichte…" at bounding box center [441, 186] width 516 height 518
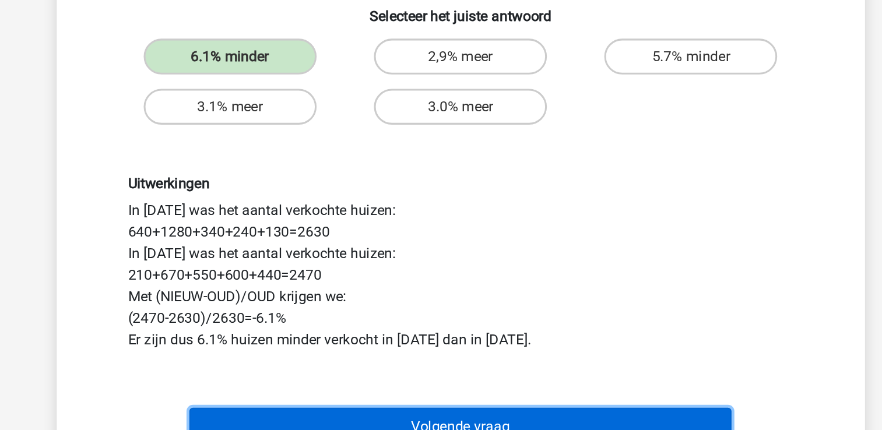
click at [501, 423] on button "Volgende vraag" at bounding box center [441, 428] width 353 height 24
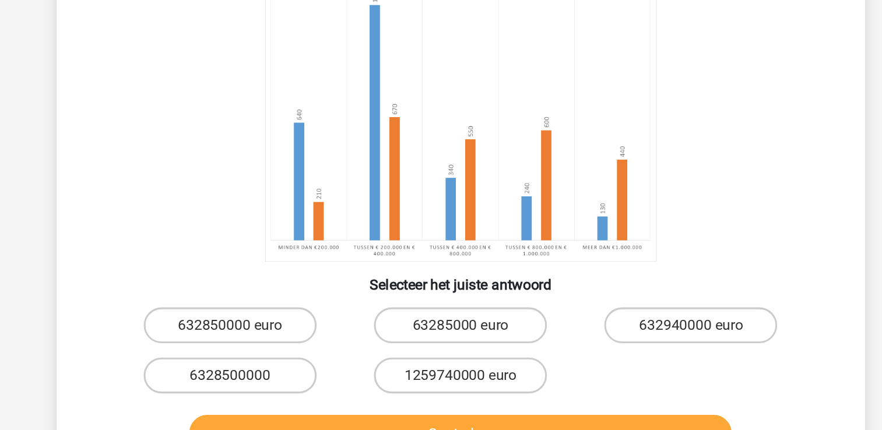
click at [501, 366] on button "Controleer" at bounding box center [441, 375] width 353 height 24
click at [441, 337] on input "1259740000 euro" at bounding box center [445, 341] width 8 height 8
radio input "true"
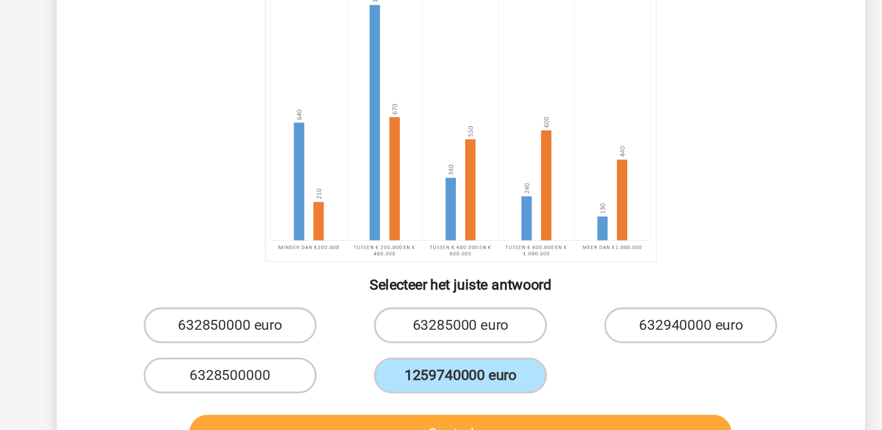
click at [291, 337] on input "6328500000" at bounding box center [295, 341] width 8 height 8
radio input "true"
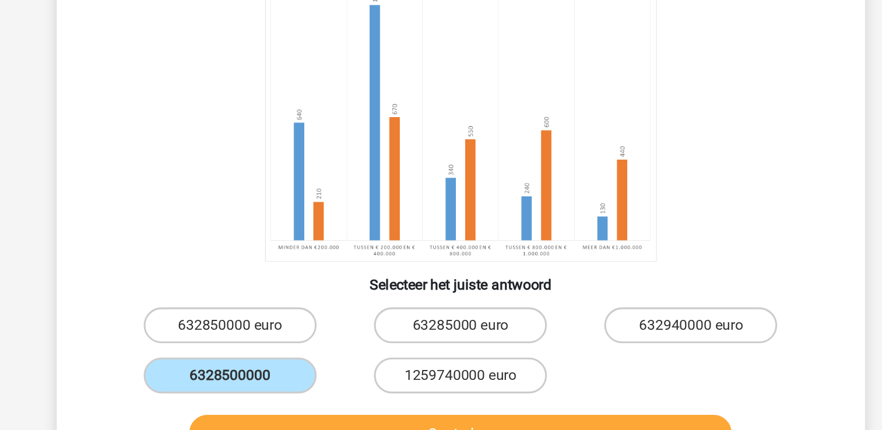
click at [591, 305] on input "632940000 euro" at bounding box center [595, 309] width 8 height 8
radio input "true"
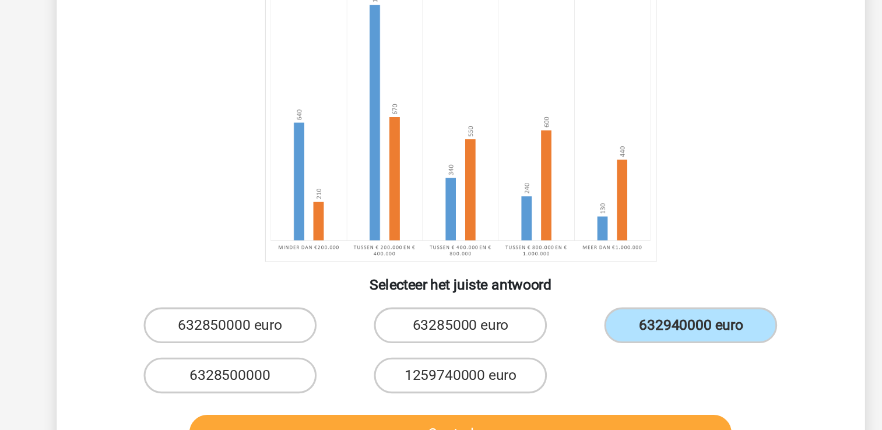
click at [441, 305] on input "63285000 euro" at bounding box center [445, 309] width 8 height 8
radio input "true"
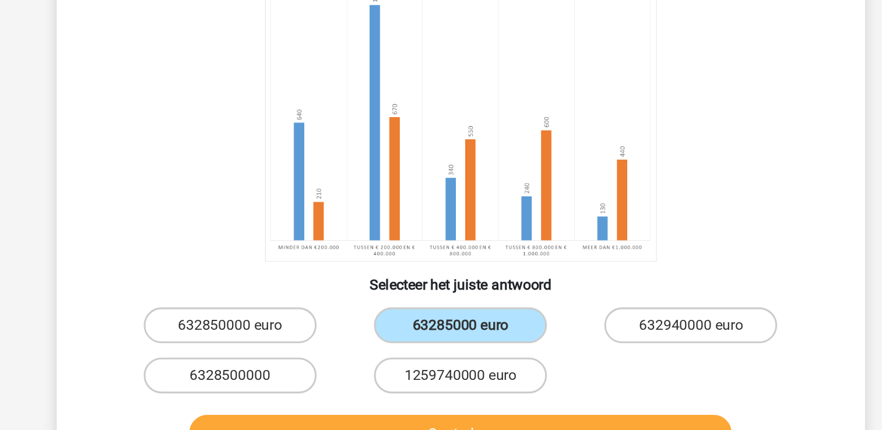
click at [291, 305] on input "632850000 euro" at bounding box center [295, 309] width 8 height 8
radio input "true"
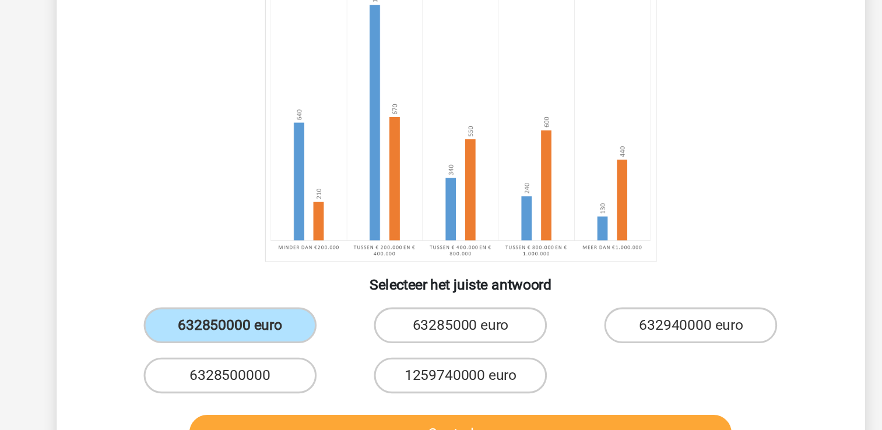
click at [441, 337] on input "1259740000 euro" at bounding box center [445, 341] width 8 height 8
radio input "true"
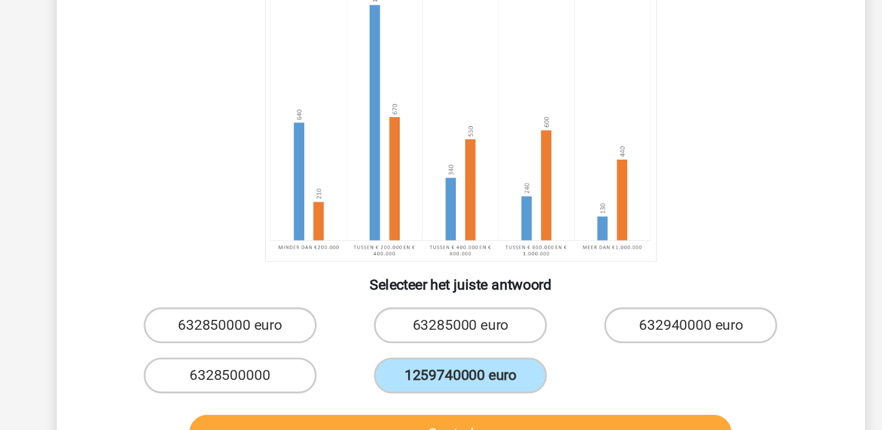
click at [291, 337] on input "6328500000" at bounding box center [295, 341] width 8 height 8
radio input "true"
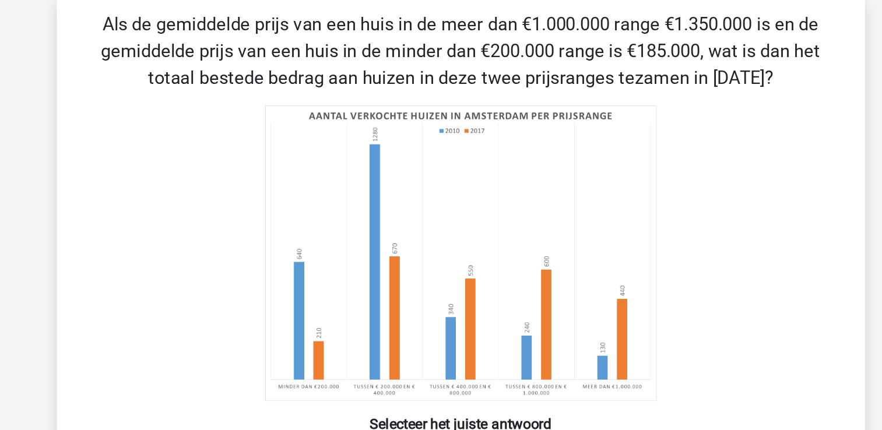
click at [441, 337] on input "1259740000 euro" at bounding box center [445, 341] width 8 height 8
radio input "true"
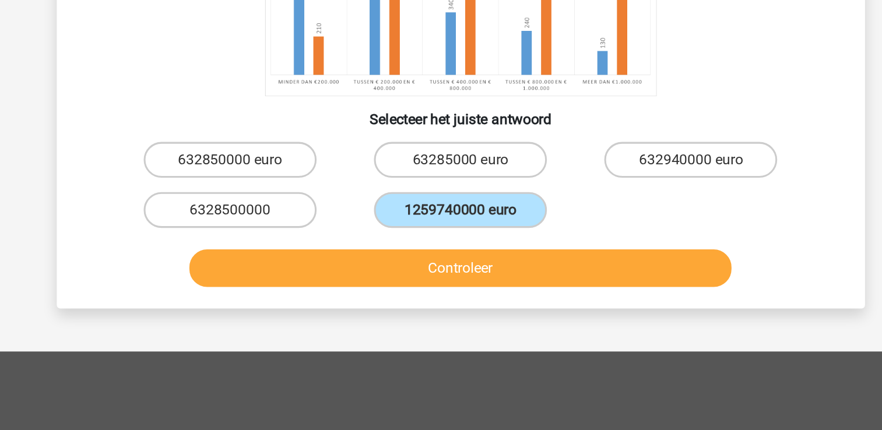
click at [291, 254] on input "632850000 euro" at bounding box center [295, 258] width 8 height 8
radio input "true"
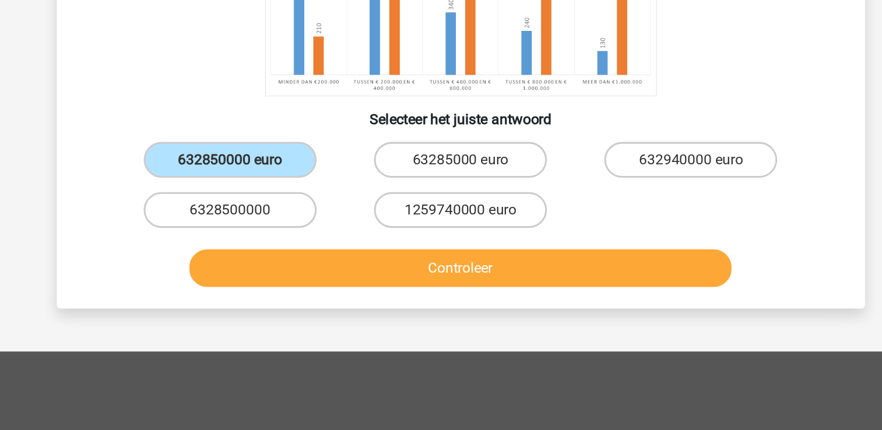
click at [441, 287] on input "1259740000 euro" at bounding box center [445, 291] width 8 height 8
radio input "true"
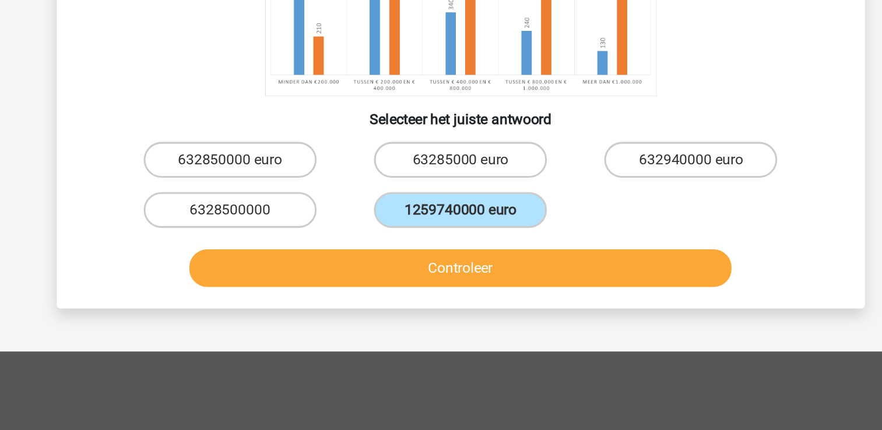
click at [291, 287] on input "6328500000" at bounding box center [295, 291] width 8 height 8
radio input "true"
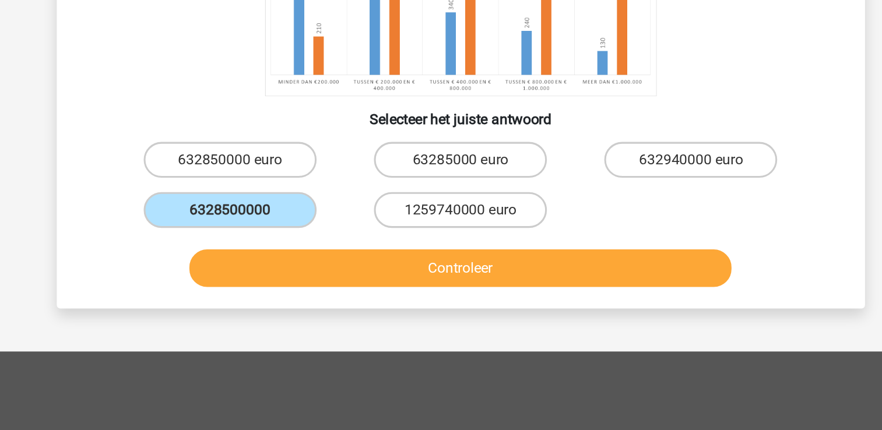
click at [591, 254] on input "632940000 euro" at bounding box center [595, 258] width 8 height 8
radio input "true"
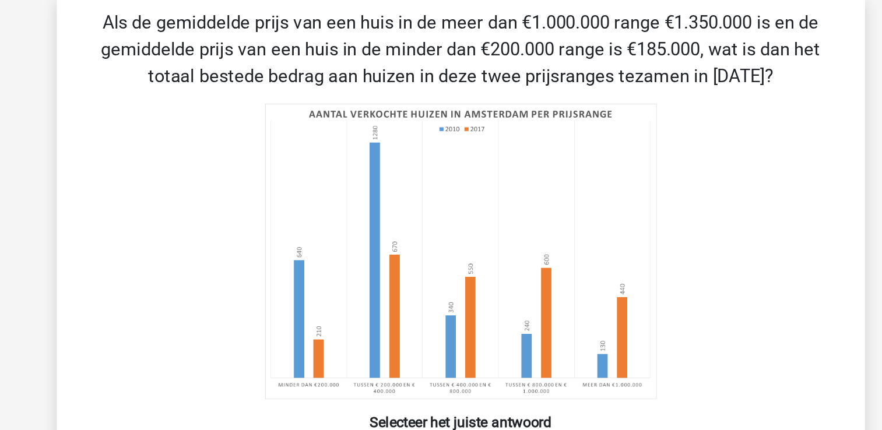
scroll to position [42, 0]
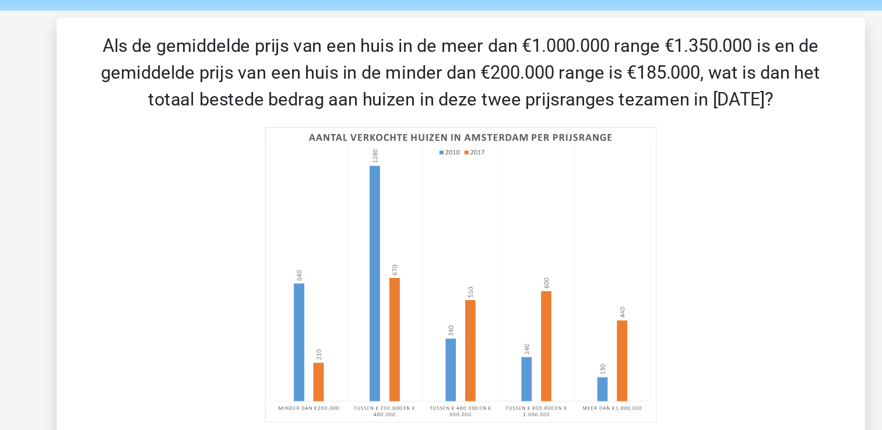
click at [291, 349] on input "6328500000" at bounding box center [295, 353] width 8 height 8
radio input "true"
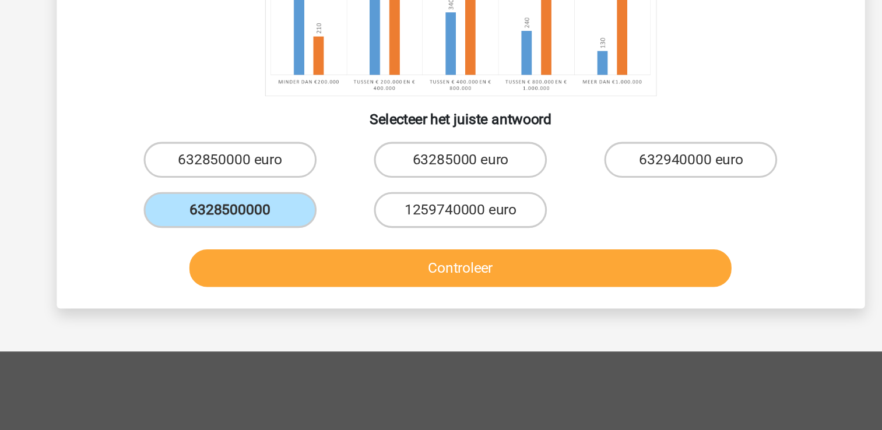
click at [591, 254] on input "632940000 euro" at bounding box center [595, 258] width 8 height 8
radio input "true"
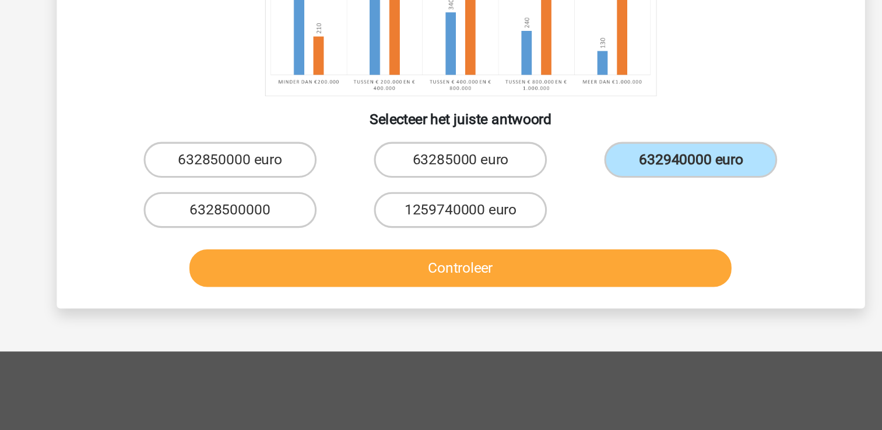
click at [441, 254] on input "63285000 euro" at bounding box center [445, 258] width 8 height 8
radio input "true"
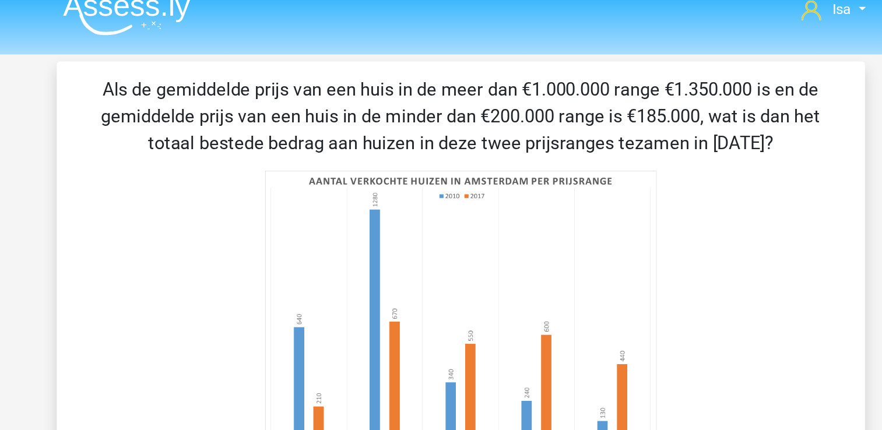
scroll to position [23, 0]
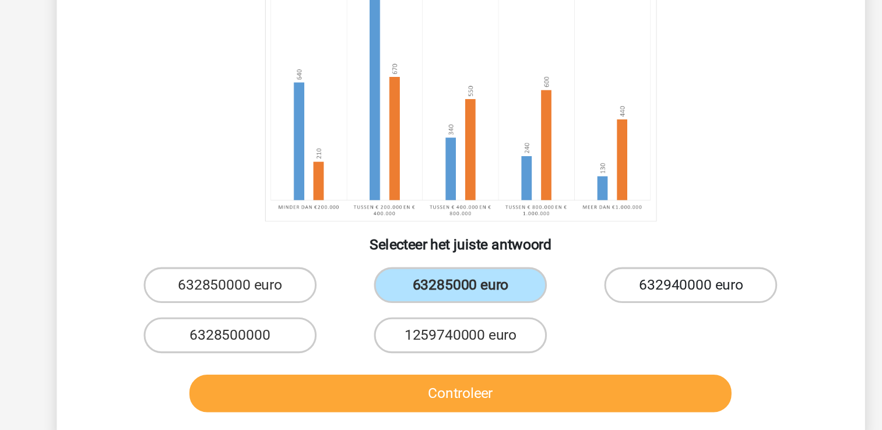
click at [580, 333] on label "632940000 euro" at bounding box center [590, 335] width 112 height 23
click at [591, 336] on input "632940000 euro" at bounding box center [595, 340] width 8 height 8
radio input "true"
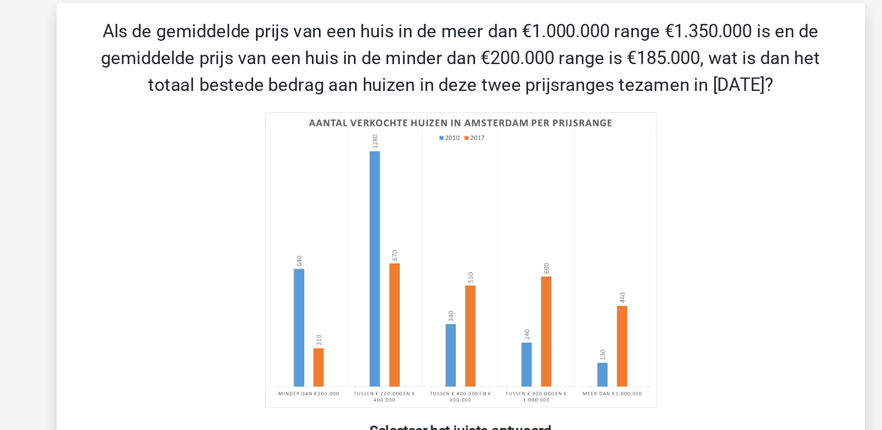
click at [529, 248] on image at bounding box center [441, 198] width 255 height 192
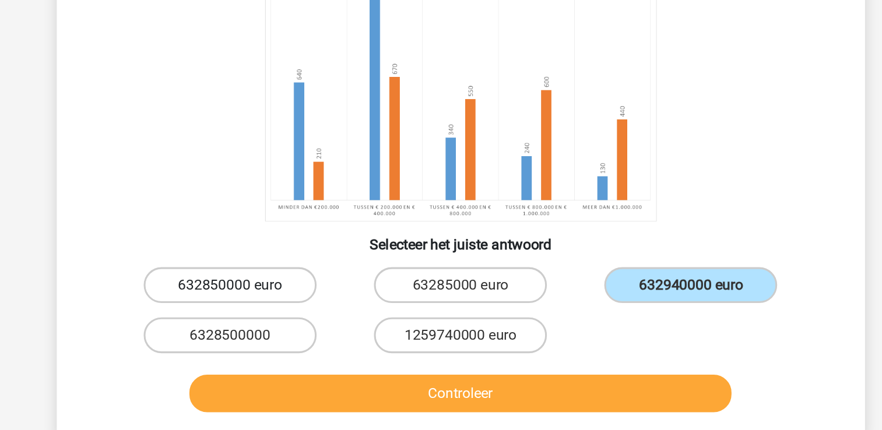
click at [318, 328] on label "632850000 euro" at bounding box center [291, 335] width 112 height 23
click at [298, 336] on input "632850000 euro" at bounding box center [295, 340] width 8 height 8
radio input "true"
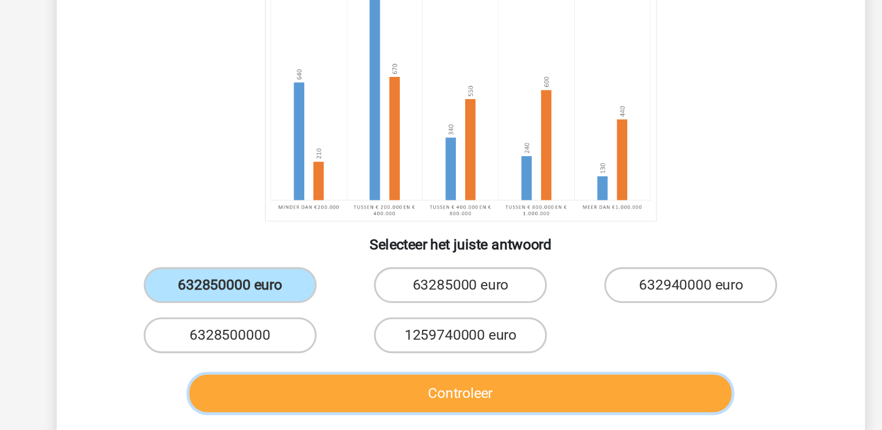
click at [309, 400] on button "Controleer" at bounding box center [441, 406] width 353 height 24
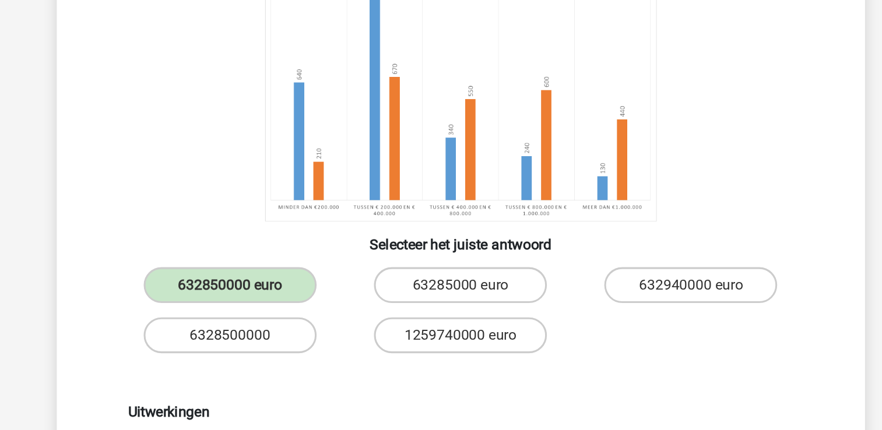
scroll to position [181, 0]
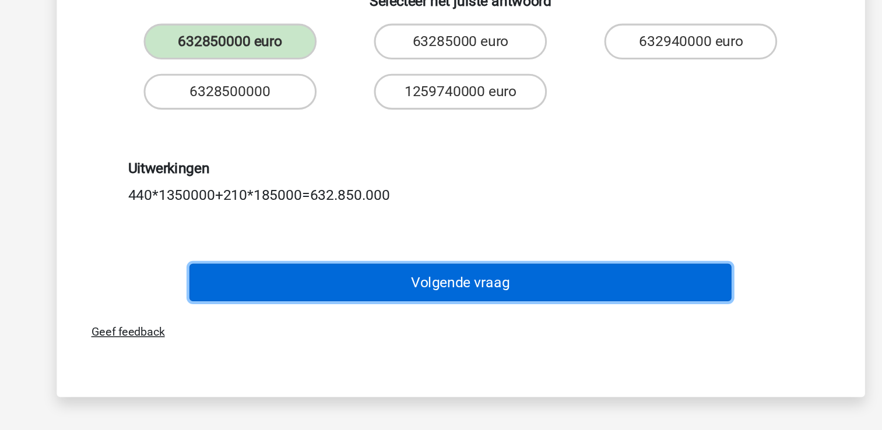
click at [389, 328] on button "Volgende vraag" at bounding box center [441, 334] width 353 height 24
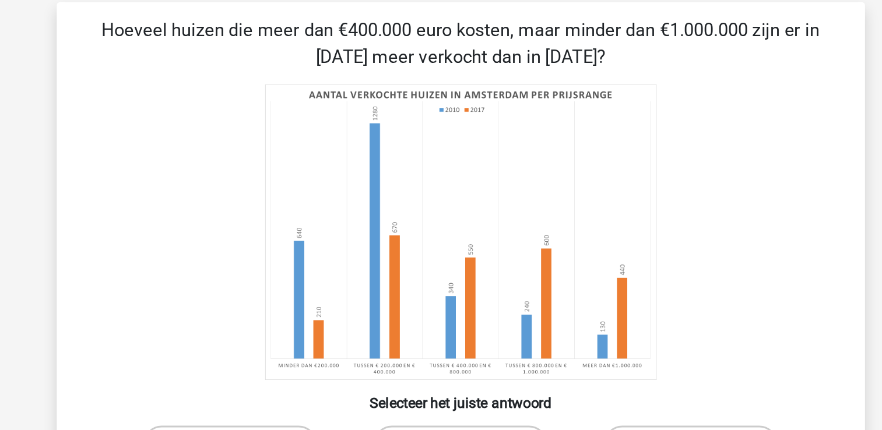
scroll to position [29, 0]
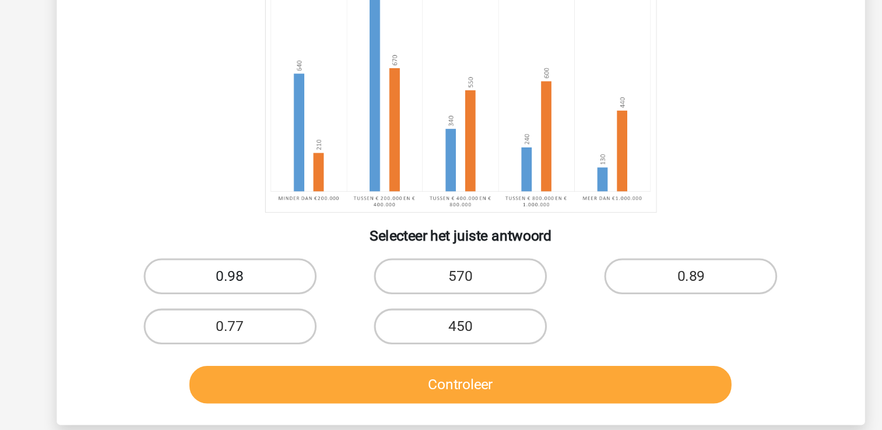
click at [278, 307] on label "0.98" at bounding box center [291, 311] width 112 height 23
click at [291, 312] on input "0.98" at bounding box center [295, 316] width 8 height 8
radio input "true"
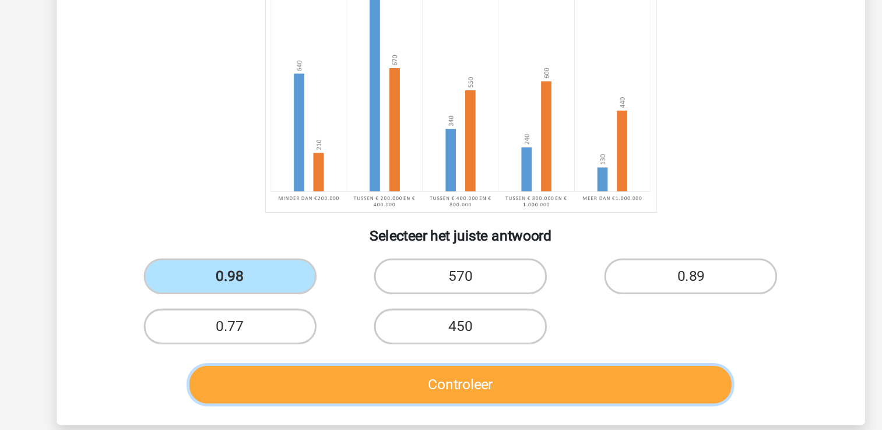
click at [312, 381] on button "Controleer" at bounding box center [441, 382] width 353 height 24
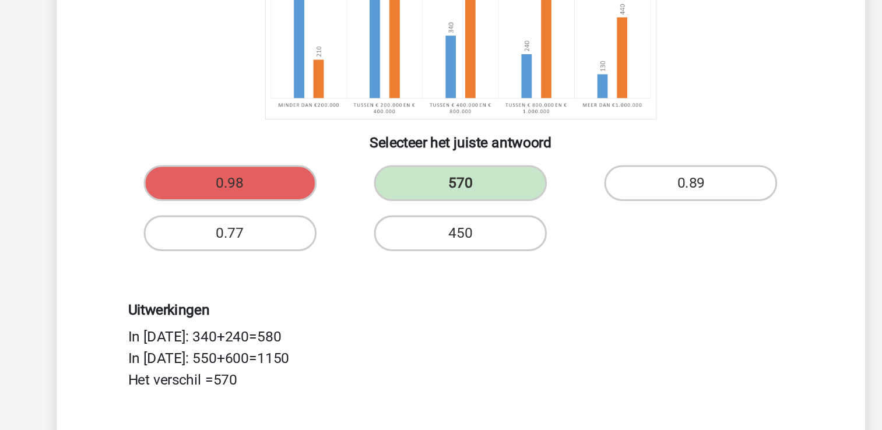
scroll to position [86, 0]
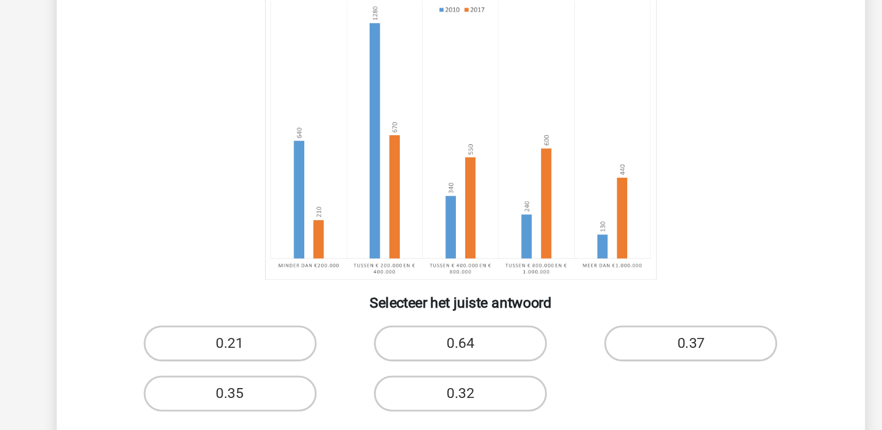
scroll to position [142, 0]
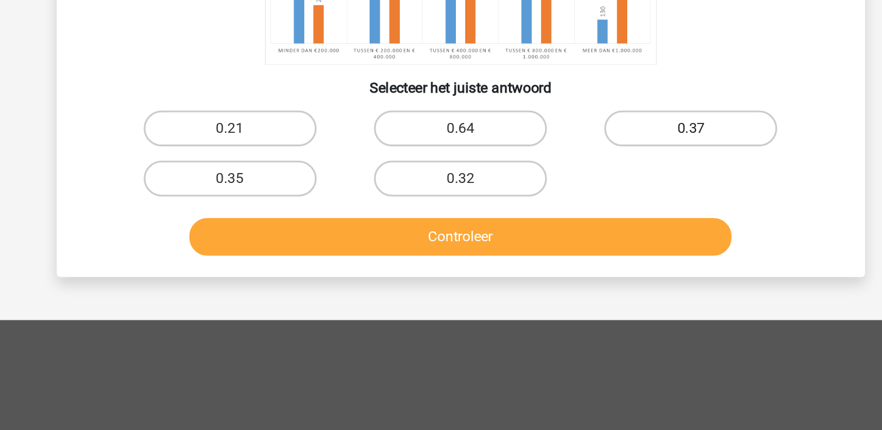
click at [587, 227] on label "0.37" at bounding box center [590, 233] width 112 height 23
click at [591, 234] on input "0.37" at bounding box center [595, 238] width 8 height 8
radio input "true"
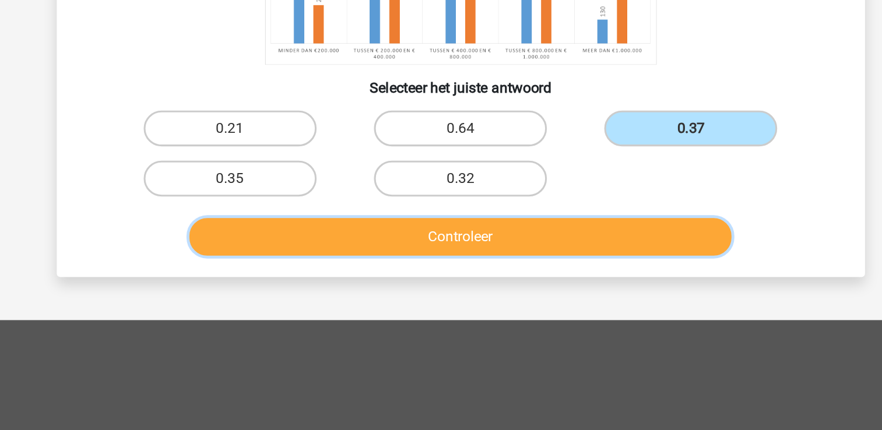
click at [473, 313] on button "Controleer" at bounding box center [441, 304] width 353 height 24
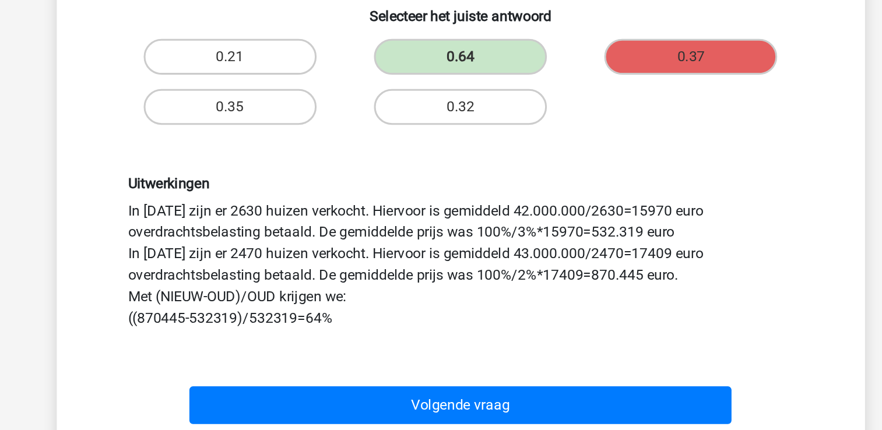
scroll to position [212, 0]
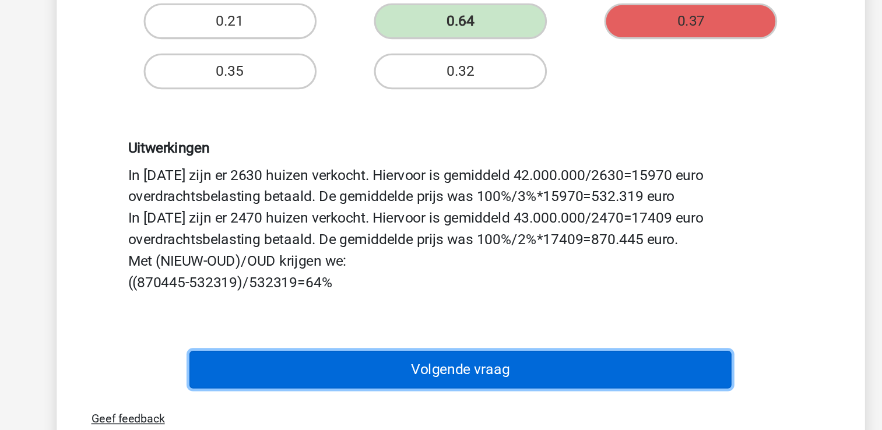
click at [585, 379] on button "Volgende vraag" at bounding box center [441, 390] width 353 height 24
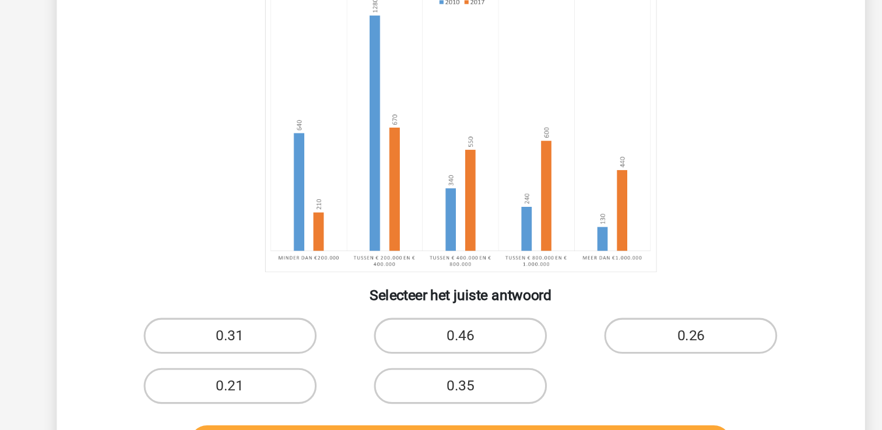
scroll to position [13, 0]
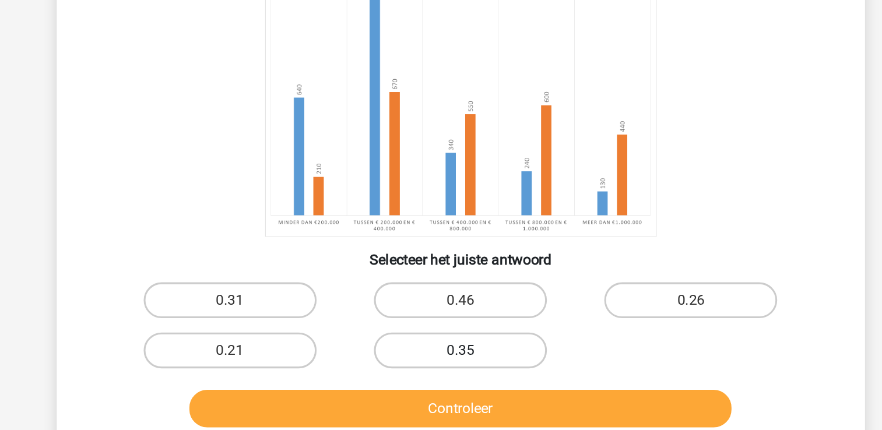
click at [459, 380] on label "0.35" at bounding box center [441, 378] width 112 height 23
click at [448, 380] on input "0.35" at bounding box center [445, 382] width 8 height 8
radio input "true"
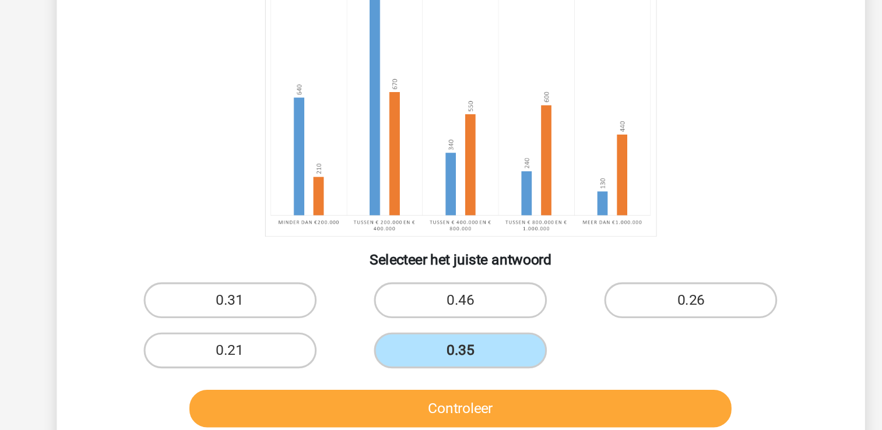
click at [435, 402] on div "Controleer" at bounding box center [441, 414] width 488 height 38
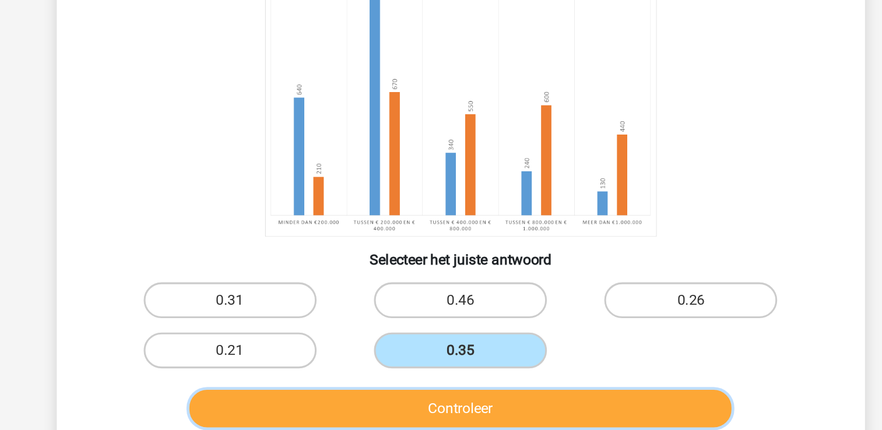
click at [437, 407] on button "Controleer" at bounding box center [441, 416] width 353 height 24
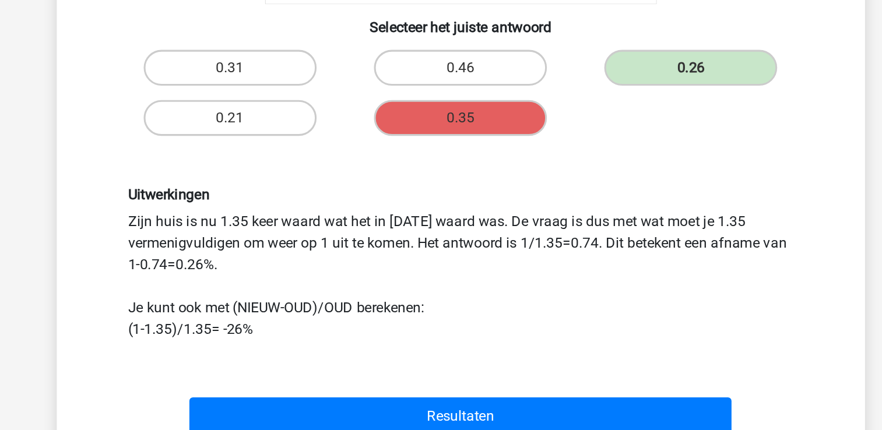
scroll to position [179, 0]
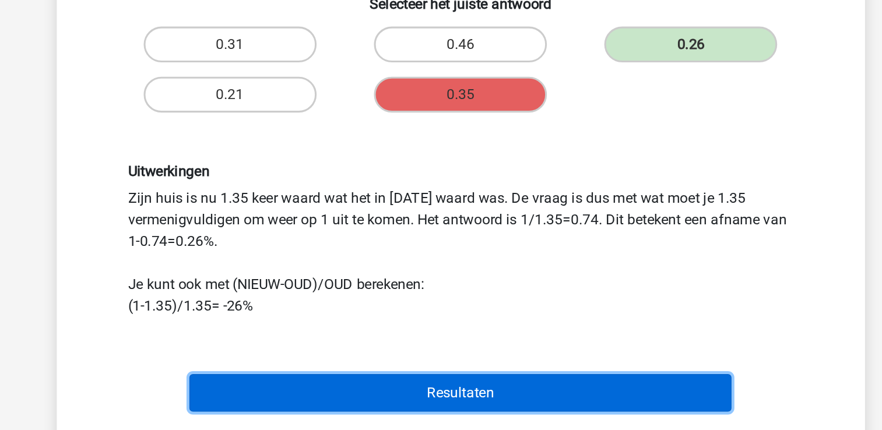
click at [481, 413] on button "Resultaten" at bounding box center [441, 405] width 353 height 24
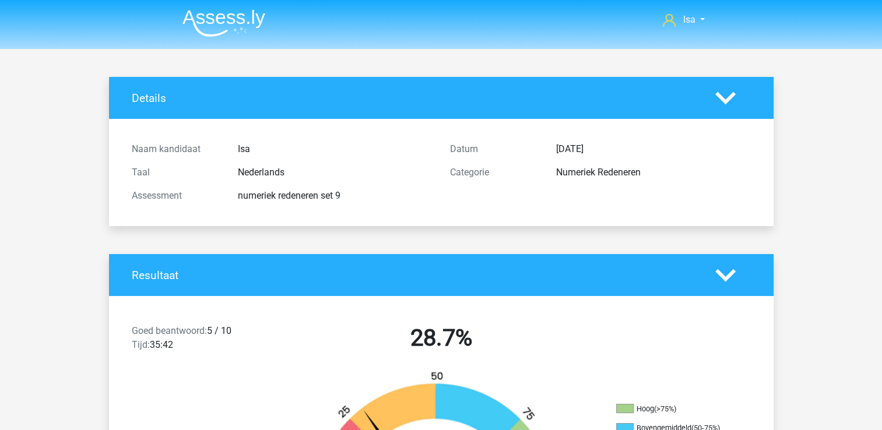
scroll to position [23, 0]
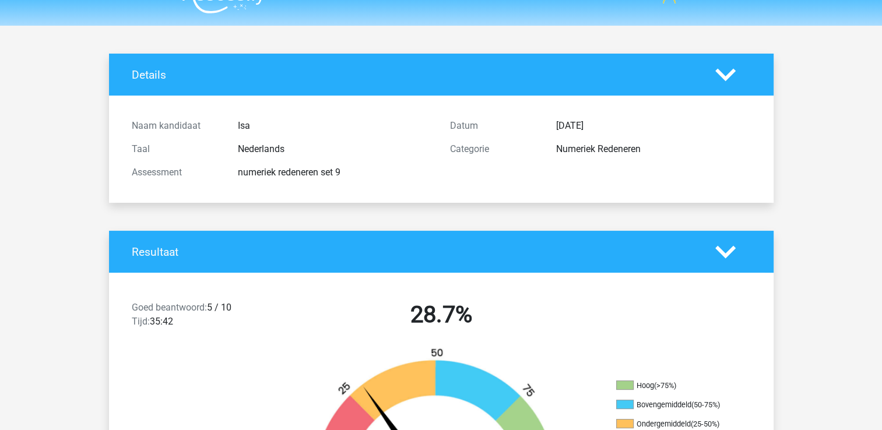
click at [538, 358] on img at bounding box center [441, 420] width 315 height 146
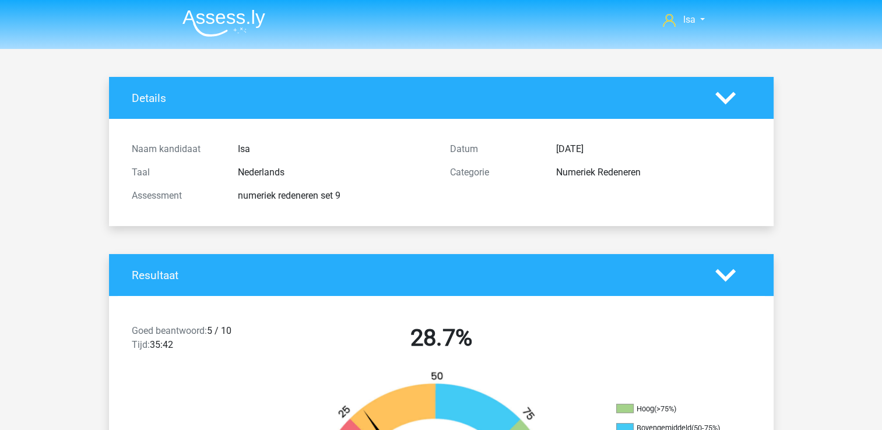
click at [218, 24] on img at bounding box center [223, 22] width 83 height 27
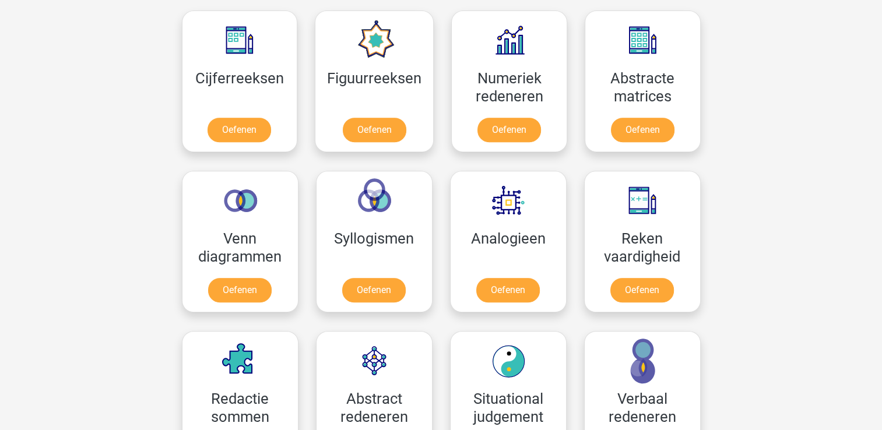
scroll to position [513, 0]
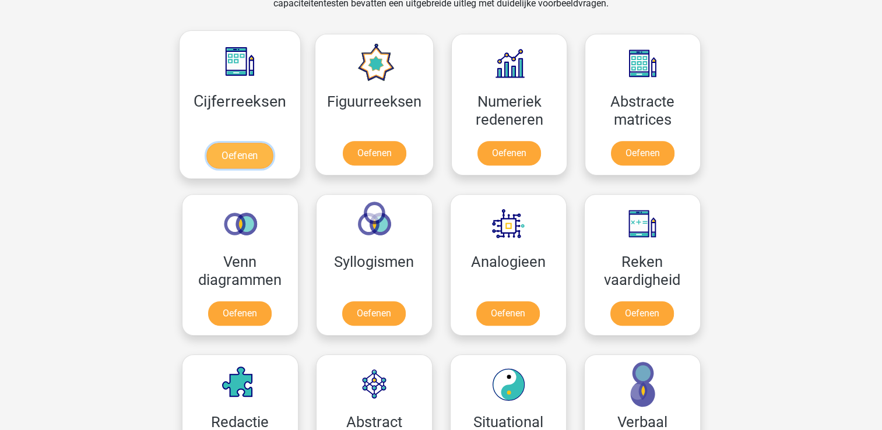
click at [273, 143] on link "Oefenen" at bounding box center [239, 156] width 66 height 26
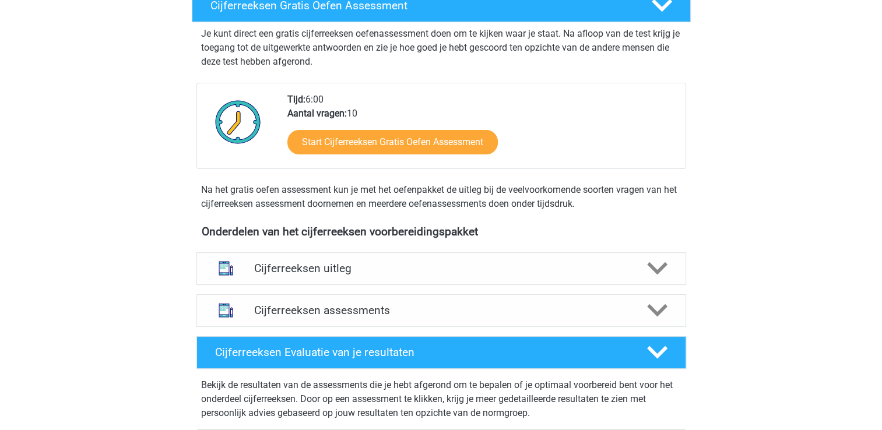
scroll to position [326, 0]
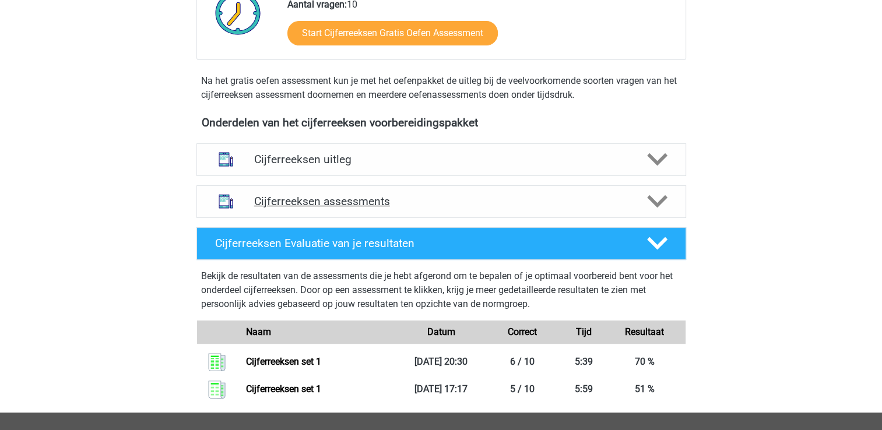
click at [660, 209] on icon at bounding box center [657, 201] width 20 height 20
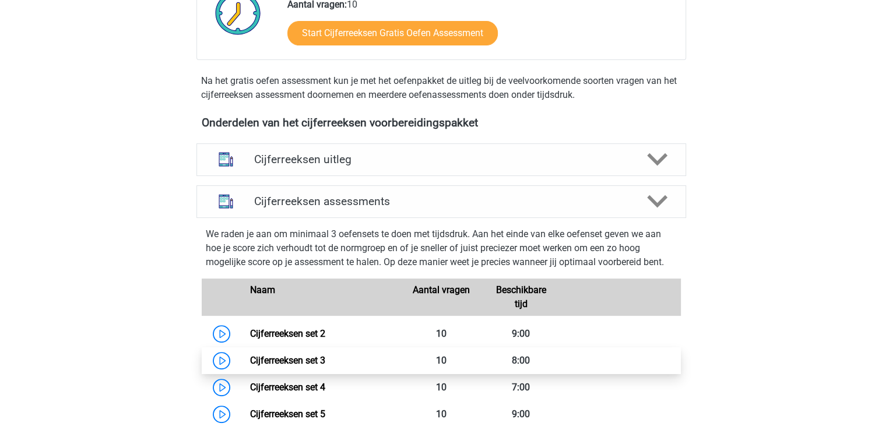
click at [325, 366] on link "Cijferreeksen set 3" at bounding box center [287, 360] width 75 height 11
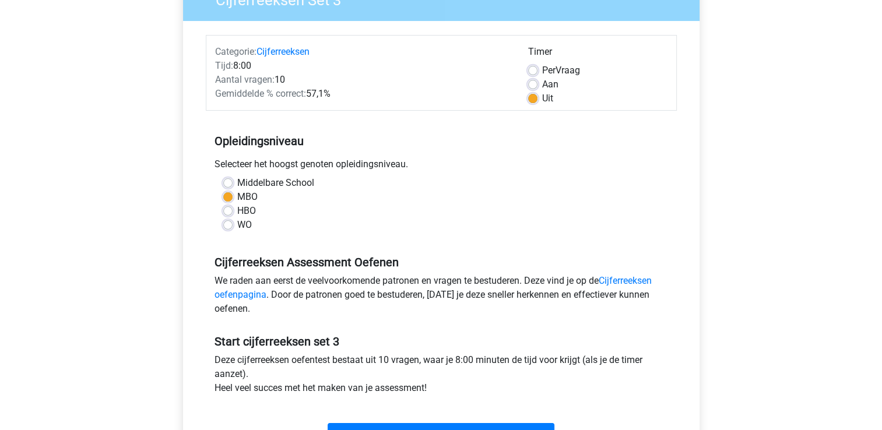
scroll to position [202, 0]
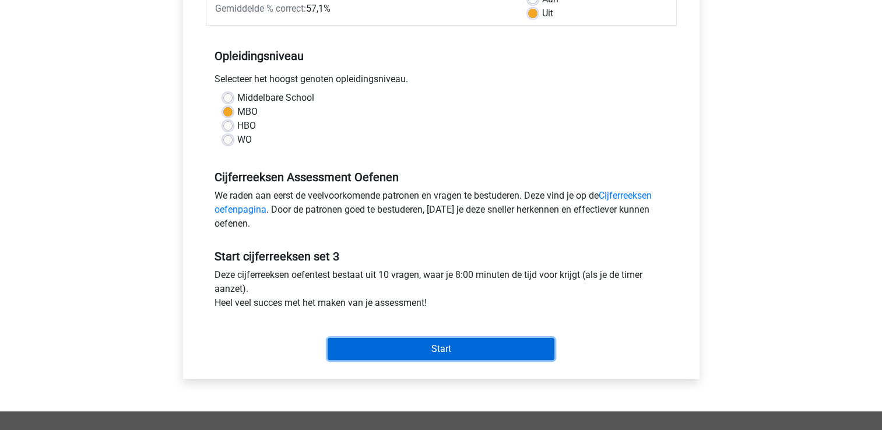
click at [510, 341] on input "Start" at bounding box center [441, 349] width 227 height 22
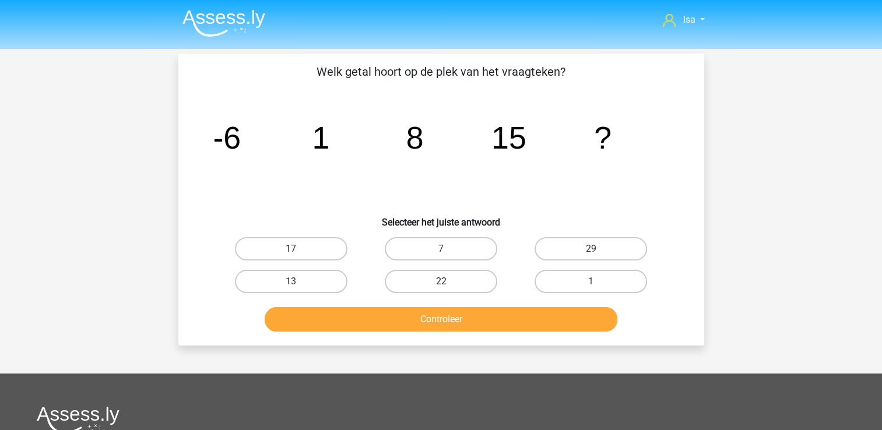
click at [449, 286] on label "22" at bounding box center [441, 281] width 112 height 23
click at [448, 286] on input "22" at bounding box center [445, 285] width 8 height 8
radio input "true"
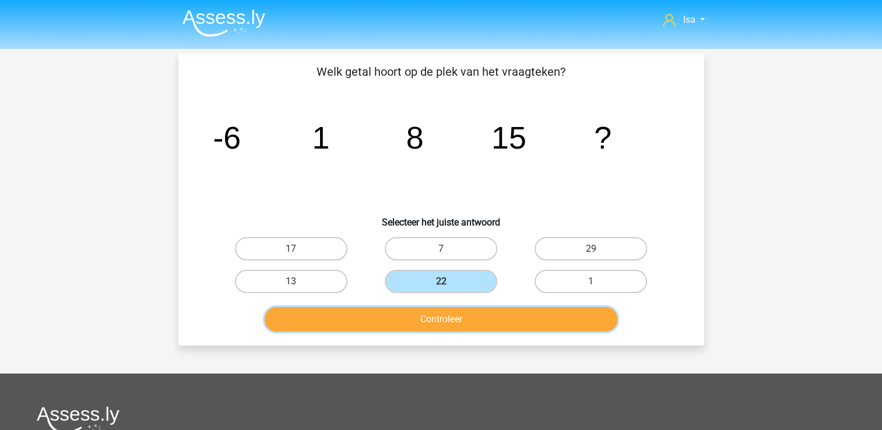
click at [470, 311] on button "Controleer" at bounding box center [441, 319] width 353 height 24
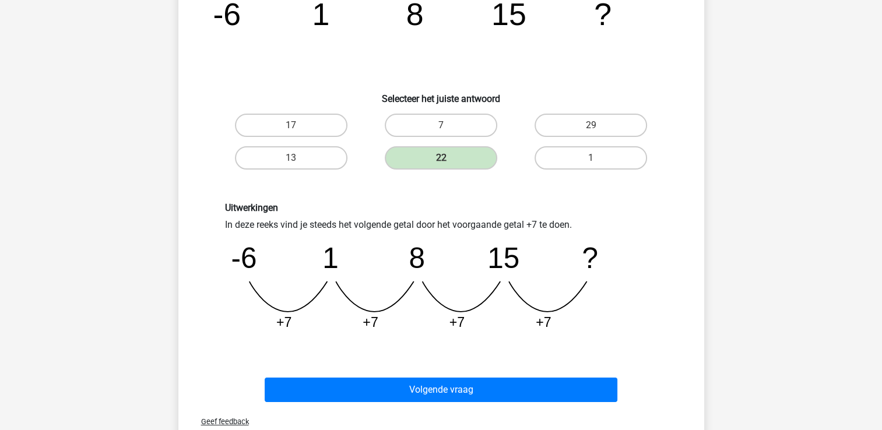
scroll to position [178, 0]
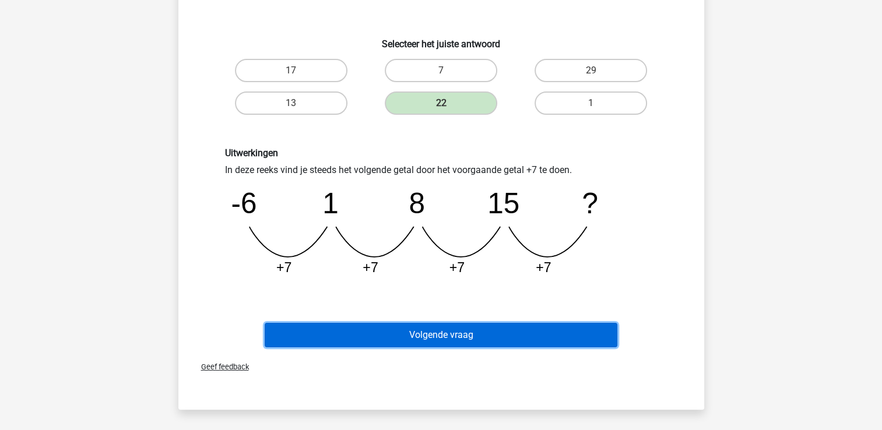
click at [561, 336] on button "Volgende vraag" at bounding box center [441, 335] width 353 height 24
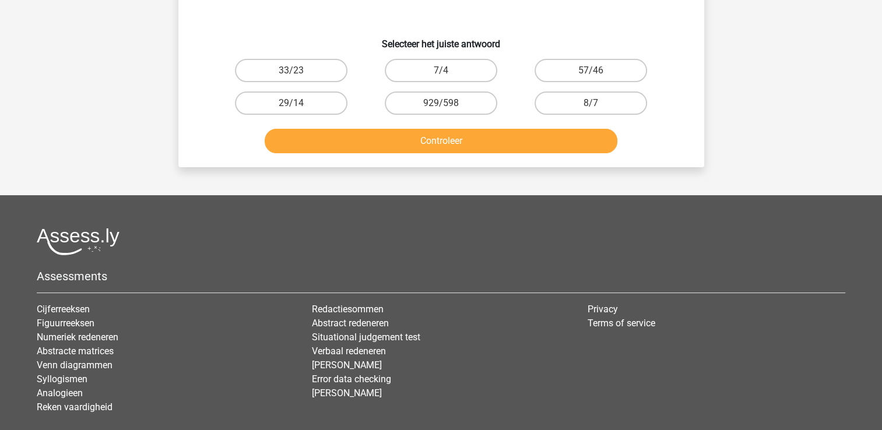
scroll to position [54, 0]
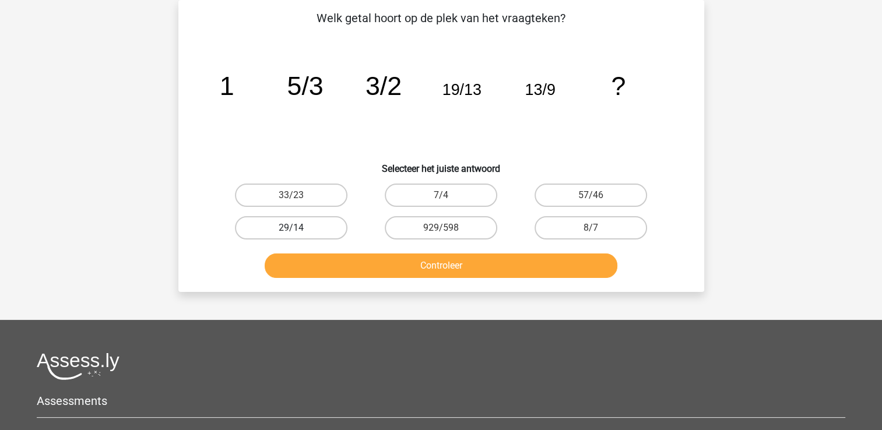
click at [325, 218] on label "29/14" at bounding box center [291, 227] width 112 height 23
click at [298, 228] on input "29/14" at bounding box center [295, 232] width 8 height 8
radio input "true"
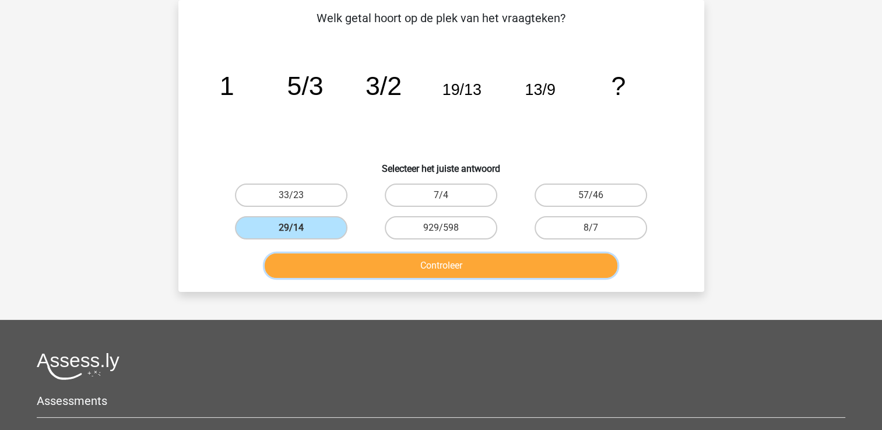
click at [327, 257] on button "Controleer" at bounding box center [441, 266] width 353 height 24
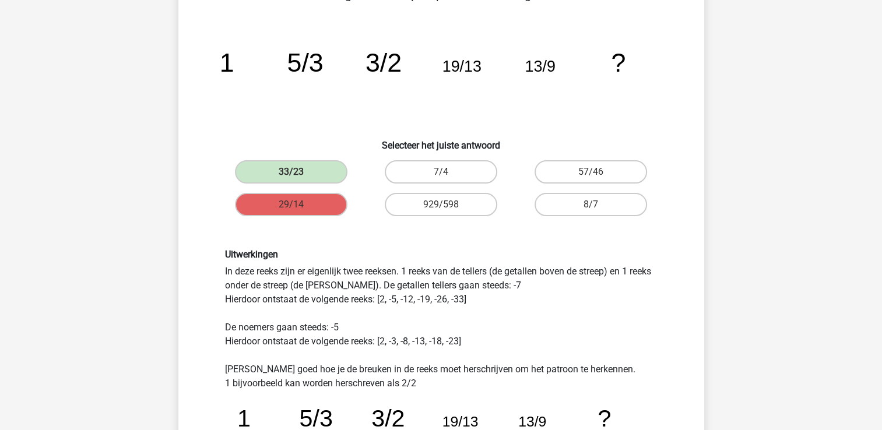
scroll to position [100, 0]
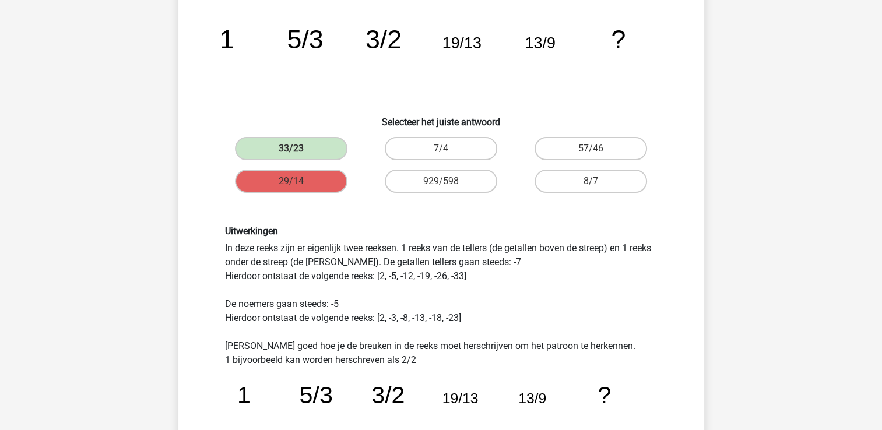
click at [502, 255] on div "Uitwerkingen In deze reeks zijn er eigenlijk twee reeksen. 1 reeks van de telle…" at bounding box center [441, 391] width 450 height 331
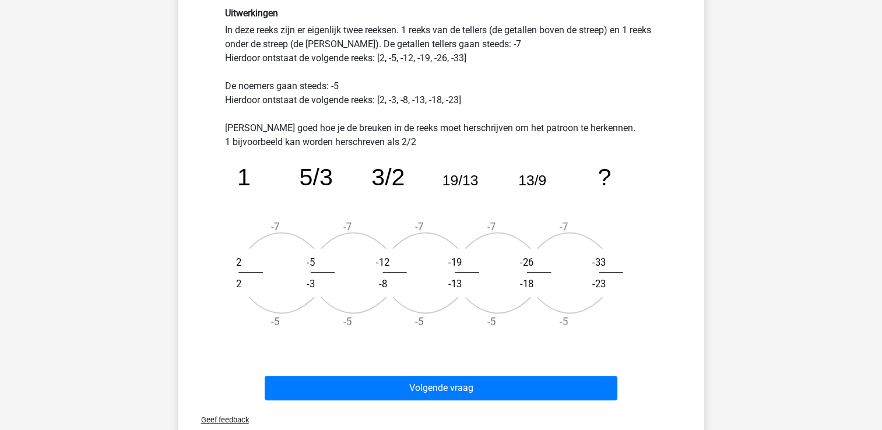
scroll to position [334, 0]
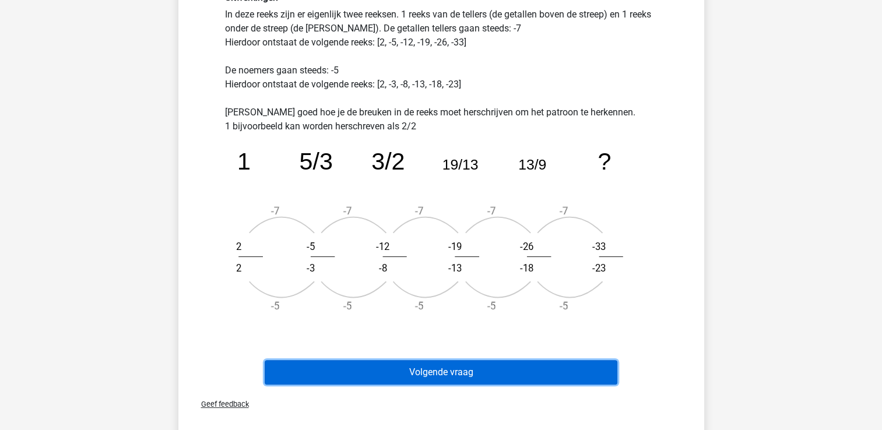
click at [566, 378] on button "Volgende vraag" at bounding box center [441, 372] width 353 height 24
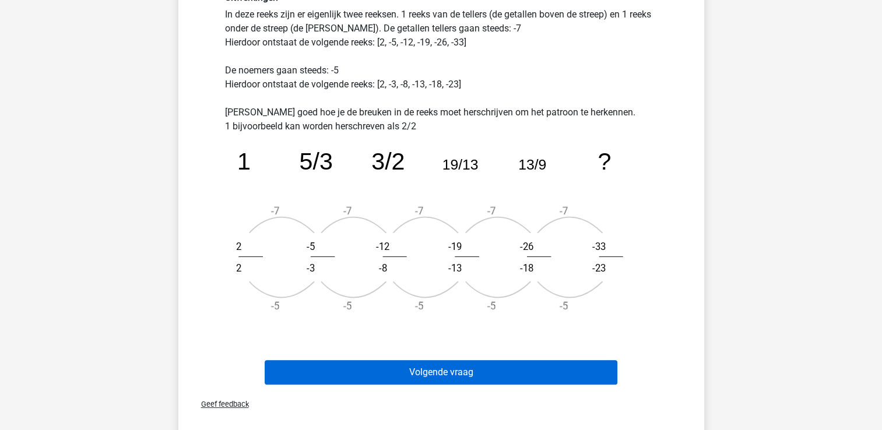
scroll to position [54, 0]
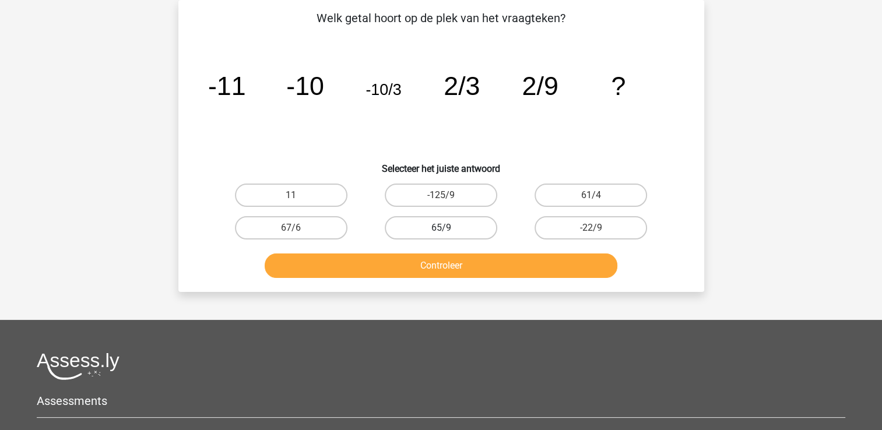
click at [448, 234] on label "65/9" at bounding box center [441, 227] width 112 height 23
click at [448, 234] on input "65/9" at bounding box center [445, 232] width 8 height 8
radio input "true"
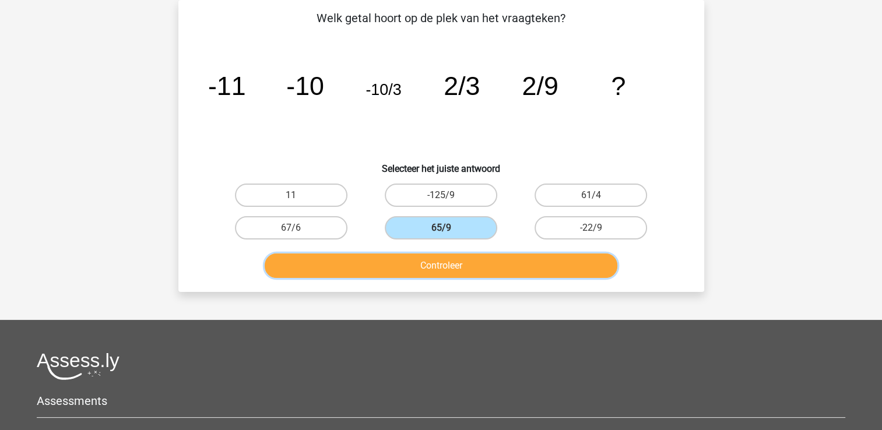
click at [459, 256] on button "Controleer" at bounding box center [441, 266] width 353 height 24
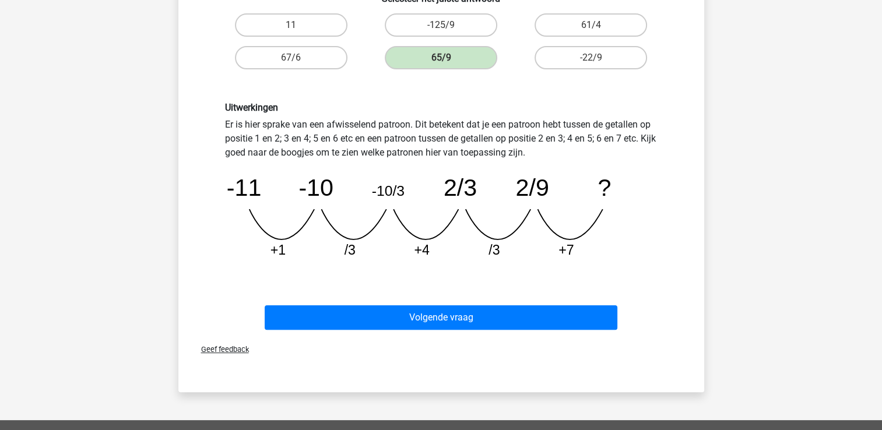
scroll to position [270, 0]
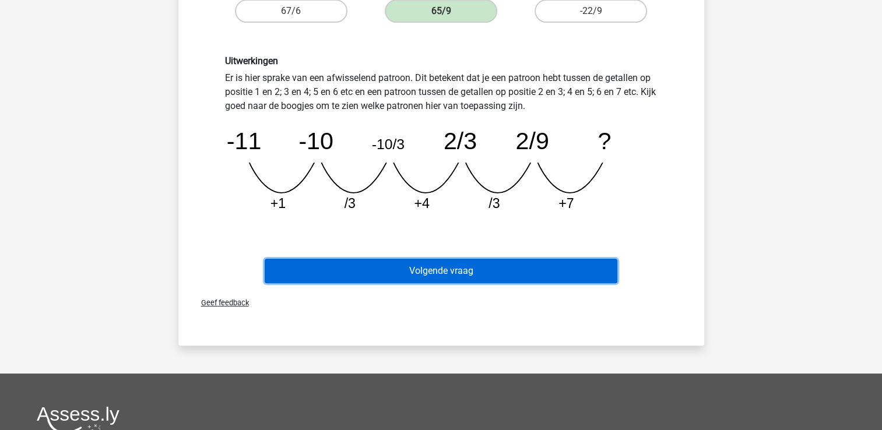
click at [593, 265] on button "Volgende vraag" at bounding box center [441, 271] width 353 height 24
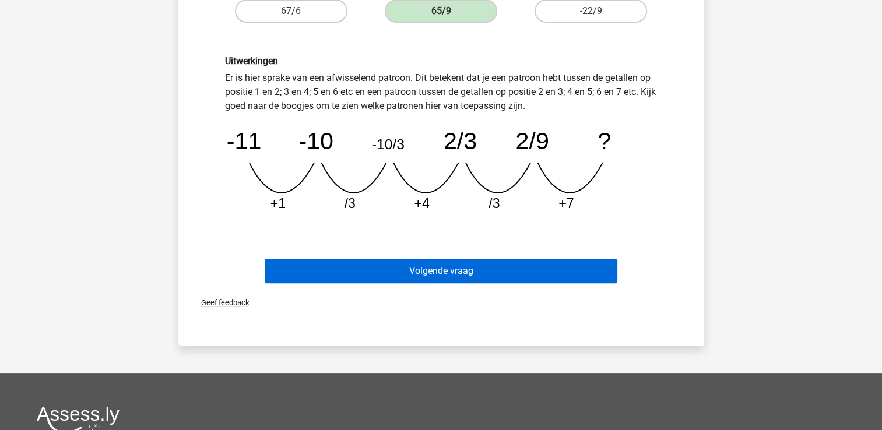
scroll to position [54, 0]
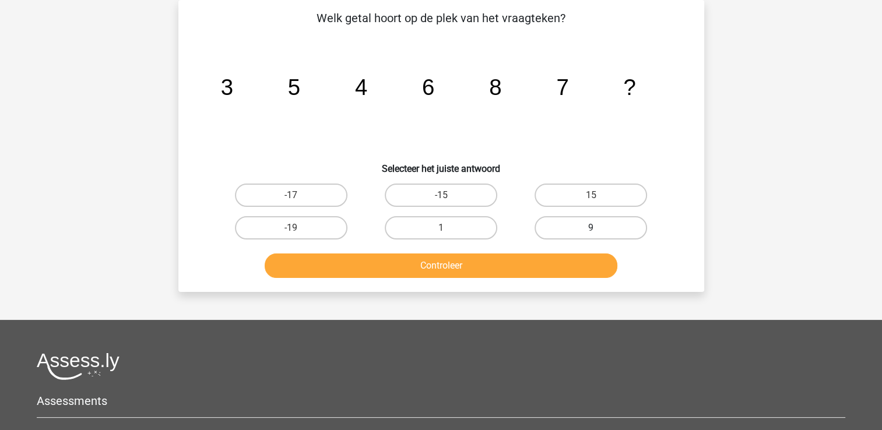
click at [589, 227] on label "9" at bounding box center [590, 227] width 112 height 23
click at [591, 228] on input "9" at bounding box center [595, 232] width 8 height 8
radio input "true"
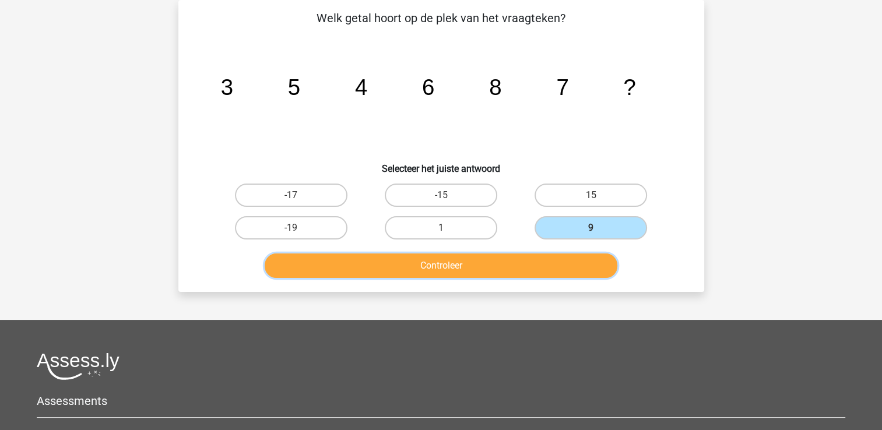
click at [542, 266] on button "Controleer" at bounding box center [441, 266] width 353 height 24
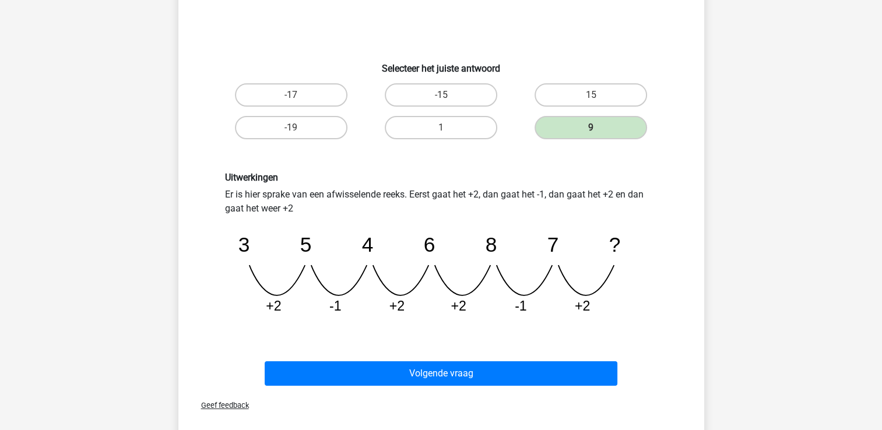
scroll to position [177, 0]
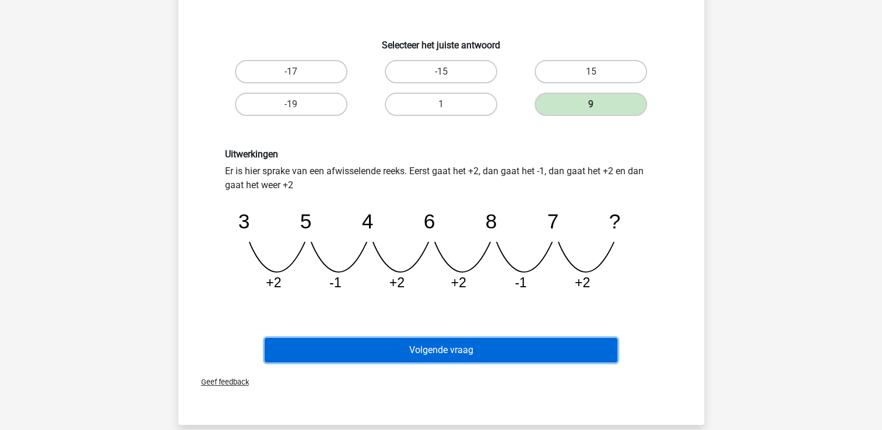
click at [441, 342] on button "Volgende vraag" at bounding box center [441, 350] width 353 height 24
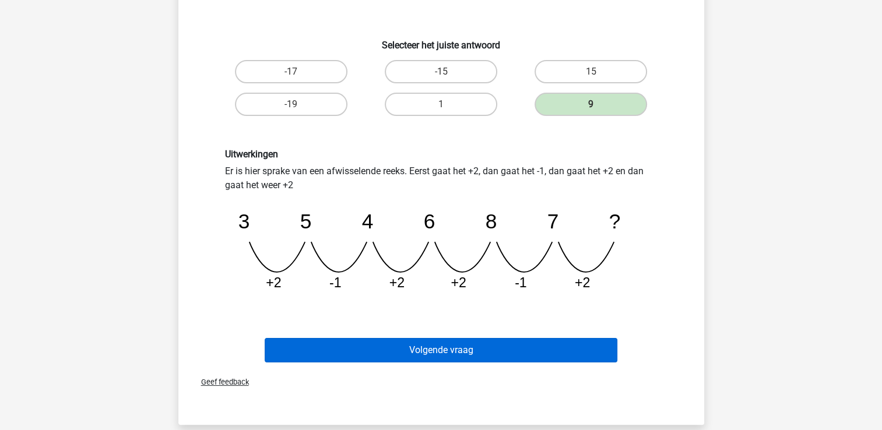
scroll to position [54, 0]
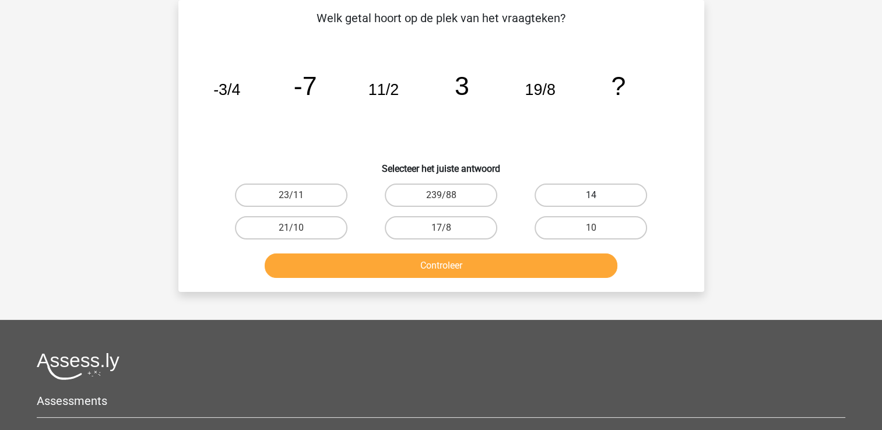
click at [558, 191] on label "14" at bounding box center [590, 195] width 112 height 23
click at [591, 195] on input "14" at bounding box center [595, 199] width 8 height 8
radio input "true"
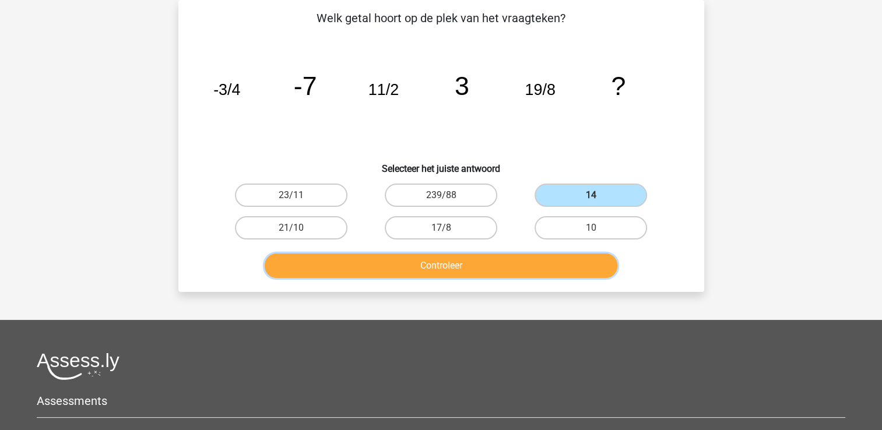
click at [502, 273] on button "Controleer" at bounding box center [441, 266] width 353 height 24
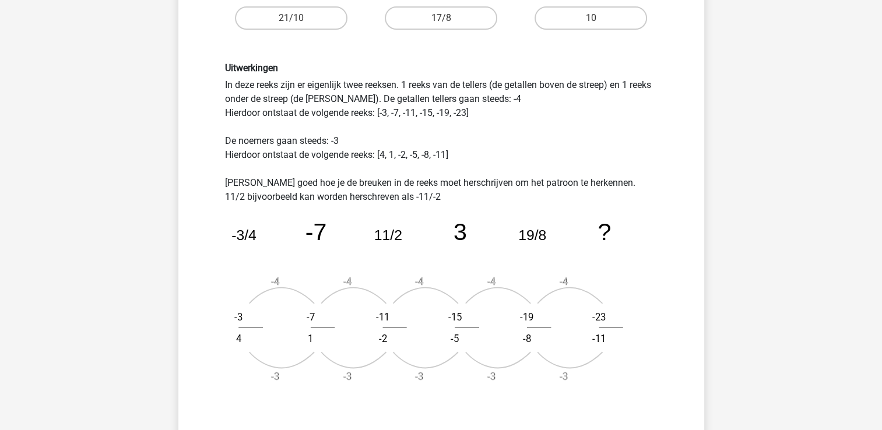
scroll to position [357, 0]
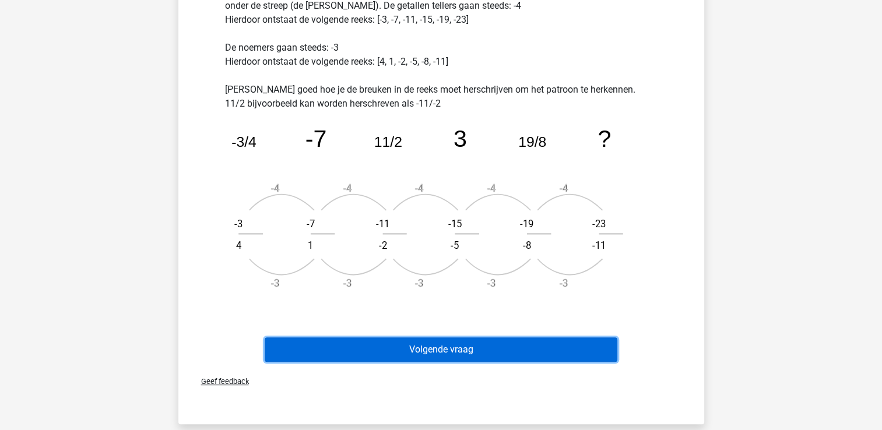
click at [572, 350] on button "Volgende vraag" at bounding box center [441, 349] width 353 height 24
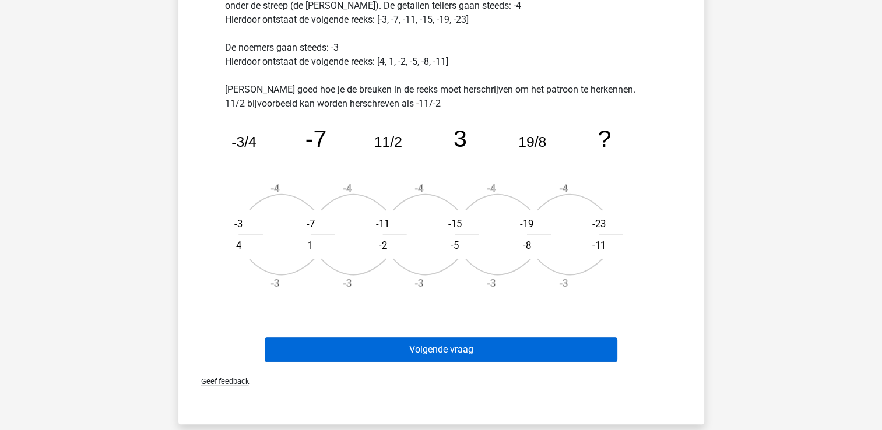
scroll to position [54, 0]
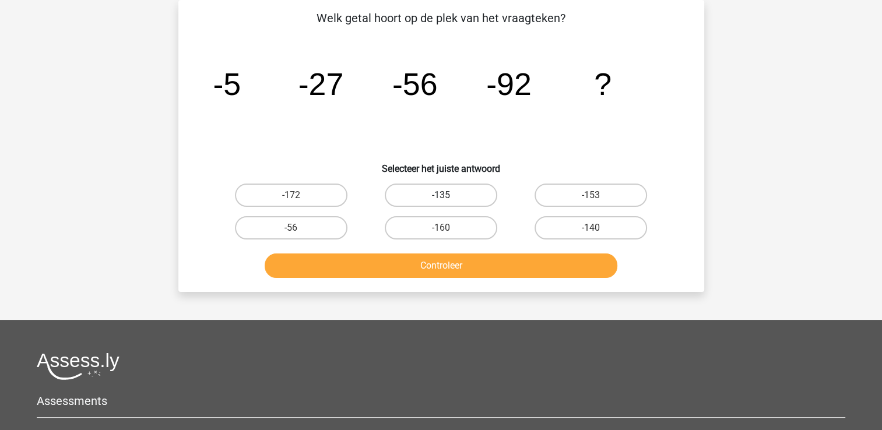
click at [459, 194] on label "-135" at bounding box center [441, 195] width 112 height 23
click at [448, 195] on input "-135" at bounding box center [445, 199] width 8 height 8
radio input "true"
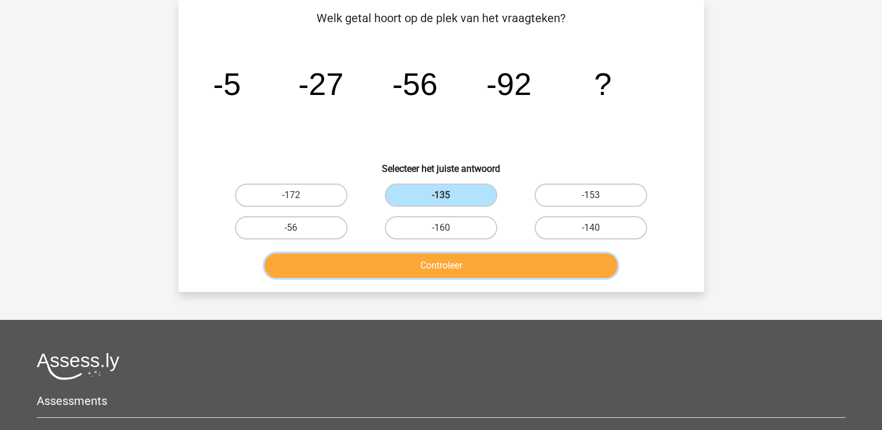
click at [459, 260] on button "Controleer" at bounding box center [441, 266] width 353 height 24
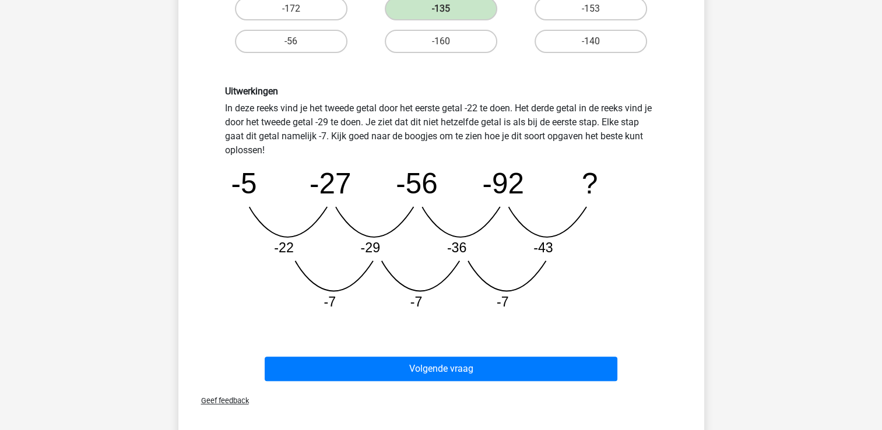
scroll to position [263, 0]
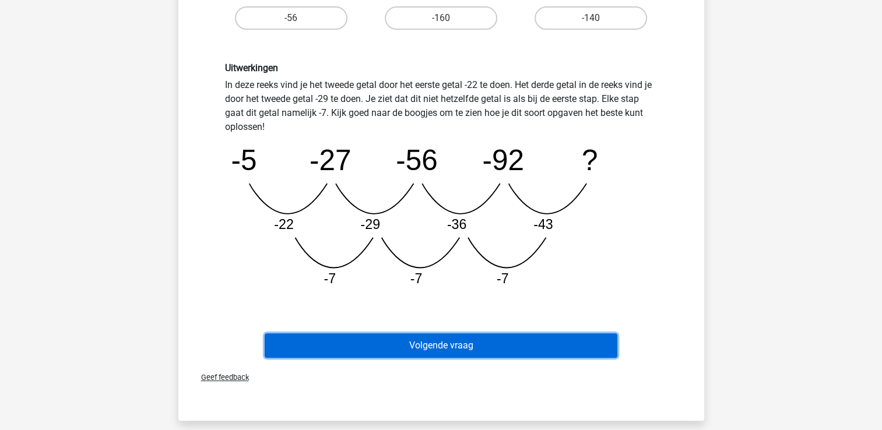
click at [329, 342] on button "Volgende vraag" at bounding box center [441, 345] width 353 height 24
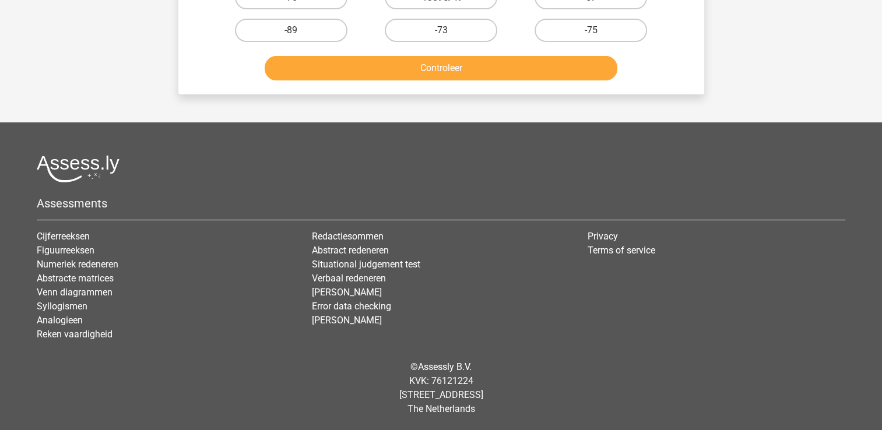
scroll to position [54, 0]
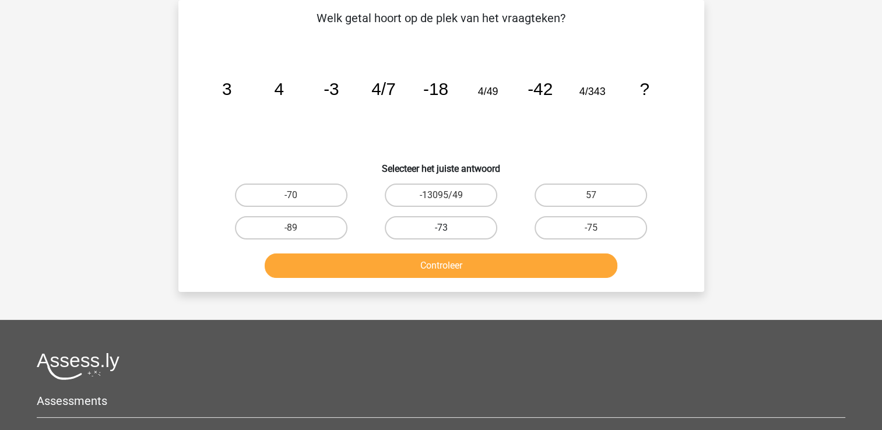
click at [424, 238] on label "-73" at bounding box center [441, 227] width 112 height 23
click at [441, 235] on input "-73" at bounding box center [445, 232] width 8 height 8
radio input "true"
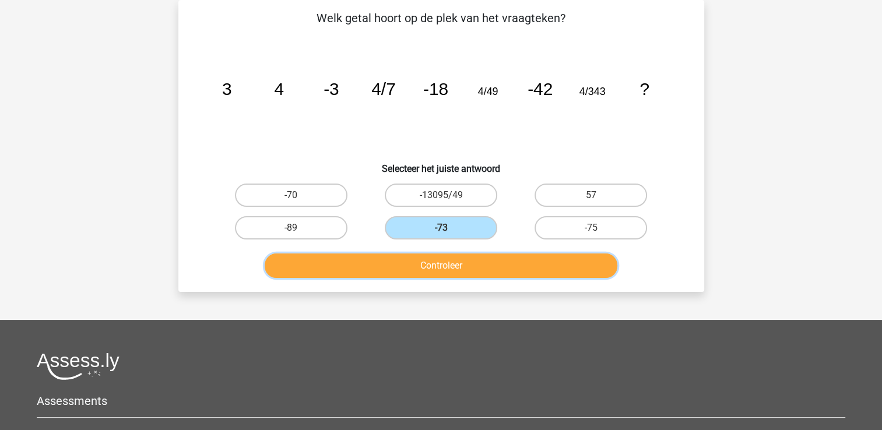
click at [417, 258] on button "Controleer" at bounding box center [441, 266] width 353 height 24
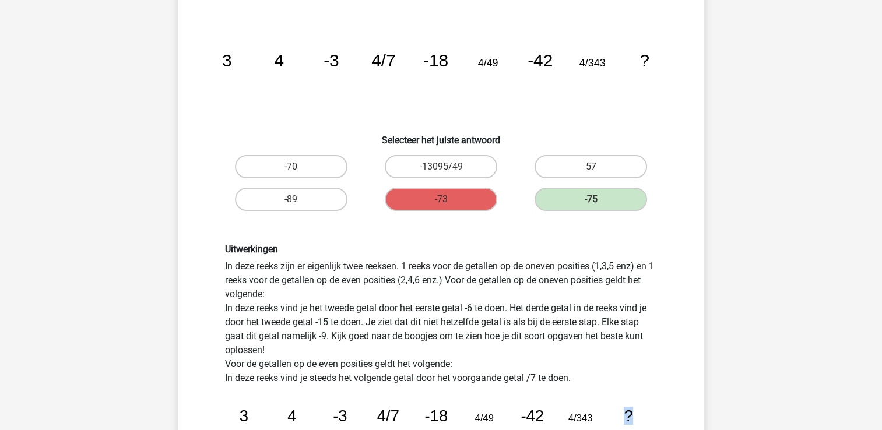
drag, startPoint x: 880, startPoint y: 424, endPoint x: 891, endPoint y: 418, distance: 11.7
click at [881, 418] on html "Isa isa.mailweustink@gmail.com Nederlands English" at bounding box center [441, 436] width 882 height 1036
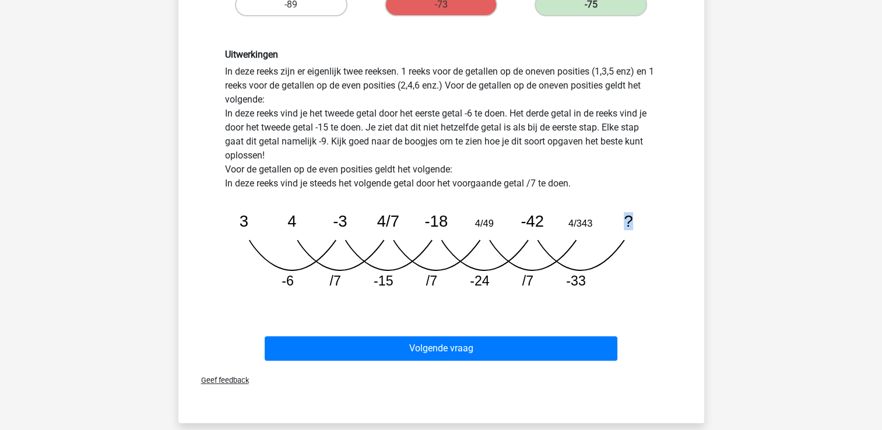
scroll to position [323, 0]
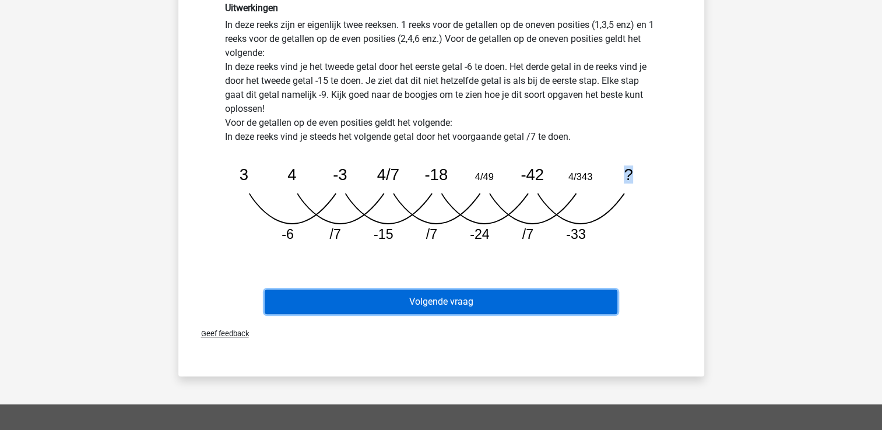
click at [458, 302] on button "Volgende vraag" at bounding box center [441, 302] width 353 height 24
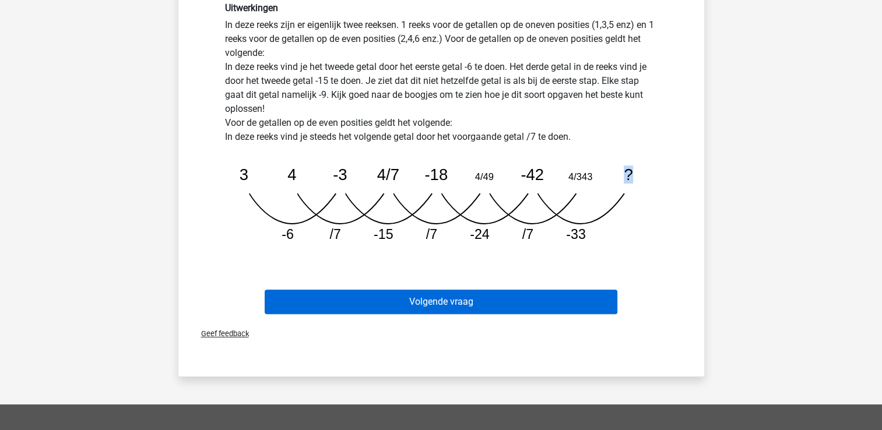
scroll to position [54, 0]
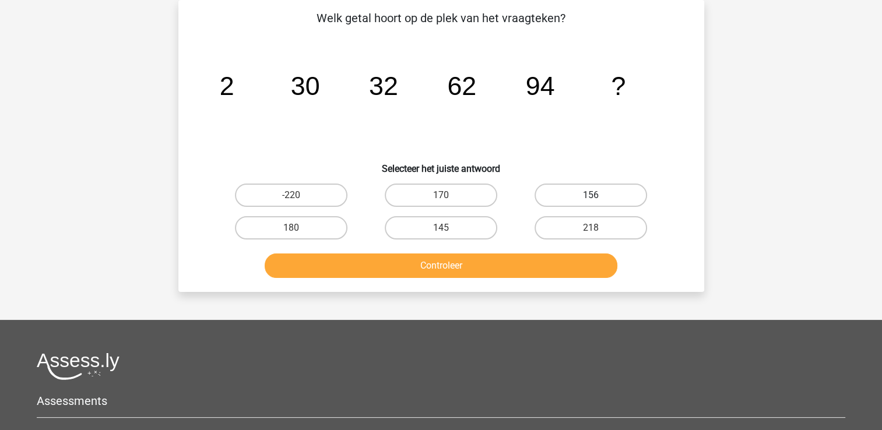
click at [608, 188] on label "156" at bounding box center [590, 195] width 112 height 23
click at [599, 195] on input "156" at bounding box center [595, 199] width 8 height 8
radio input "true"
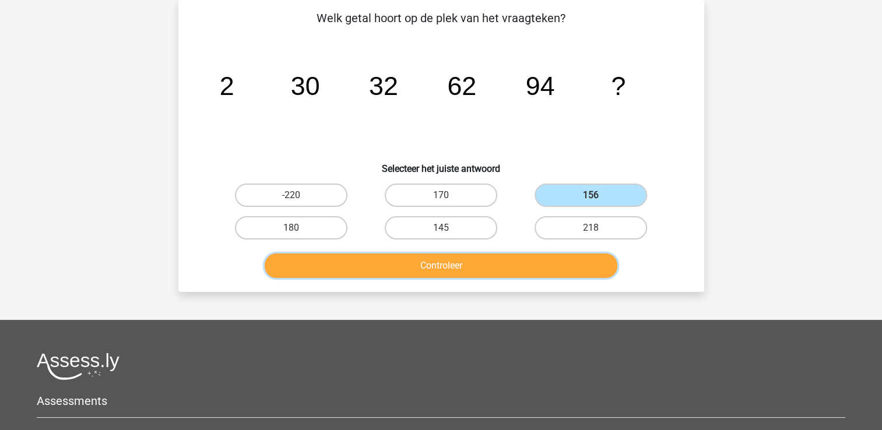
click at [531, 269] on button "Controleer" at bounding box center [441, 266] width 353 height 24
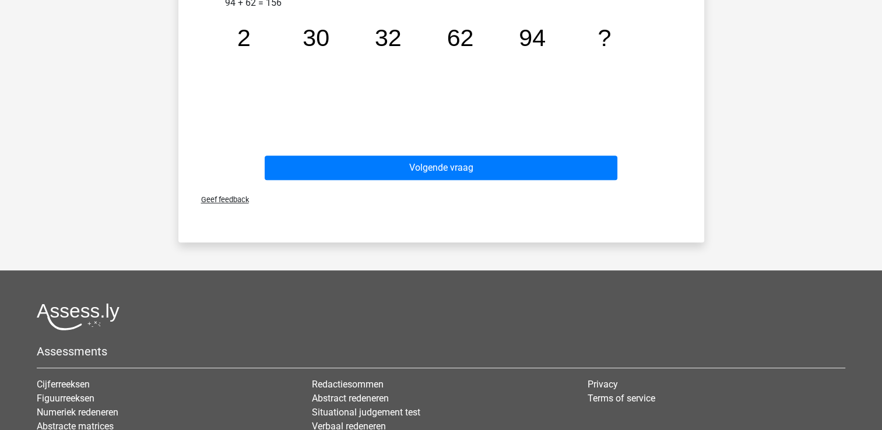
scroll to position [576, 0]
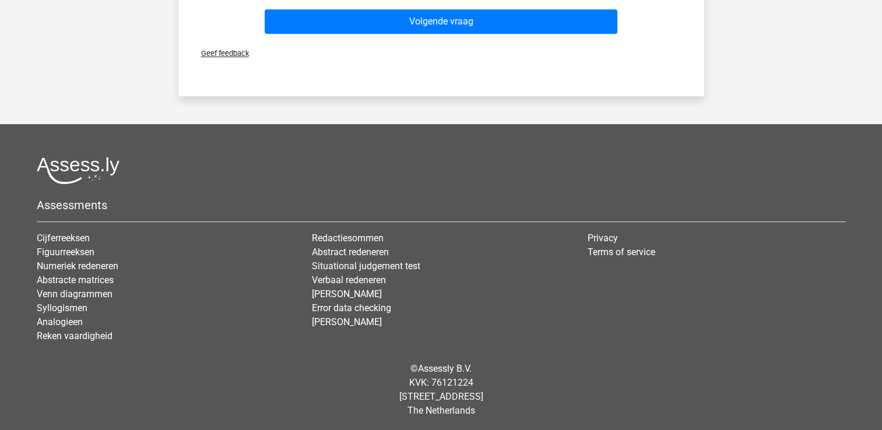
click at [555, 7] on div "Volgende vraag" at bounding box center [441, 19] width 488 height 38
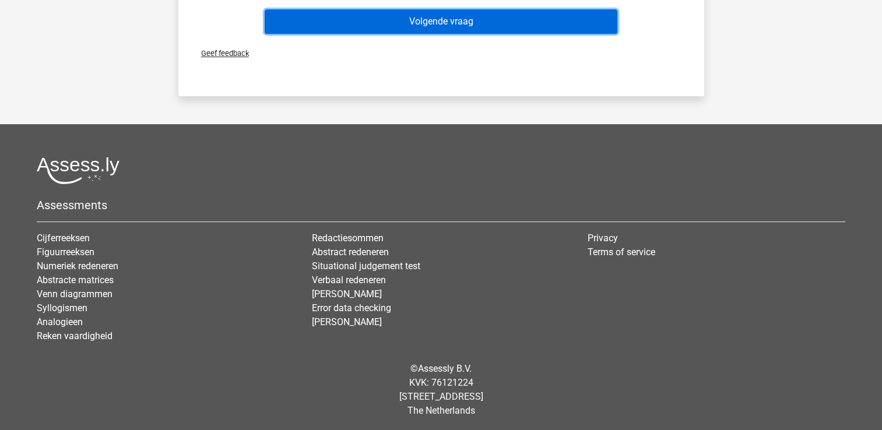
click at [559, 16] on button "Volgende vraag" at bounding box center [441, 21] width 353 height 24
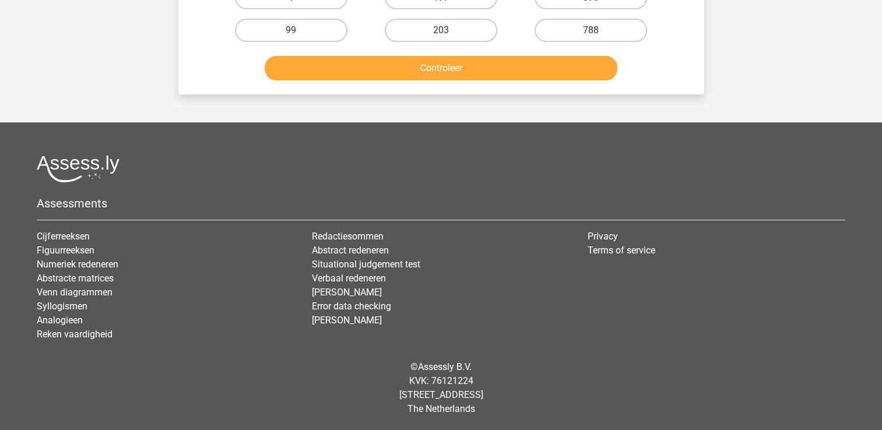
scroll to position [54, 0]
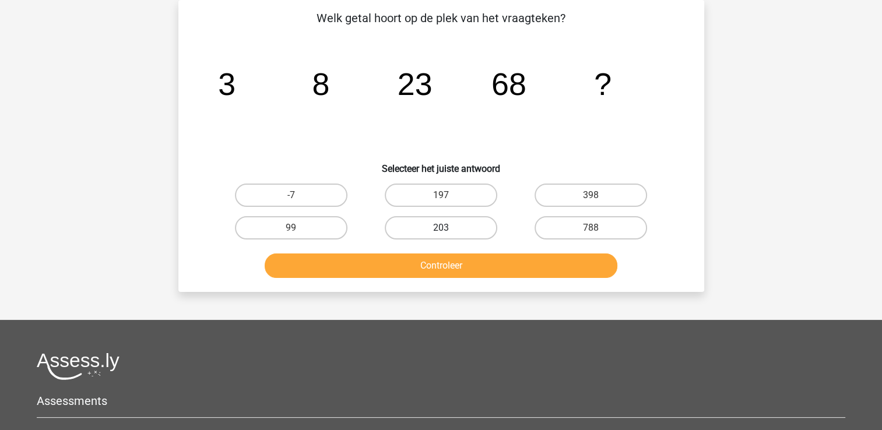
click at [442, 222] on label "203" at bounding box center [441, 227] width 112 height 23
click at [442, 228] on input "203" at bounding box center [445, 232] width 8 height 8
radio input "true"
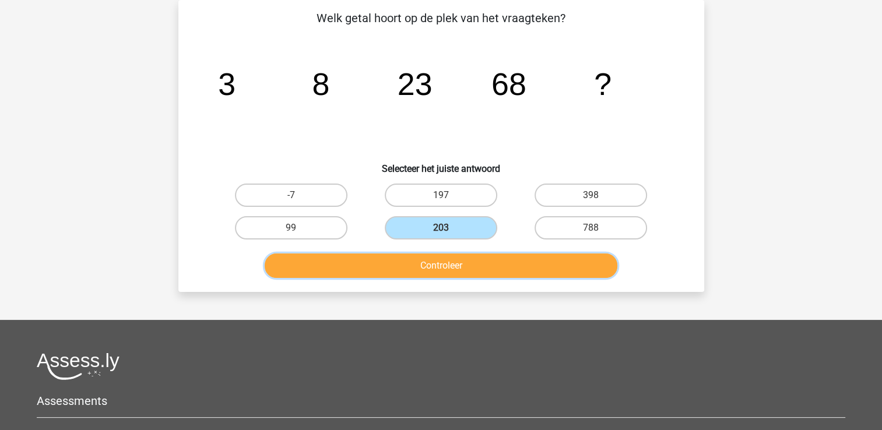
click at [410, 261] on button "Controleer" at bounding box center [441, 266] width 353 height 24
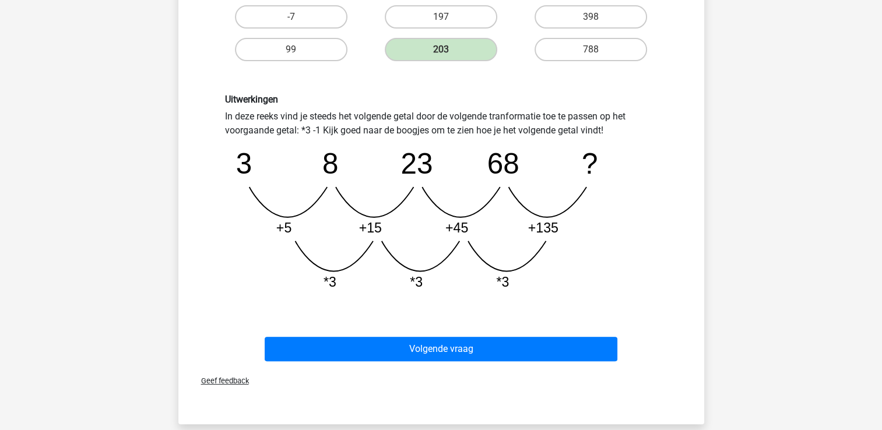
scroll to position [263, 0]
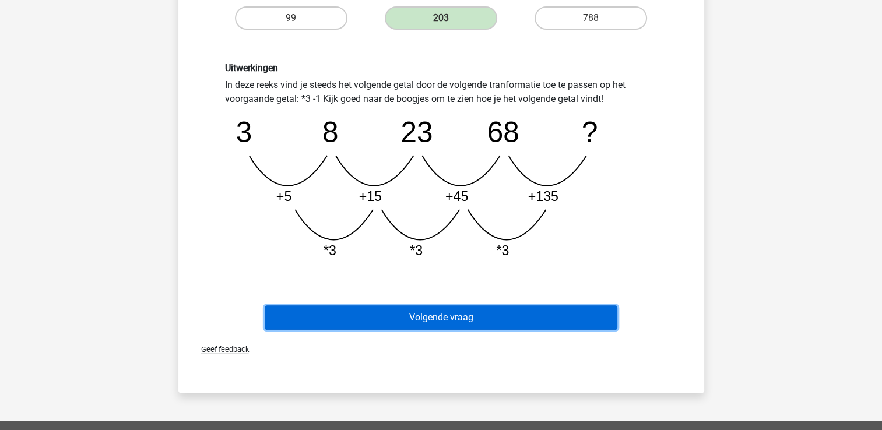
click at [592, 305] on button "Volgende vraag" at bounding box center [441, 317] width 353 height 24
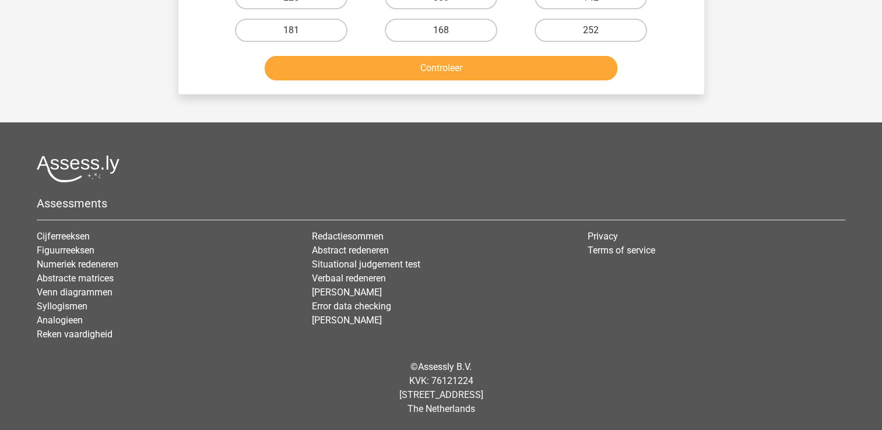
scroll to position [54, 0]
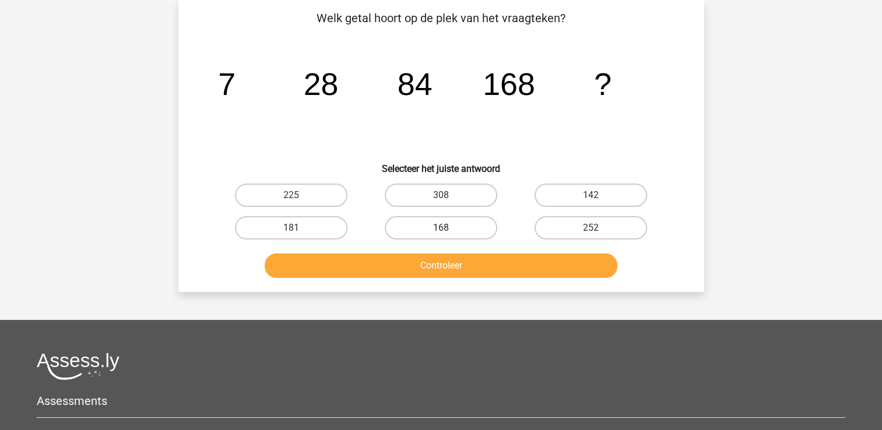
click at [483, 233] on label "168" at bounding box center [441, 227] width 112 height 23
click at [448, 233] on input "168" at bounding box center [445, 232] width 8 height 8
radio input "true"
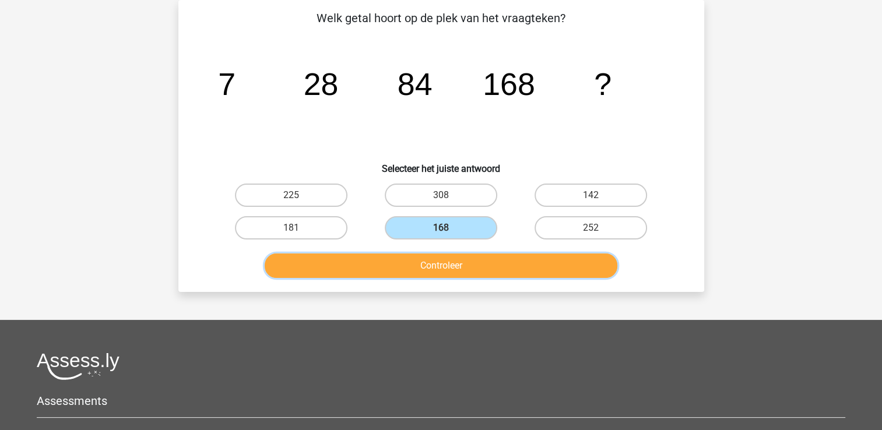
click at [453, 269] on button "Controleer" at bounding box center [441, 266] width 353 height 24
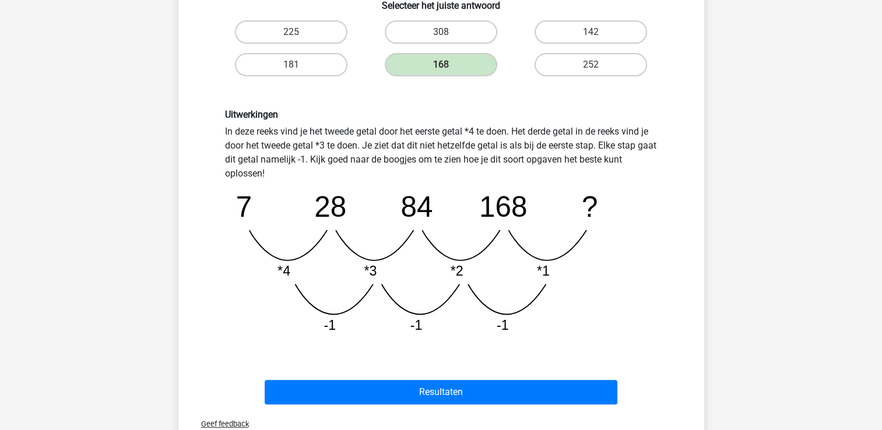
scroll to position [240, 0]
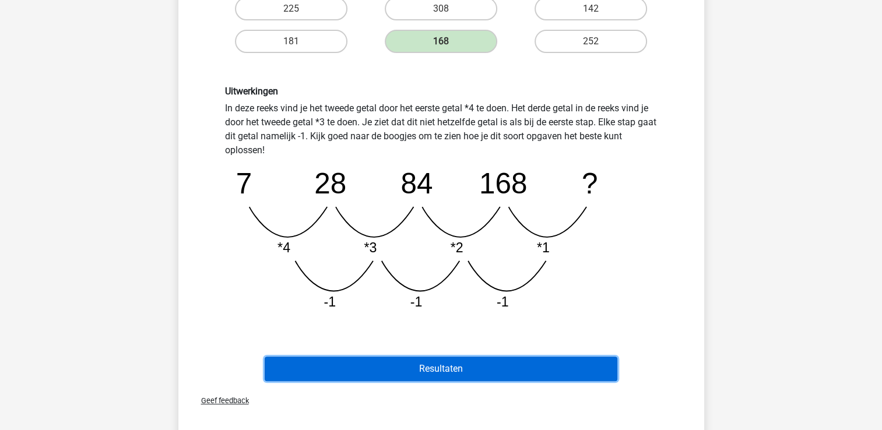
click at [319, 371] on button "Resultaten" at bounding box center [441, 369] width 353 height 24
